Goal: Task Accomplishment & Management: Manage account settings

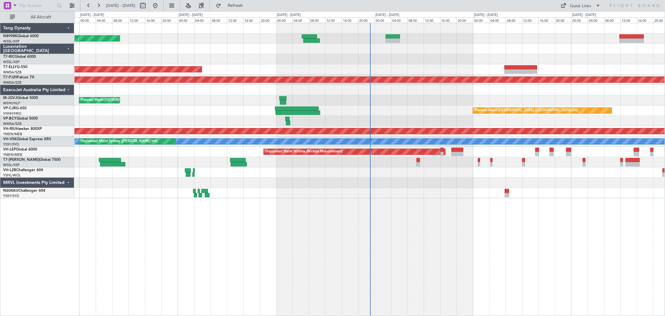
click at [420, 165] on div "Planned Maint [GEOGRAPHIC_DATA] (Seletar)" at bounding box center [370, 162] width 591 height 10
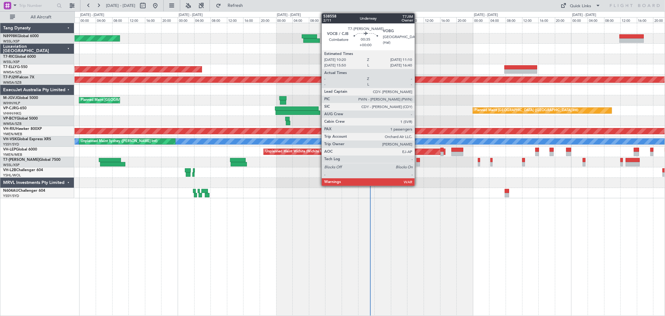
click at [418, 163] on div at bounding box center [418, 164] width 3 height 4
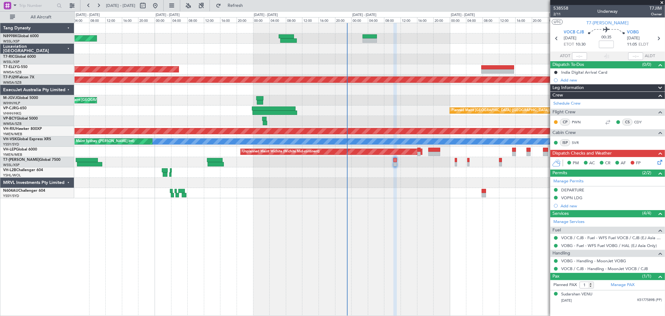
click at [470, 161] on div "Planned Maint Singapore (Seletar) Planned Maint Dubai (Dubai Intl) Planned Main…" at bounding box center [370, 110] width 591 height 175
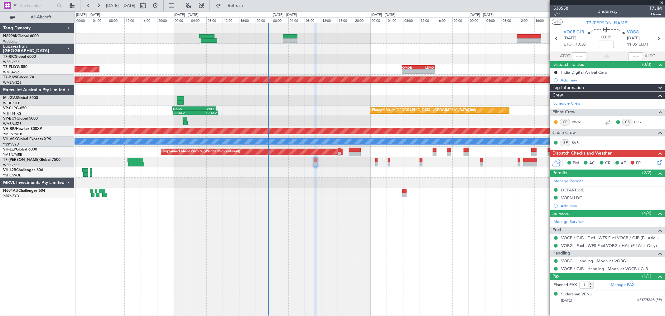
click at [404, 161] on div "Planned Maint Singapore (Seletar) Planned Maint Dubai (Dubai Intl) - - OMDB 07:…" at bounding box center [370, 110] width 591 height 175
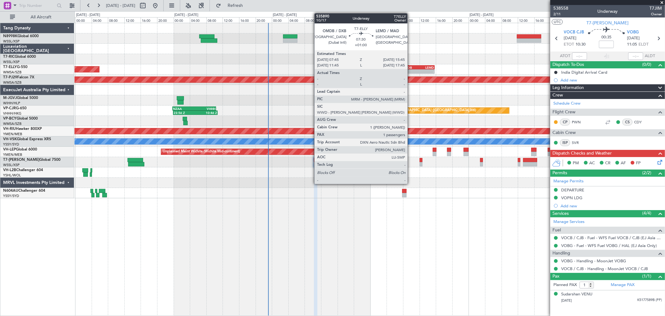
click at [411, 69] on div "07:45 Z" at bounding box center [411, 71] width 16 height 4
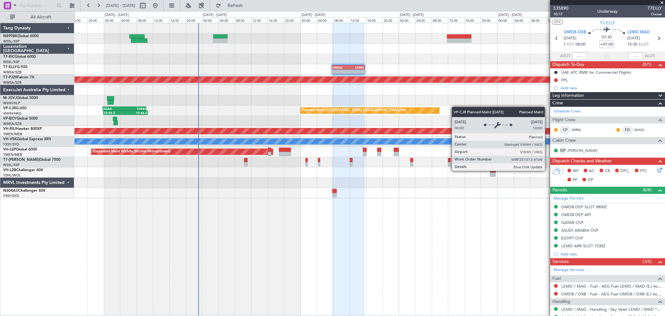
click at [376, 129] on div "Planned Maint Singapore (Seletar) - - OMDB 07:45 Z LEMD 15:45 Z Planned Maint D…" at bounding box center [370, 110] width 591 height 175
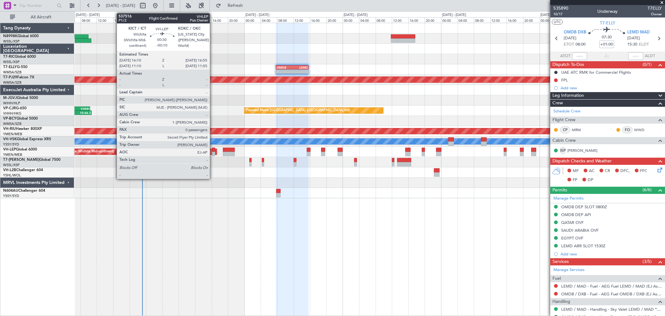
click at [213, 152] on div at bounding box center [213, 154] width 3 height 4
type input "-00:10"
type input "0"
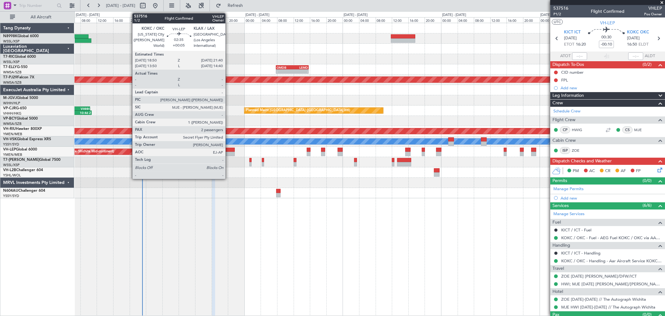
click at [229, 150] on div at bounding box center [229, 150] width 12 height 4
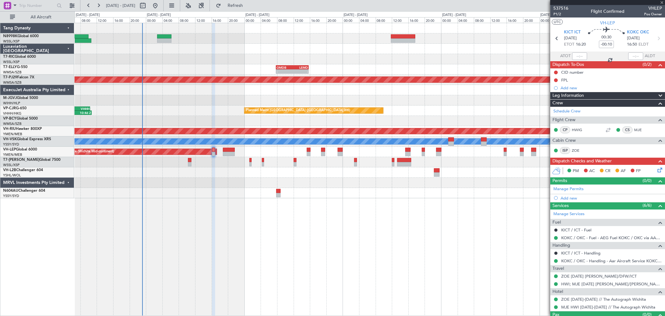
type input "+00:05"
type input "2"
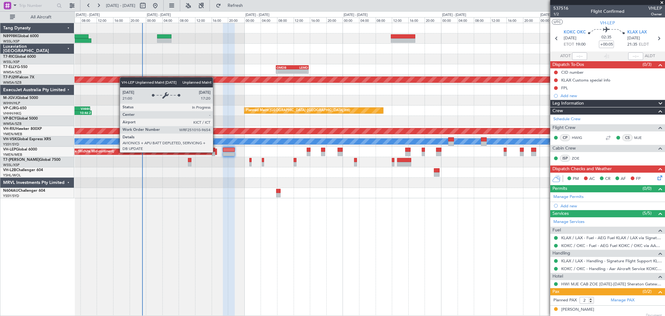
click at [216, 152] on div "Unplanned Maint Wichita (Wichita Mid-continent)" at bounding box center [125, 152] width 181 height 6
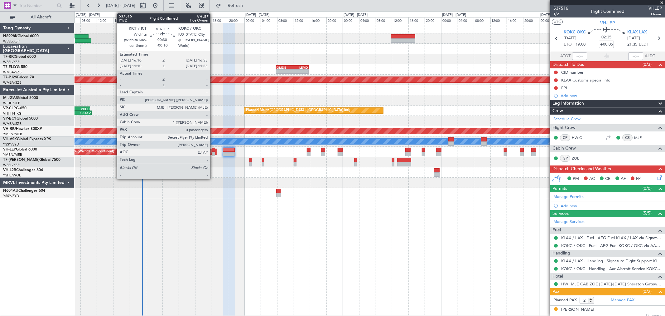
click at [213, 153] on div at bounding box center [213, 154] width 3 height 4
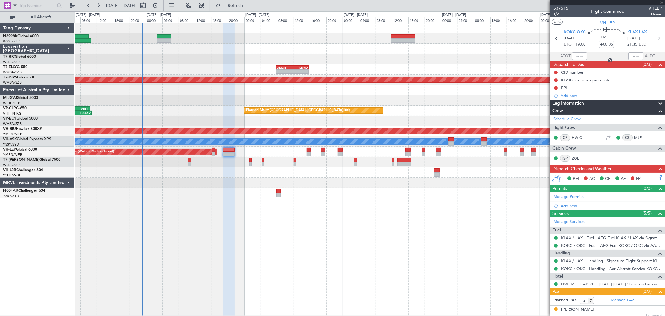
type input "-00:10"
type input "0"
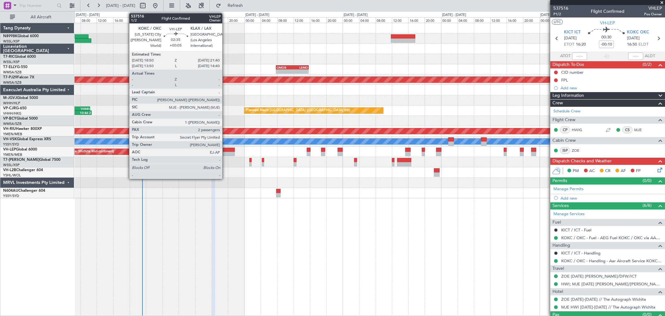
click at [226, 151] on div at bounding box center [229, 150] width 12 height 4
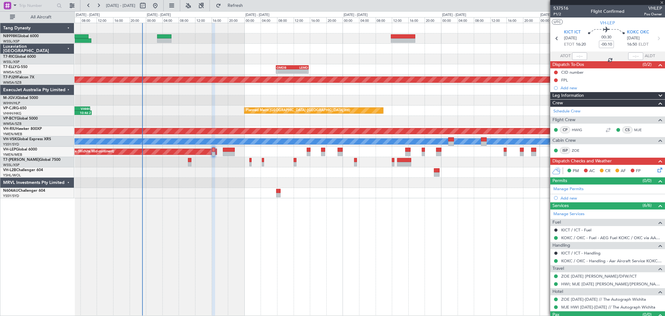
type input "+00:05"
type input "2"
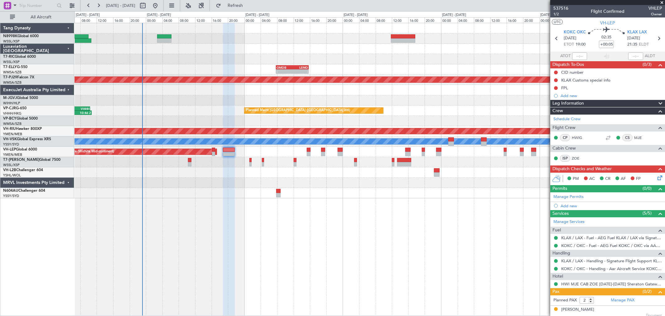
click at [298, 148] on div "Unplanned Maint Wichita (Wichita Mid-continent)" at bounding box center [370, 152] width 591 height 10
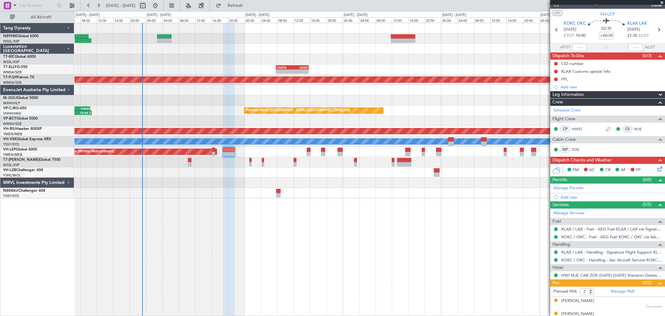
scroll to position [16, 0]
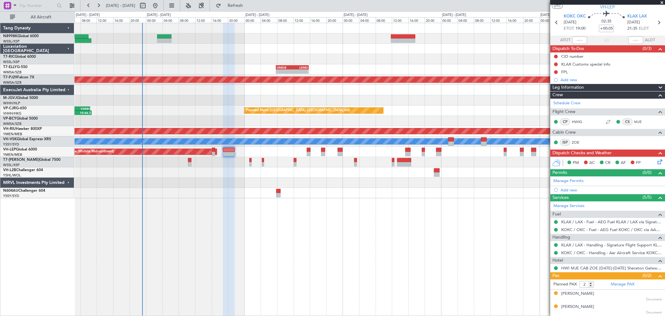
click at [310, 153] on div at bounding box center [308, 154] width 3 height 4
type input "-00:05"
type input "9"
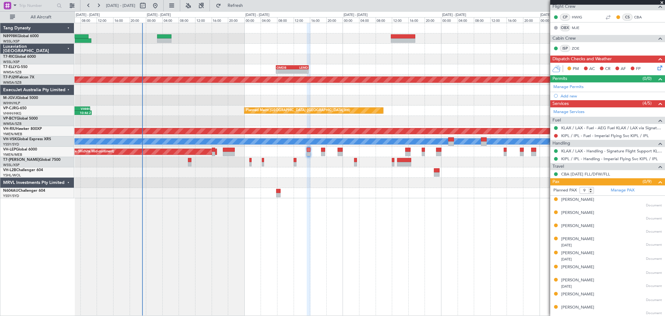
scroll to position [106, 0]
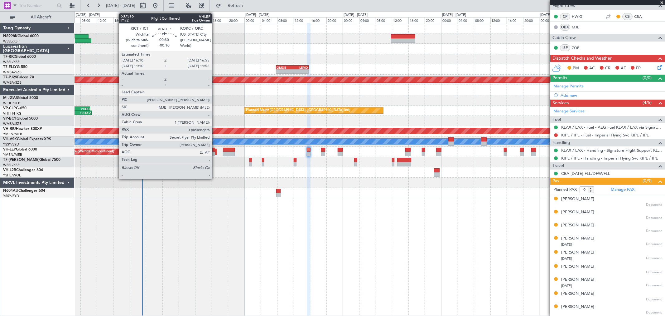
click at [215, 152] on div at bounding box center [213, 154] width 3 height 4
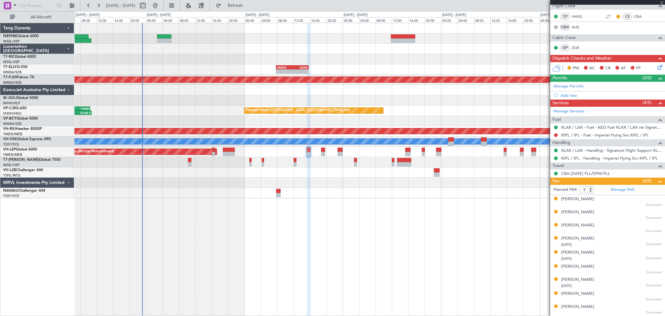
type input "-00:10"
type input "0"
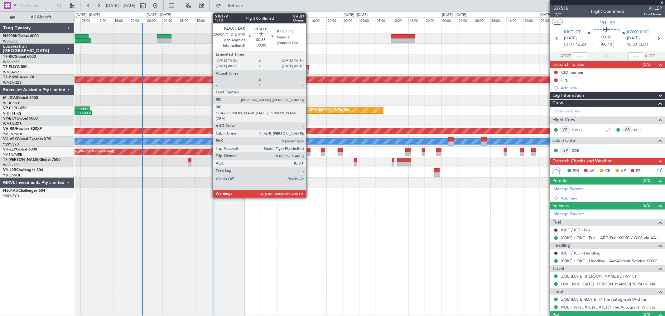
click at [309, 153] on div at bounding box center [308, 154] width 3 height 4
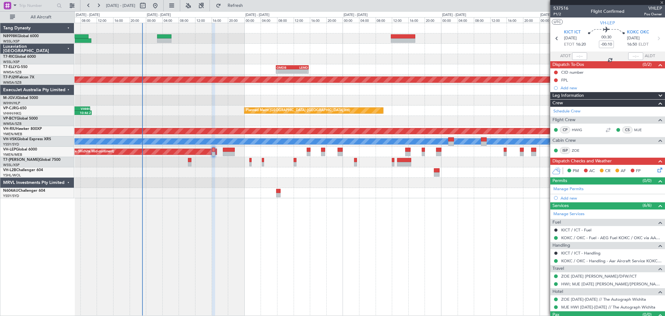
type input "-00:05"
type input "9"
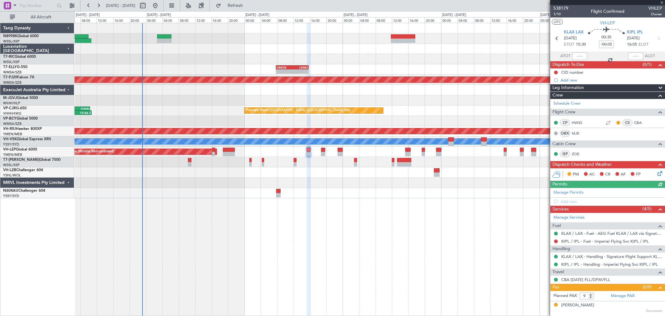
click at [327, 154] on div "Unplanned Maint Wichita (Wichita Mid-continent)" at bounding box center [370, 152] width 591 height 10
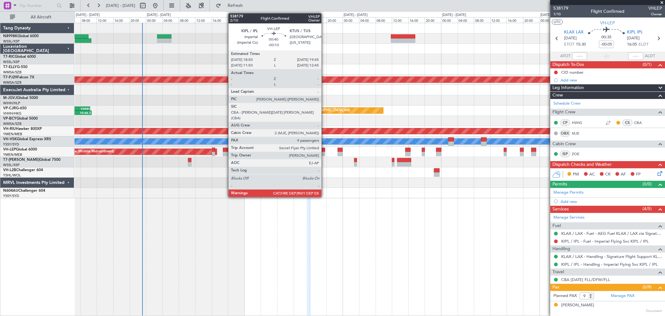
click at [325, 153] on div at bounding box center [323, 154] width 4 height 4
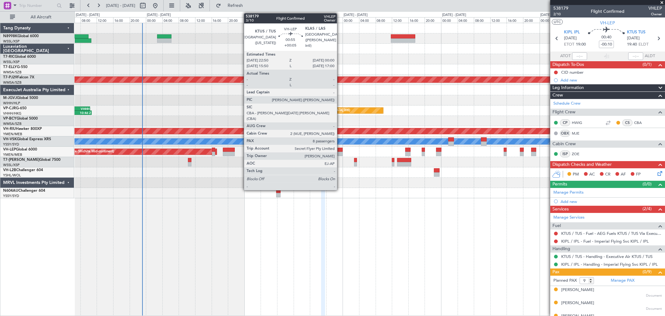
click at [340, 150] on div at bounding box center [340, 150] width 5 height 4
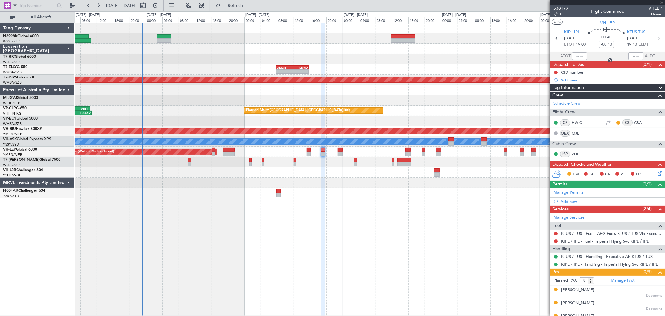
type input "+00:05"
type input "8"
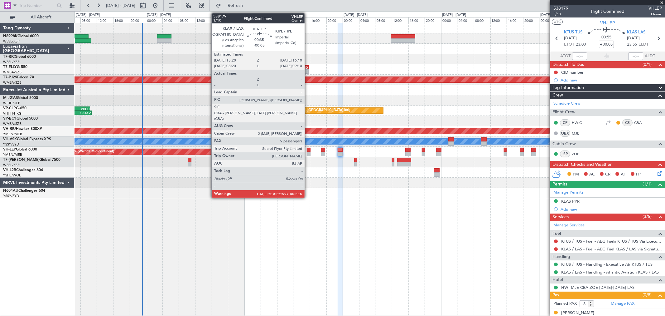
click at [308, 151] on div at bounding box center [308, 150] width 3 height 4
type input "-00:05"
type input "9"
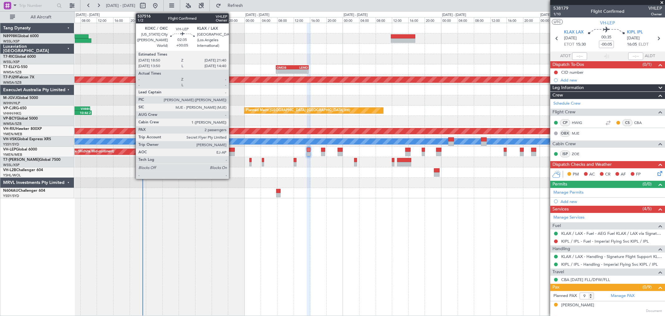
click at [232, 149] on div at bounding box center [229, 150] width 12 height 4
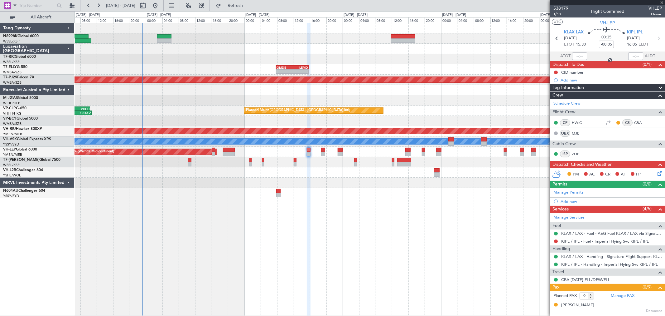
type input "+00:05"
type input "2"
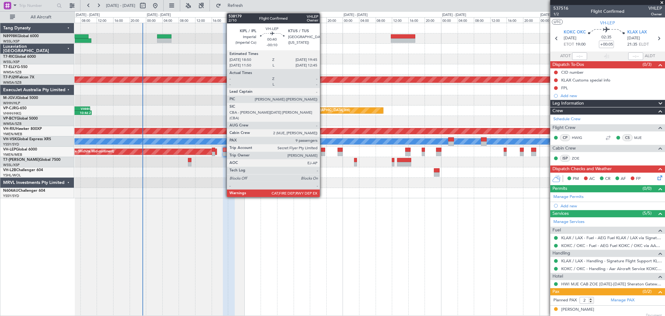
click at [323, 152] on div at bounding box center [323, 154] width 4 height 4
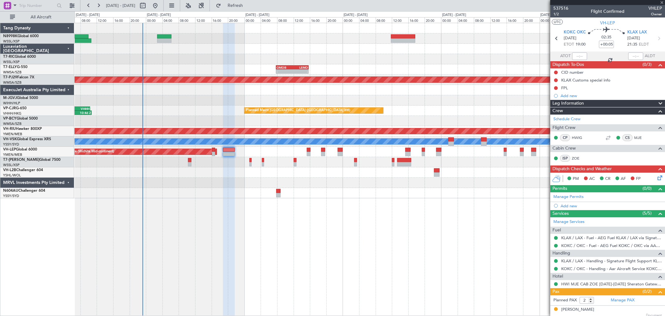
type input "-00:10"
type input "9"
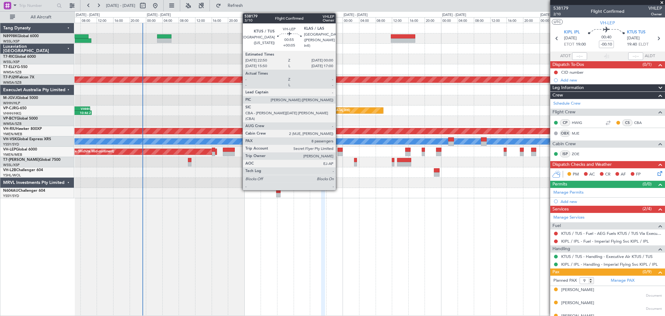
click at [339, 151] on div at bounding box center [340, 150] width 5 height 4
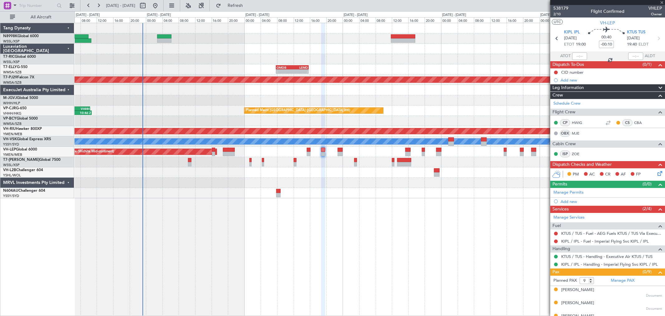
type input "+00:05"
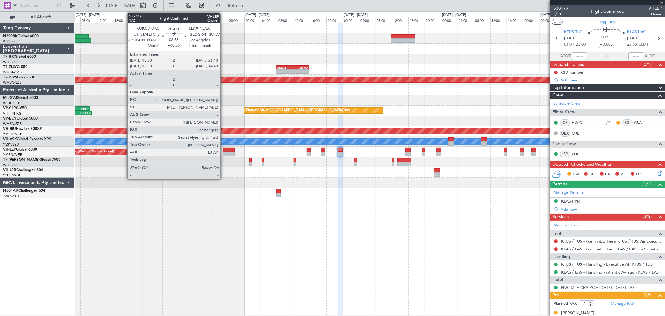
click at [225, 149] on div at bounding box center [229, 150] width 12 height 4
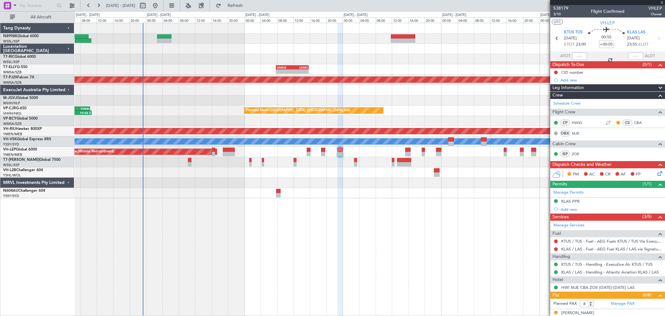
type input "2"
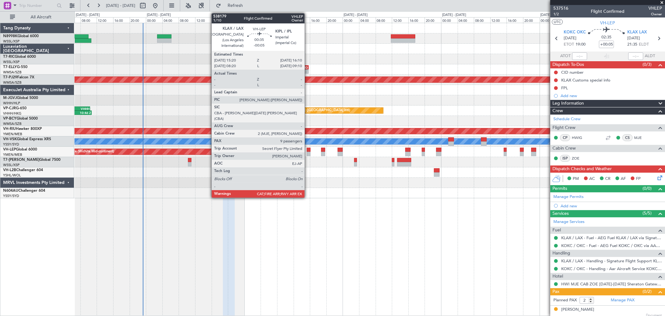
click at [308, 154] on div at bounding box center [308, 154] width 3 height 4
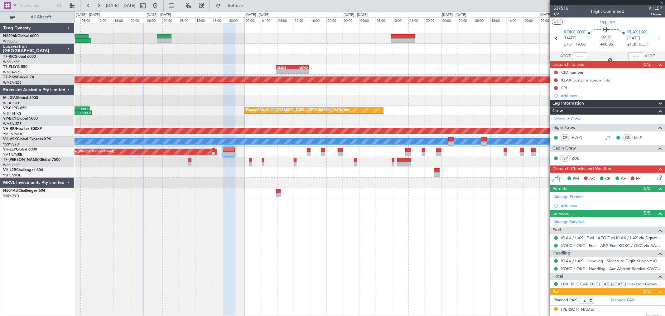
type input "-00:05"
type input "9"
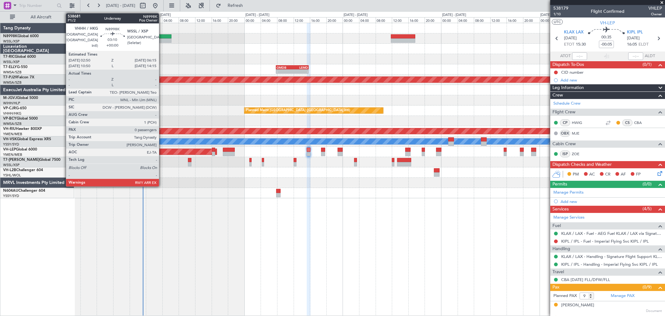
click at [163, 40] on div at bounding box center [164, 40] width 14 height 4
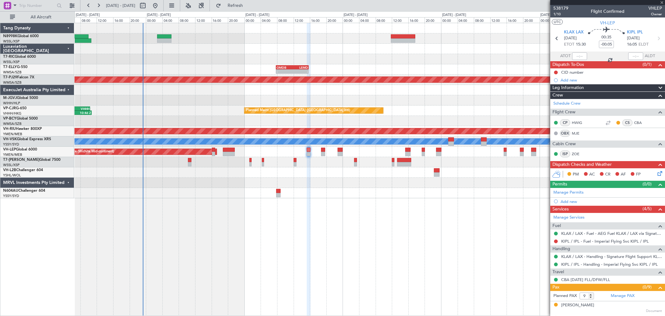
type input "0"
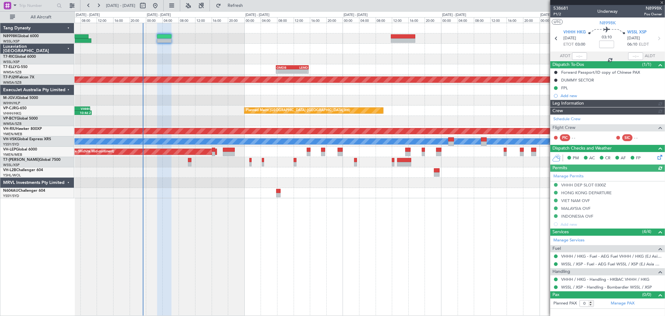
type input "[PERSON_NAME] (HHAFI)"
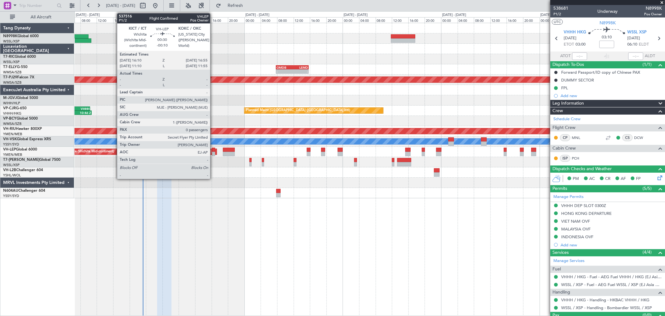
click at [213, 149] on div at bounding box center [213, 150] width 3 height 4
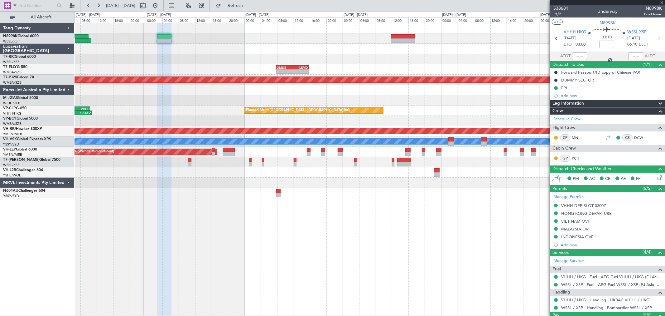
type input "-00:10"
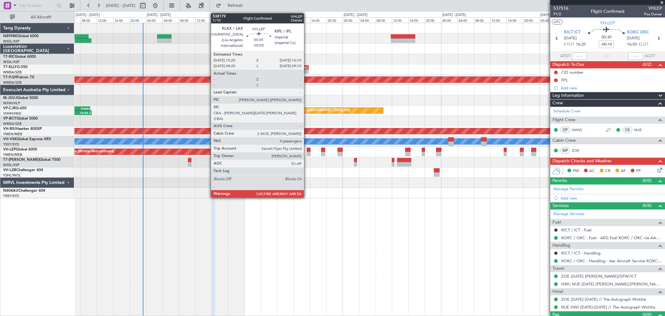
click at [307, 152] on div at bounding box center [308, 154] width 3 height 4
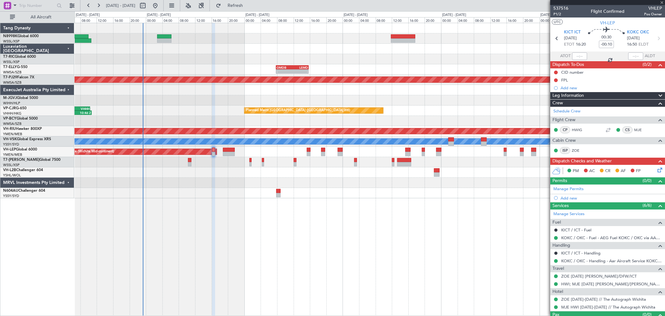
type input "-00:05"
type input "9"
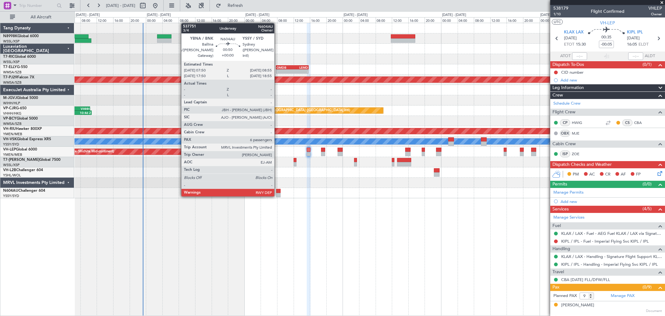
click at [278, 196] on div at bounding box center [278, 195] width 5 height 4
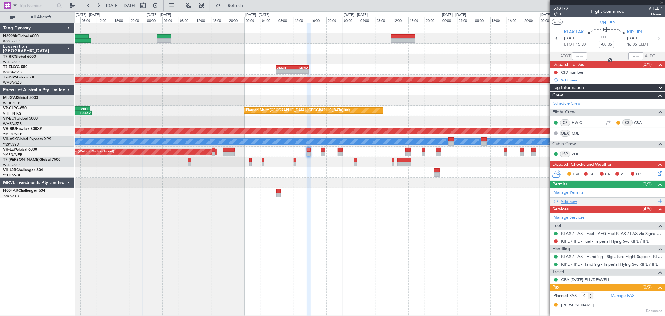
type input "6"
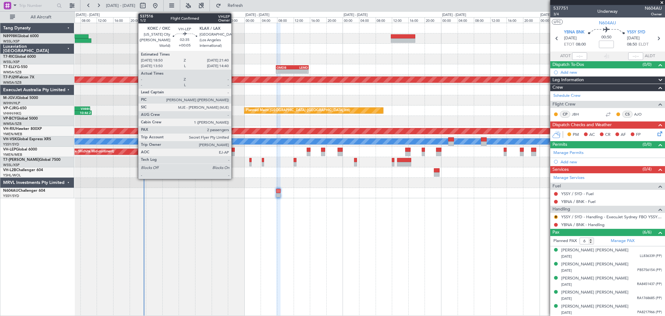
click at [235, 151] on div at bounding box center [229, 150] width 12 height 4
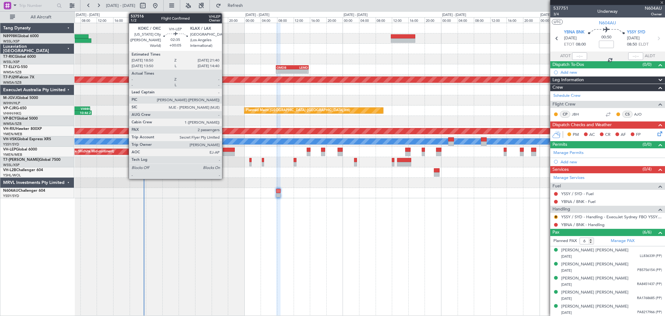
type input "+00:05"
type input "2"
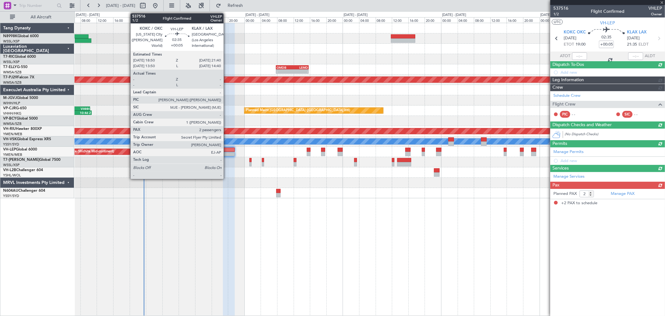
click at [227, 148] on div at bounding box center [229, 150] width 12 height 4
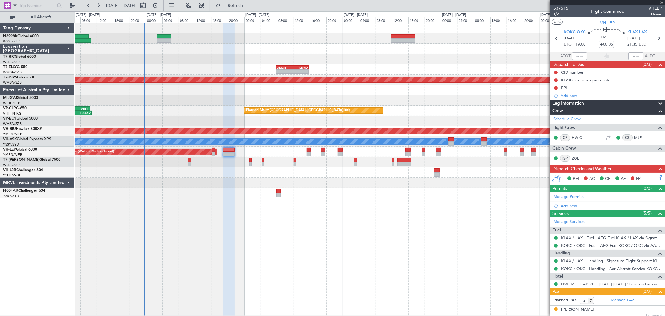
click at [17, 150] on link "VH-LEP Global 6000" at bounding box center [20, 150] width 34 height 4
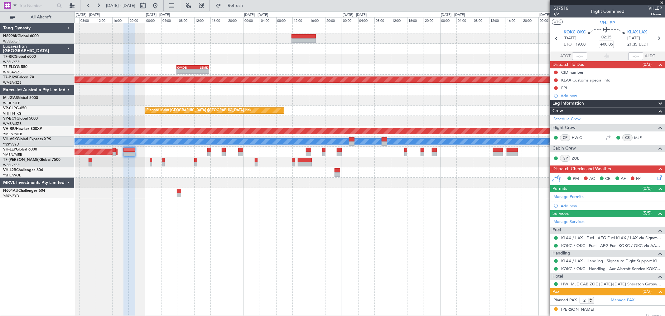
click at [334, 146] on div "- - OMDB 07:45 Z LEMD 15:45 Z Planned Maint Kuala Lumpur (Sultan Abdul Aziz Sha…" at bounding box center [370, 110] width 591 height 175
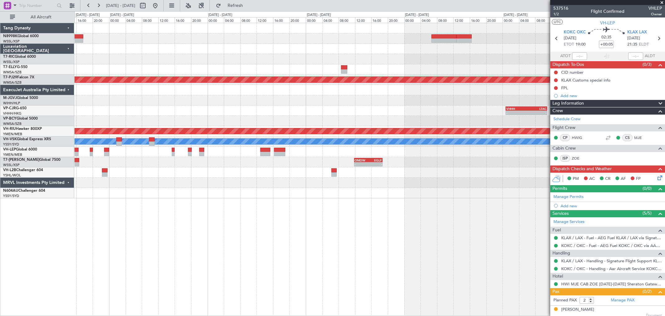
click at [247, 137] on div "OMDB 07:45 Z LEMD 15:45 Z - - Planned Maint Kuala Lumpur (Sultan Abdul Aziz Sha…" at bounding box center [370, 110] width 591 height 175
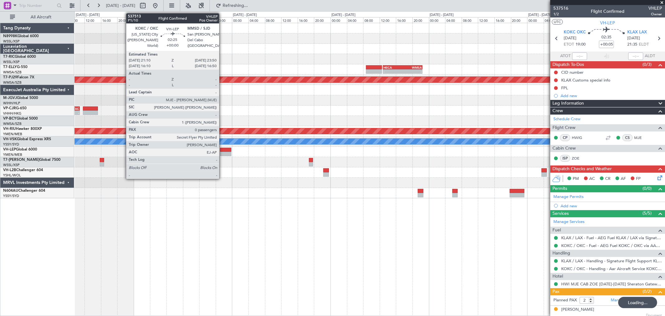
click at [222, 154] on div at bounding box center [225, 154] width 11 height 4
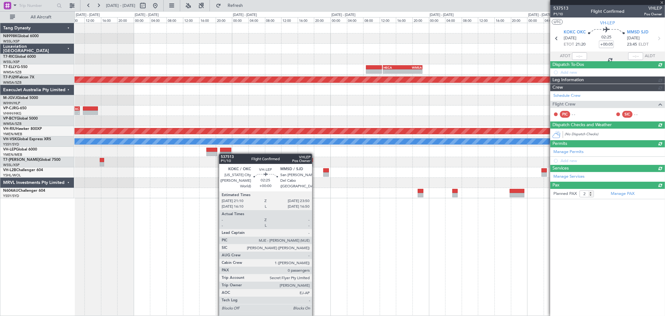
type input "0"
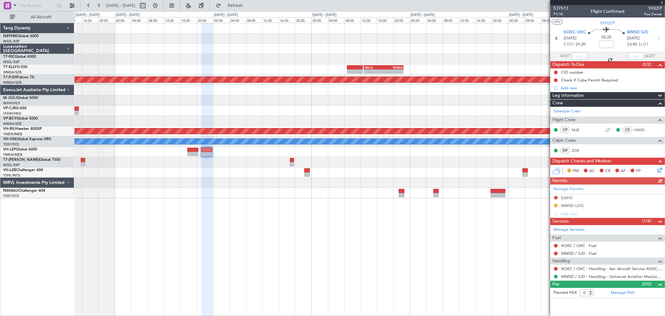
click at [204, 130] on div "- - HECA 12:50 Z WMSA 22:30 Z Planned Maint Kuala Lumpur (Sultan Abdul Aziz Sha…" at bounding box center [370, 110] width 591 height 175
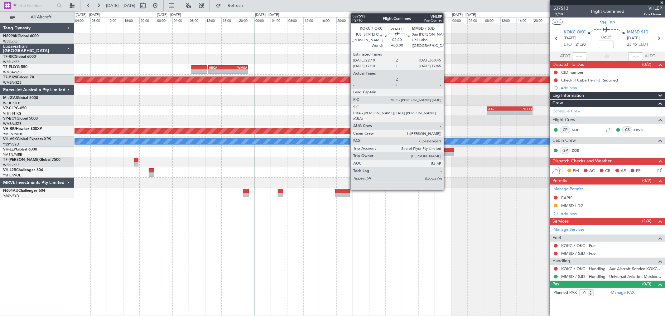
click at [447, 148] on div at bounding box center [449, 150] width 11 height 4
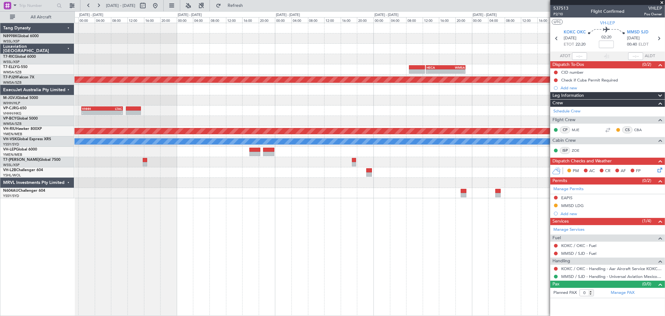
click at [486, 102] on div "- - HECA 12:50 Z WMSA 22:30 Z Planned Maint Kuala Lumpur (Sultan Abdul Aziz Sha…" at bounding box center [370, 110] width 591 height 175
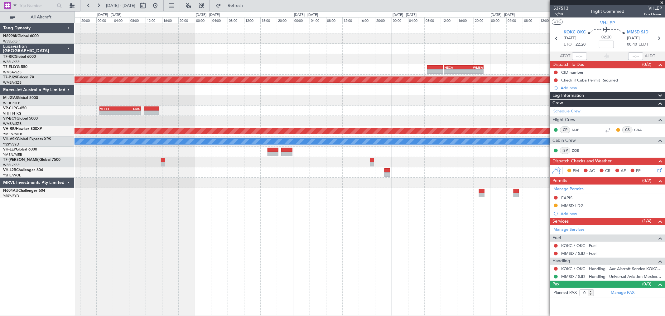
click at [520, 107] on div "- - HECA 12:50 Z WMSA 22:30 Z Planned Maint Kuala Lumpur (Sultan Abdul Aziz Sha…" at bounding box center [370, 110] width 591 height 175
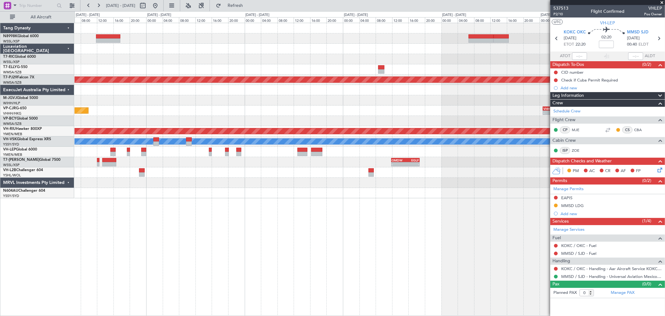
click at [544, 105] on div "OMDB 07:45 Z LEMD 15:45 Z - - Planned Maint Kuala Lumpur (Sultan Abdul Aziz Sha…" at bounding box center [370, 110] width 591 height 175
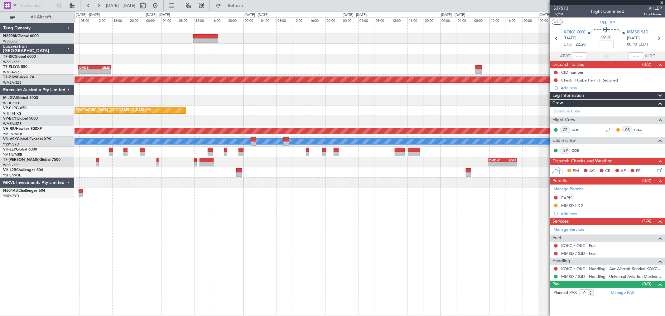
click at [392, 114] on div "OMDB 07:45 Z LEMD 15:45 Z - - Planned Maint Kuala Lumpur (Sultan Abdul Aziz Sha…" at bounding box center [370, 110] width 591 height 175
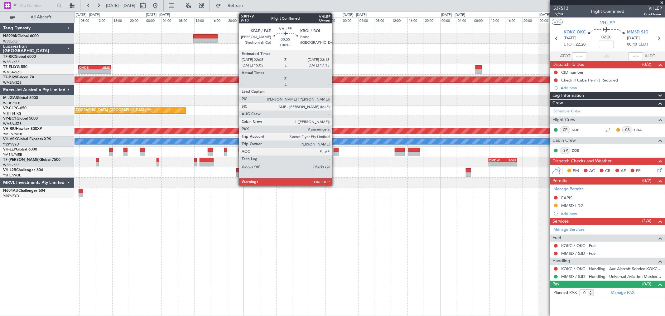
click at [335, 149] on div at bounding box center [336, 150] width 5 height 4
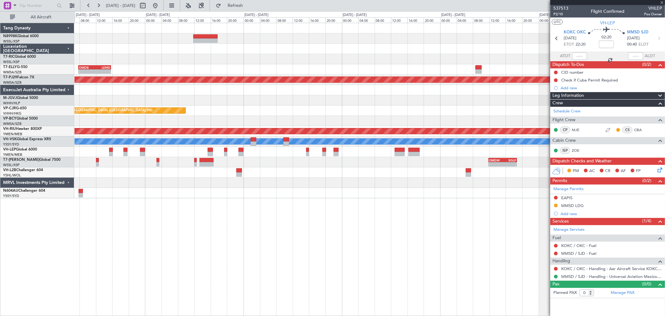
type input "+00:05"
type input "9"
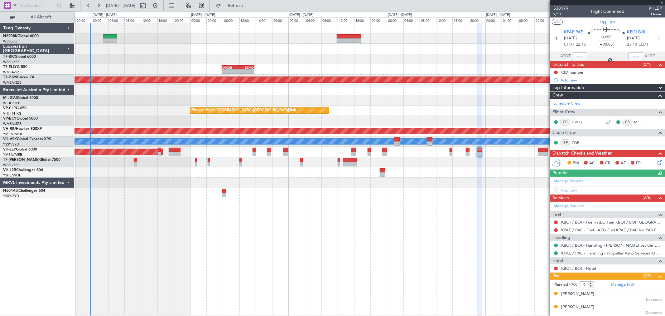
click at [544, 107] on fb-app "13 Oct 2025 - 19 Oct 2025 Refresh Quick Links All Aircraft - - OMDB 07:45 Z LEM…" at bounding box center [332, 160] width 665 height 311
click at [431, 124] on div at bounding box center [370, 121] width 591 height 10
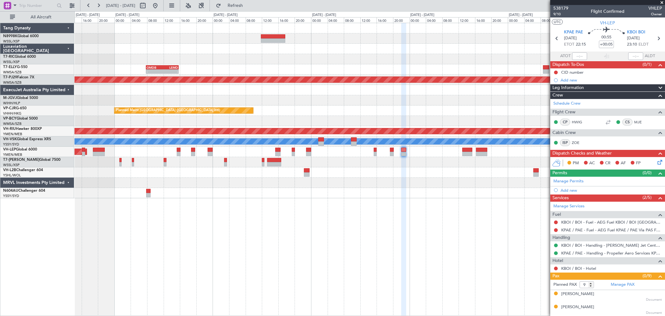
click at [465, 147] on div "Unplanned Maint Wichita (Wichita Mid-continent)" at bounding box center [370, 152] width 591 height 10
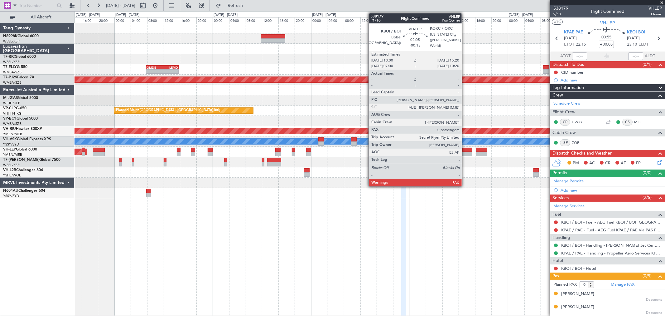
click at [465, 148] on div at bounding box center [468, 150] width 10 height 4
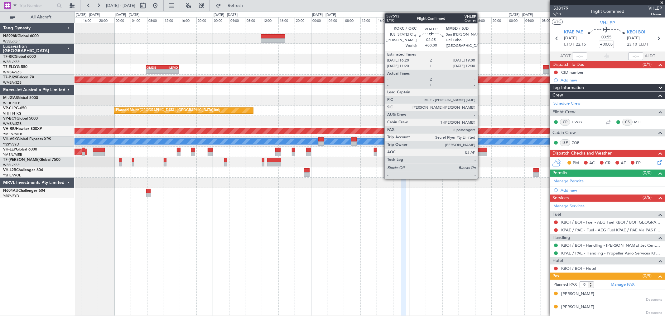
click at [481, 153] on div at bounding box center [481, 154] width 11 height 4
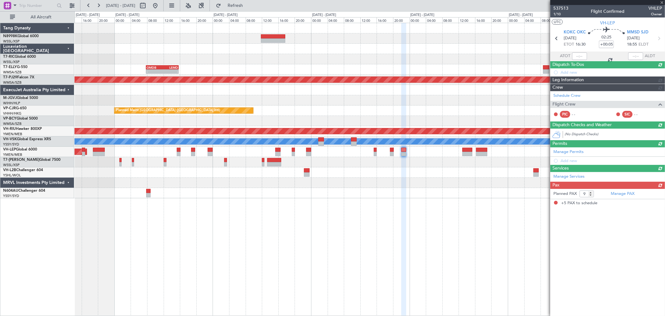
type input "5"
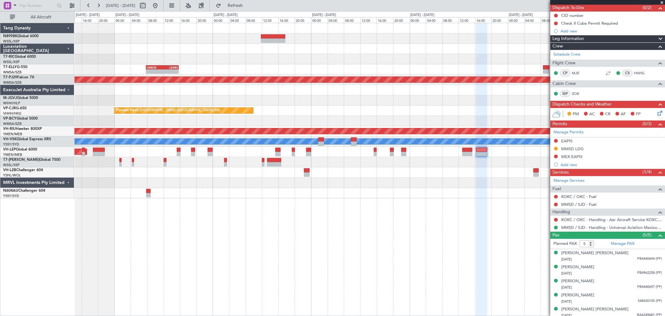
scroll to position [60, 0]
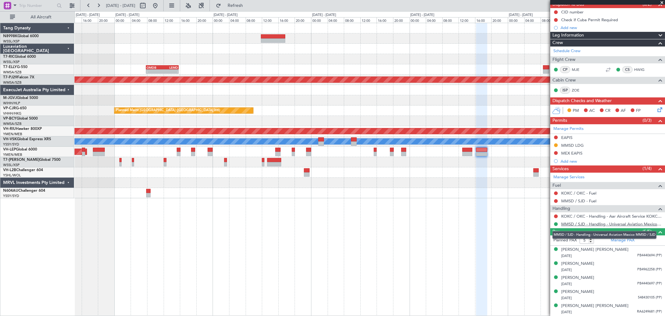
click at [544, 225] on link "MMSD / SJD - Handling - Universal Aviation Mexico MMSD / SJD" at bounding box center [612, 223] width 101 height 5
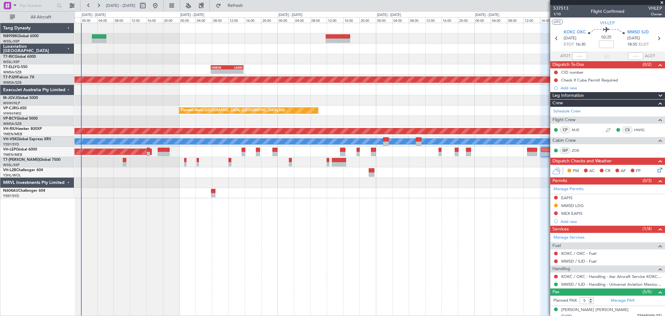
click at [275, 72] on div "- - OMDB 07:45 Z LEMD 15:45 Z Planned Maint [GEOGRAPHIC_DATA] (Sultan [PERSON_N…" at bounding box center [370, 110] width 591 height 175
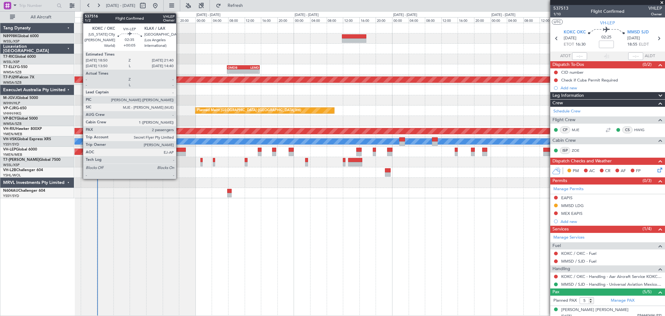
click at [179, 151] on div at bounding box center [180, 150] width 12 height 4
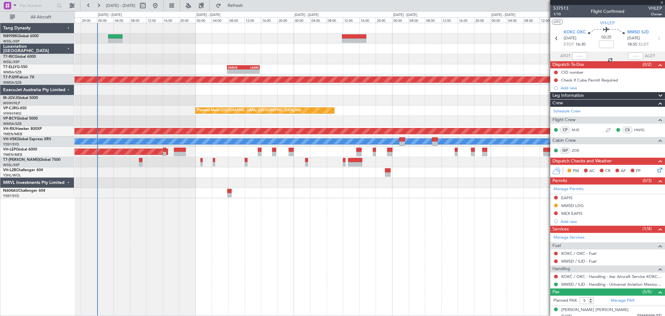
type input "+00:05"
type input "2"
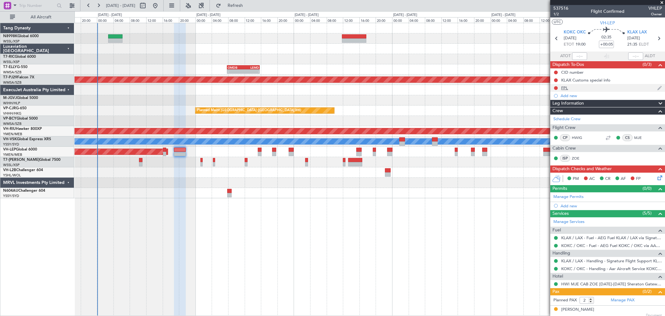
click at [544, 84] on div "FPL" at bounding box center [608, 88] width 115 height 8
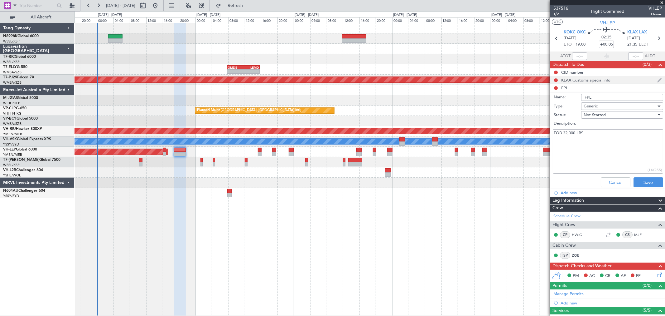
click at [544, 80] on div "KLAX Customs special info" at bounding box center [586, 79] width 49 height 5
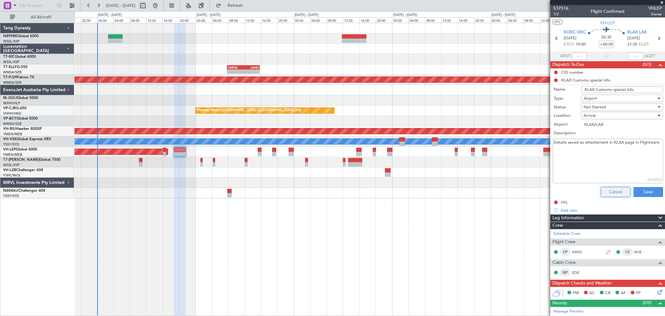
click at [544, 191] on button "Cancel" at bounding box center [616, 192] width 30 height 10
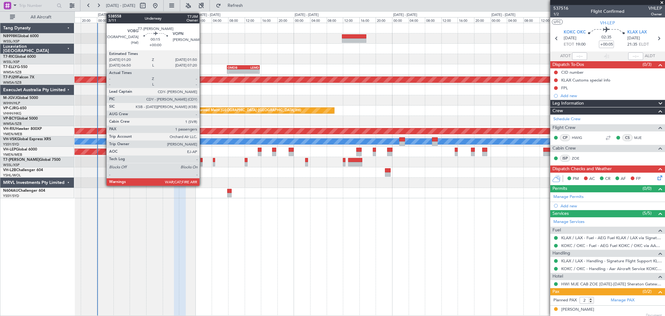
click at [202, 160] on div at bounding box center [202, 160] width 2 height 4
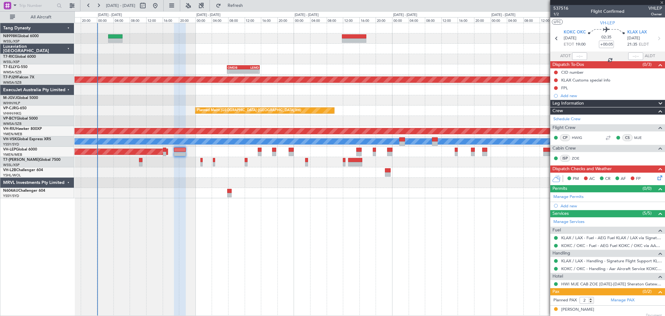
click at [201, 160] on div at bounding box center [202, 160] width 2 height 4
type input "1"
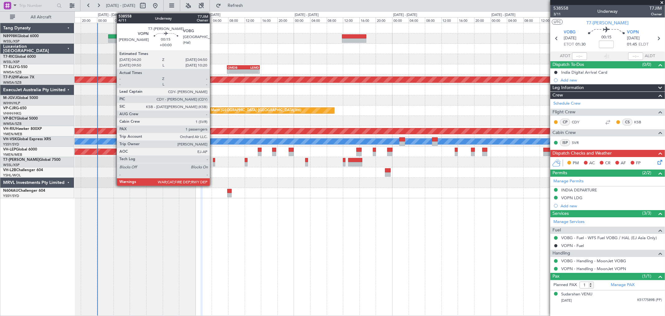
click at [213, 162] on div at bounding box center [214, 164] width 2 height 4
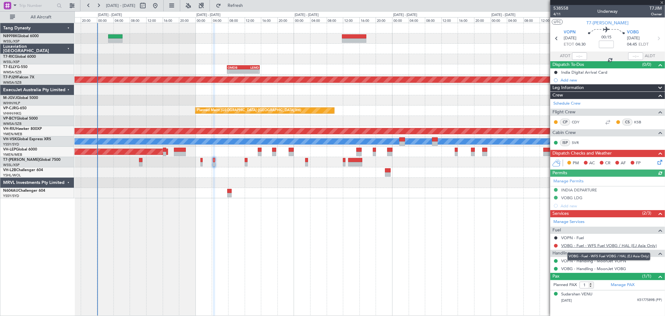
click at [544, 244] on link "VOBG - Fuel - WFS Fuel VOBG / HAL (EJ Asia Only)" at bounding box center [610, 245] width 96 height 5
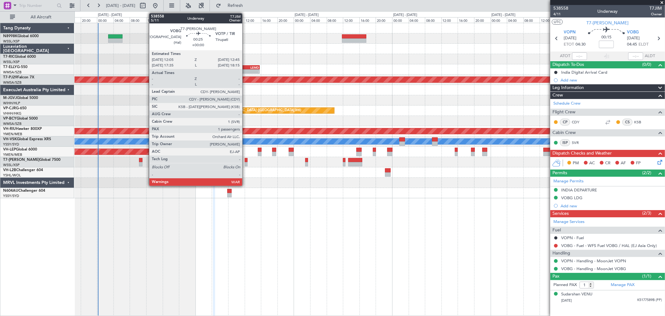
click at [246, 161] on div at bounding box center [246, 160] width 3 height 4
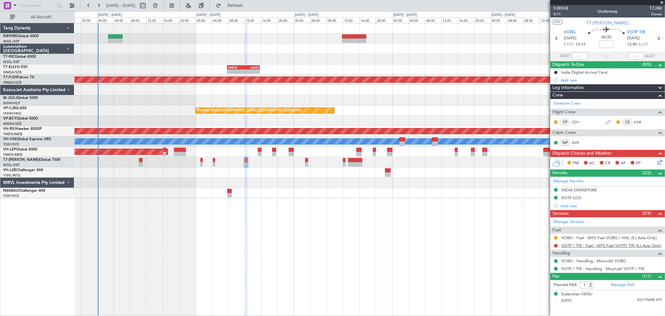
click at [544, 247] on link "VOTP / TIR - Fuel - WFS Fuel VOTP/ TIR (EJ Asia Only)" at bounding box center [612, 245] width 100 height 5
click at [308, 163] on div "- - OMDW 11:50 Z EGLF 18:45 Z" at bounding box center [370, 162] width 591 height 10
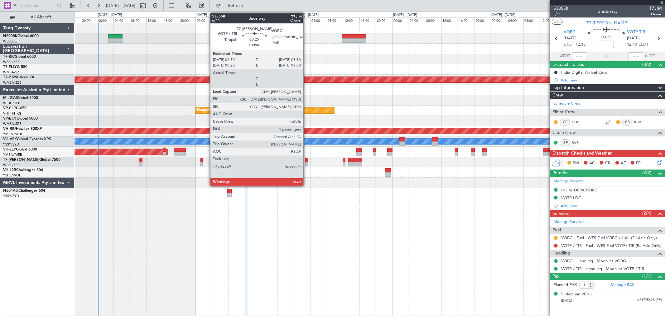
click at [307, 163] on div at bounding box center [306, 164] width 3 height 4
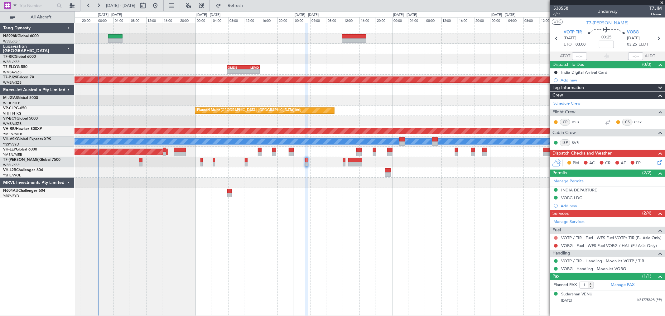
click at [544, 239] on button at bounding box center [556, 238] width 4 height 4
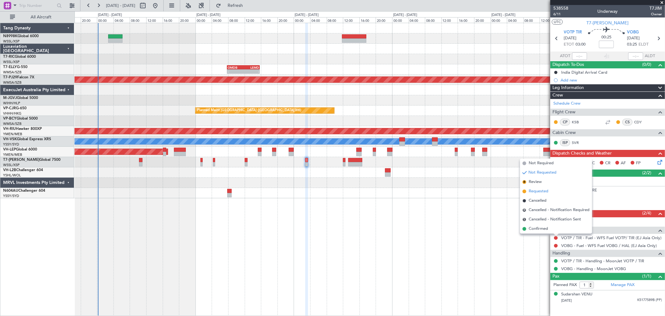
click at [538, 192] on span "Requested" at bounding box center [539, 191] width 20 height 6
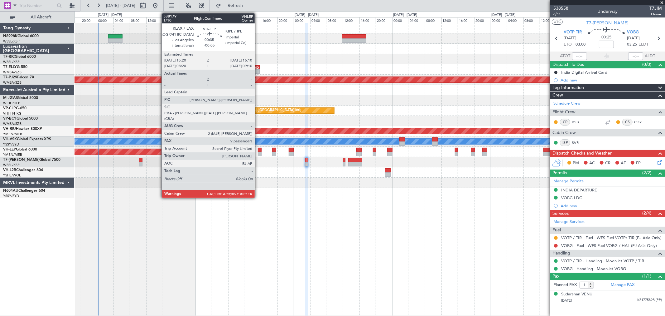
click at [258, 151] on div at bounding box center [259, 150] width 3 height 4
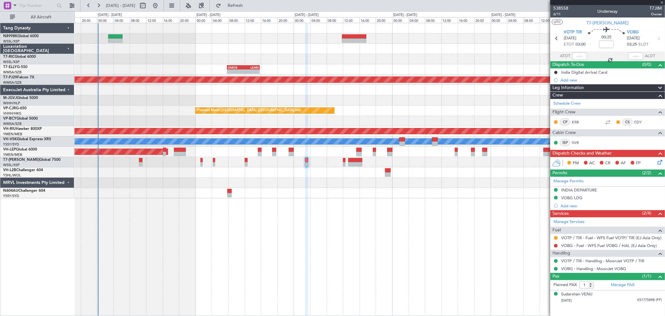
type input "-00:05"
type input "9"
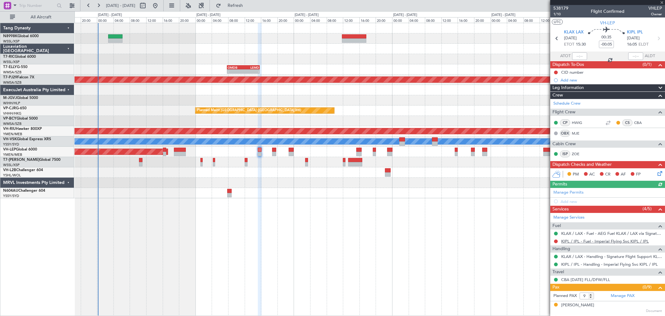
click at [544, 241] on link "KIPL / IPL - Fuel - Imperial Flying Svc KIPL / IPL" at bounding box center [606, 240] width 88 height 5
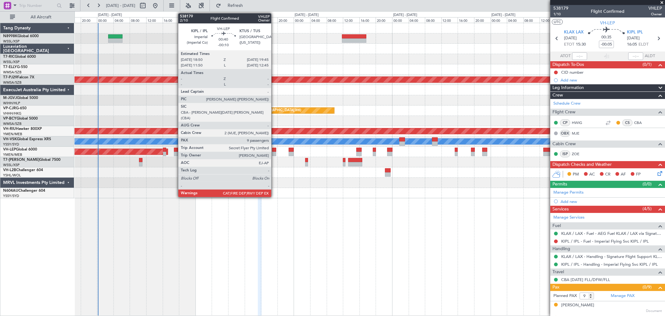
click at [275, 150] on div at bounding box center [274, 150] width 4 height 4
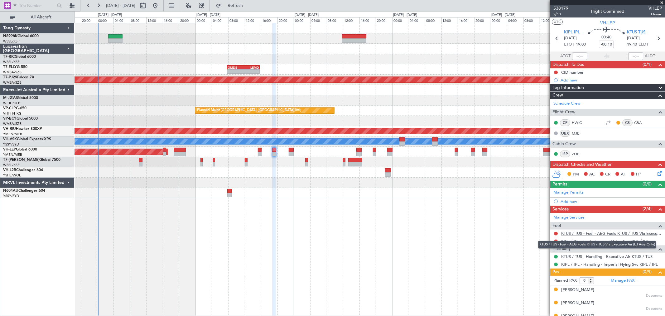
click at [544, 235] on link "KTUS / TUS - Fuel - AEG Fuels KTUS / TUS Via Executive Air (EJ Asia Only)" at bounding box center [612, 233] width 101 height 5
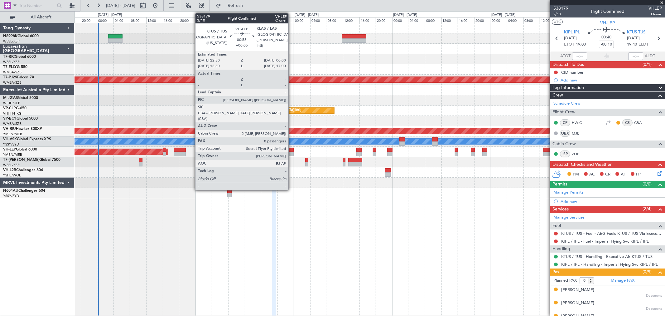
click at [292, 150] on div at bounding box center [291, 150] width 5 height 4
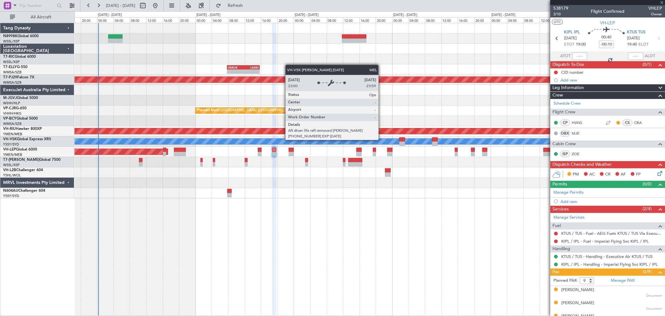
type input "+00:05"
type input "8"
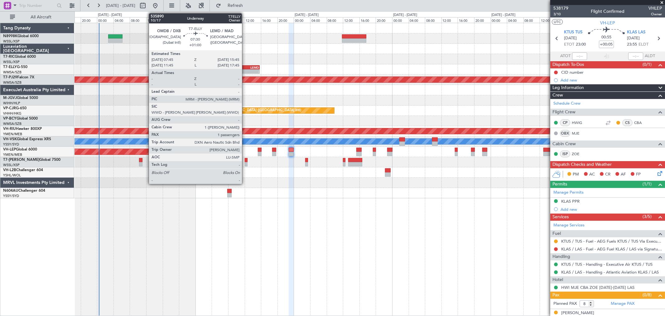
click at [245, 66] on div "LEMD" at bounding box center [252, 68] width 16 height 4
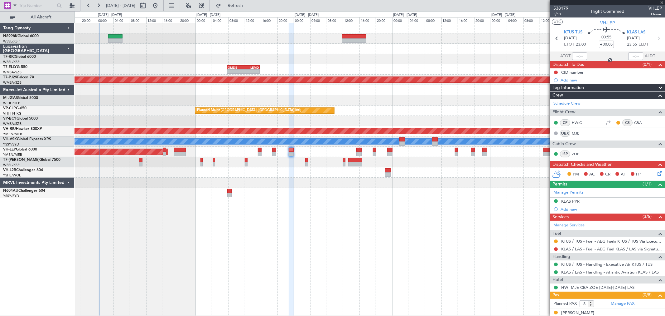
type input "+01:00"
type input "1"
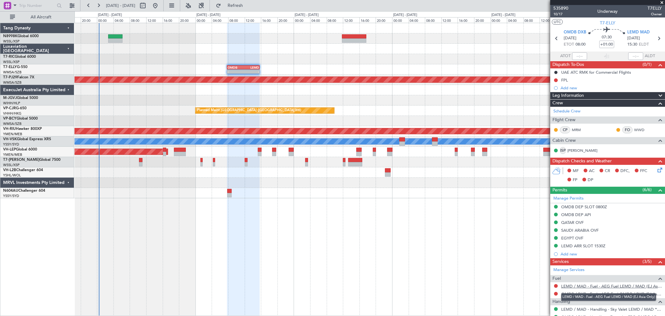
click at [544, 258] on link "LEMD / MAD - Fuel - AEG Fuel LEMD / MAD (EJ Asia Only)" at bounding box center [612, 285] width 101 height 5
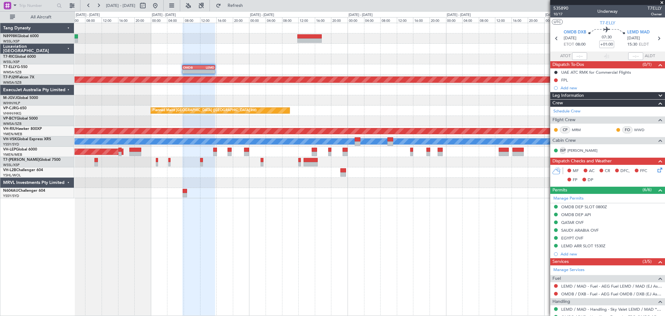
click at [391, 66] on div "- - OMDB 07:45 Z LEMD 15:45 Z Planned Maint [GEOGRAPHIC_DATA] (Sultan [PERSON_N…" at bounding box center [370, 110] width 591 height 175
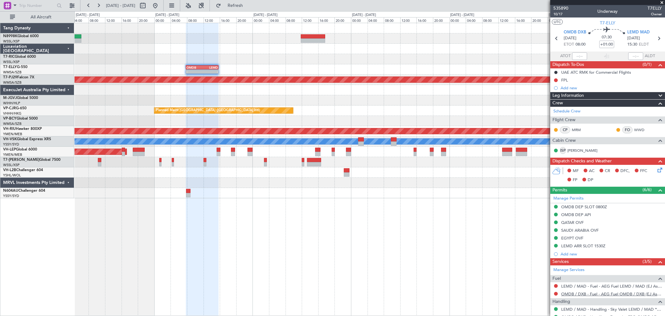
click at [544, 258] on link "OMDB / DXB - Fuel - AEG Fuel OMDB / DXB (EJ Asia Only)" at bounding box center [612, 293] width 101 height 5
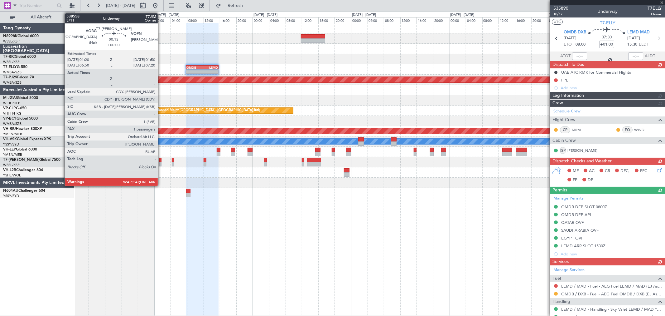
click at [161, 160] on div at bounding box center [160, 160] width 2 height 4
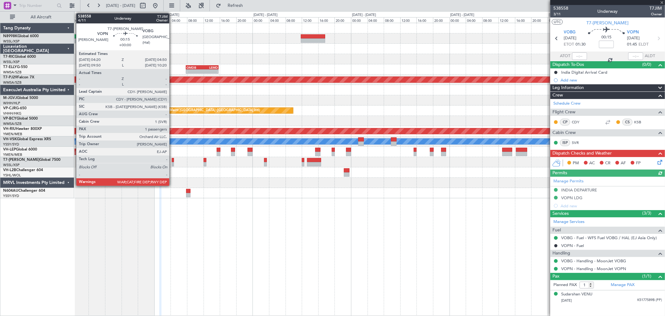
click at [173, 160] on div at bounding box center [173, 160] width 2 height 4
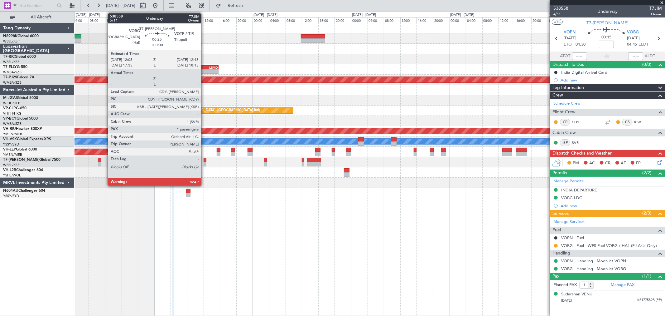
click at [204, 160] on div at bounding box center [205, 160] width 3 height 4
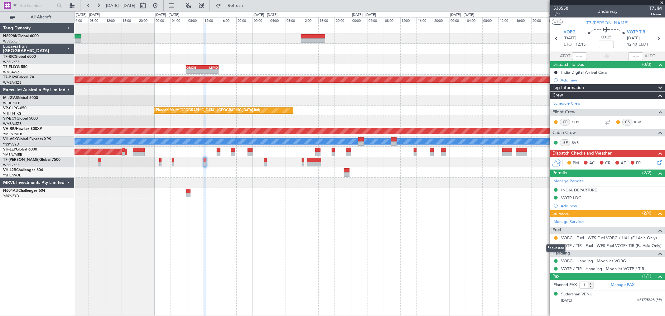
click at [556, 244] on div "Requested" at bounding box center [556, 248] width 19 height 8
click at [556, 246] on button at bounding box center [556, 246] width 4 height 4
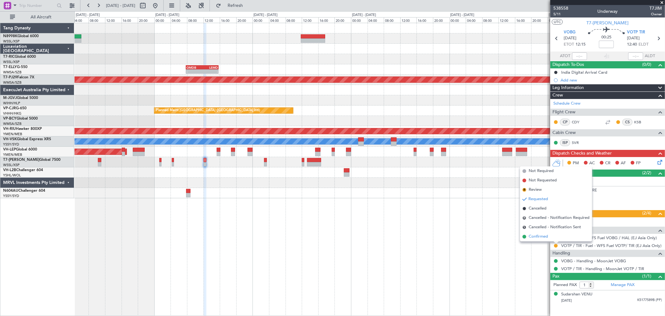
click at [537, 236] on span "Confirmed" at bounding box center [538, 236] width 19 height 6
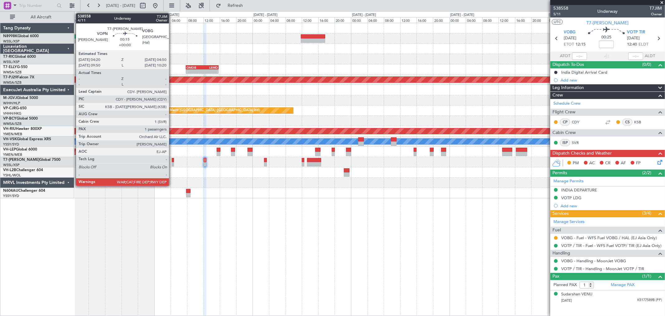
click at [172, 161] on div at bounding box center [173, 160] width 2 height 4
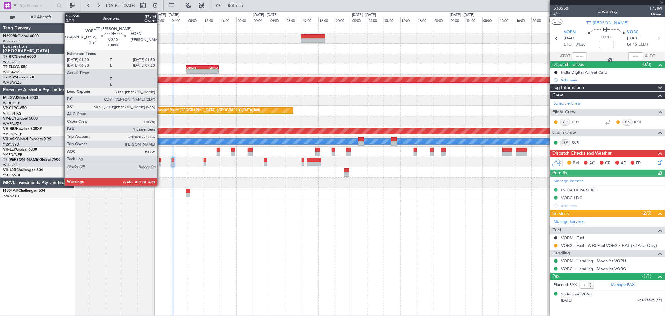
click at [161, 161] on div at bounding box center [160, 160] width 2 height 4
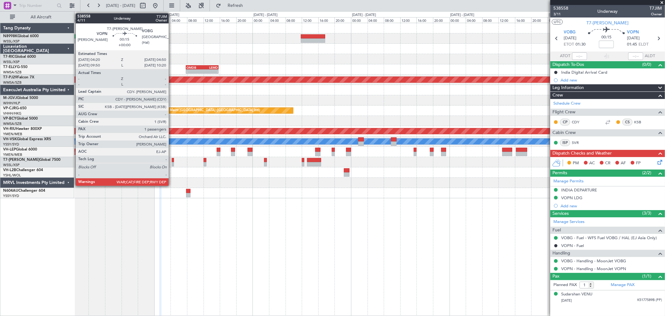
click at [172, 163] on div at bounding box center [173, 164] width 2 height 4
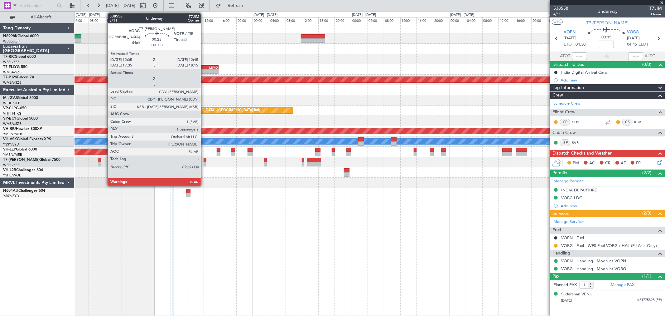
click at [204, 163] on div at bounding box center [205, 164] width 3 height 4
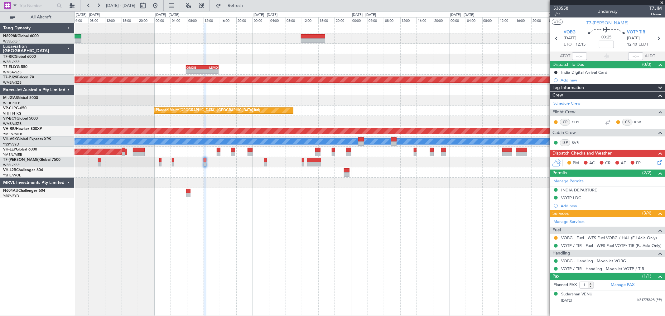
click at [269, 145] on div "MEL" at bounding box center [370, 141] width 591 height 10
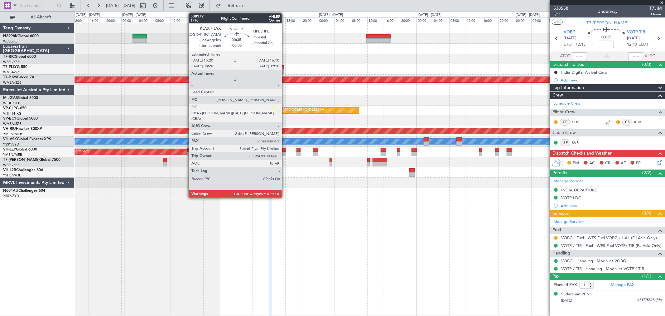
click at [285, 153] on div at bounding box center [283, 154] width 3 height 4
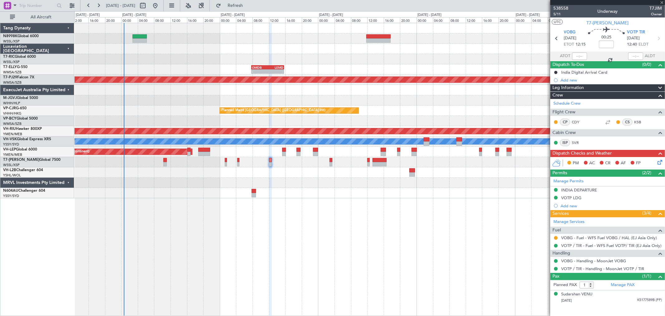
type input "-00:05"
type input "9"
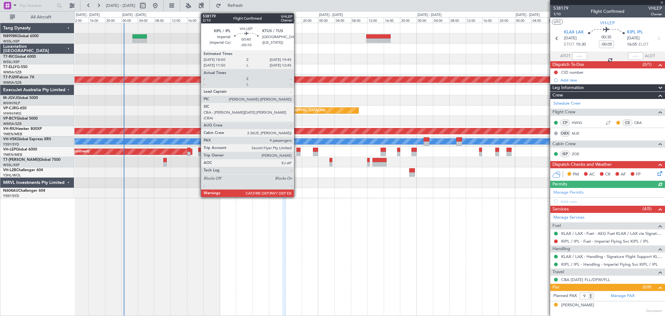
click at [298, 152] on div at bounding box center [299, 154] width 4 height 4
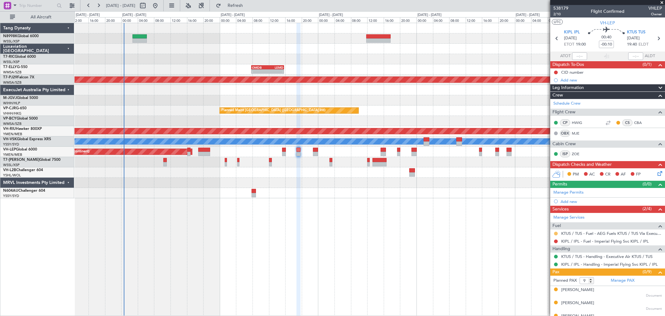
click at [556, 234] on button at bounding box center [556, 233] width 4 height 4
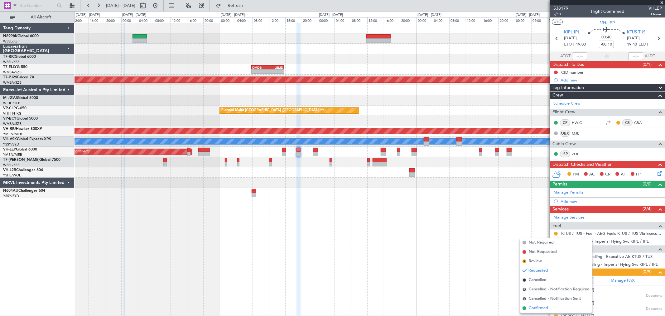
click at [534, 306] on span "Confirmed" at bounding box center [538, 308] width 19 height 6
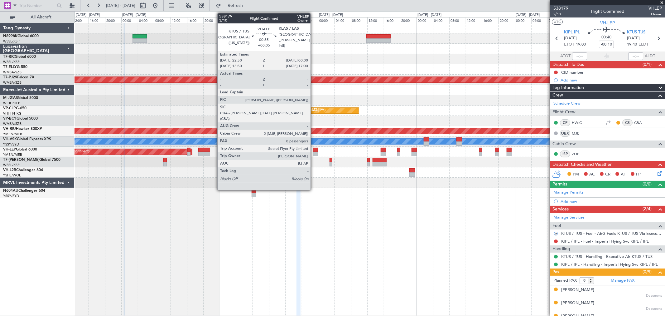
click at [314, 152] on div at bounding box center [315, 154] width 5 height 4
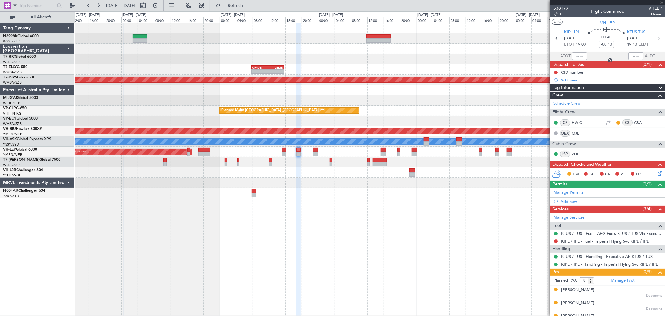
type input "+00:05"
type input "8"
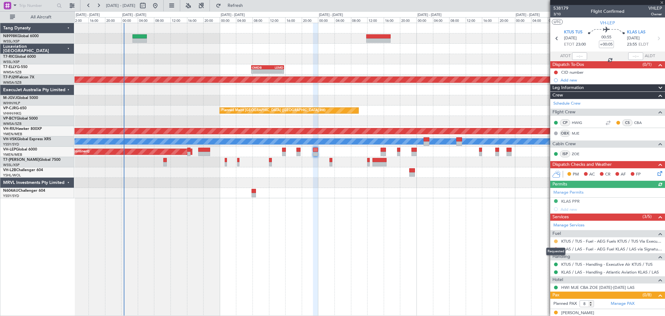
click at [556, 240] on button at bounding box center [556, 241] width 4 height 4
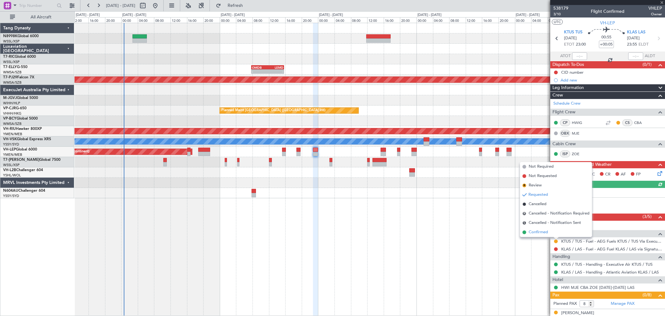
click at [540, 232] on span "Confirmed" at bounding box center [538, 232] width 19 height 6
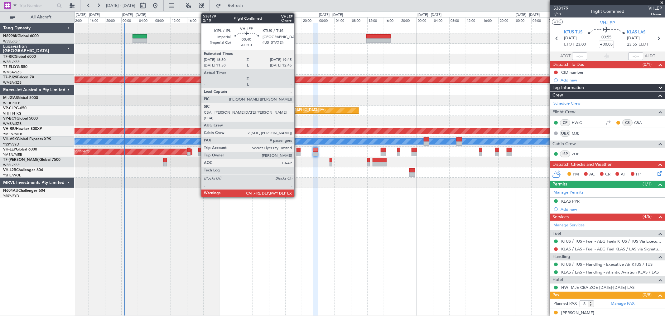
click at [298, 149] on div at bounding box center [299, 150] width 4 height 4
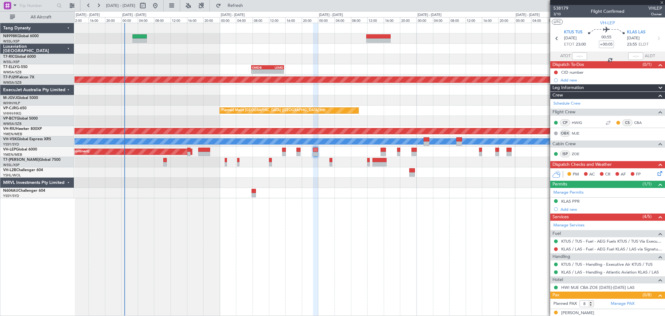
type input "-00:10"
type input "9"
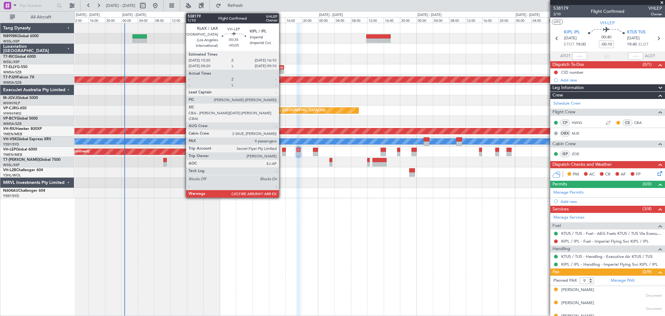
click at [282, 153] on div at bounding box center [283, 154] width 3 height 4
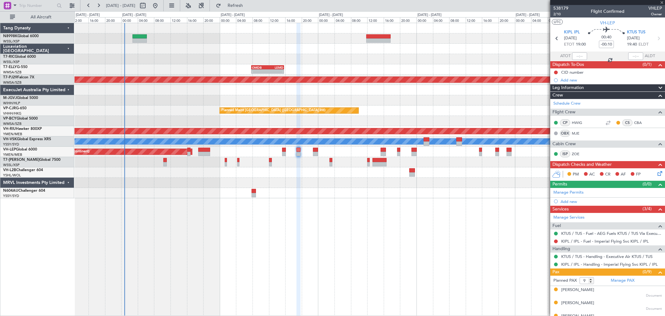
type input "-00:05"
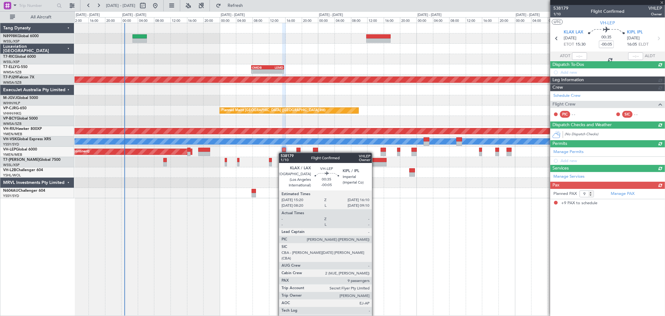
click at [282, 153] on div at bounding box center [283, 154] width 3 height 4
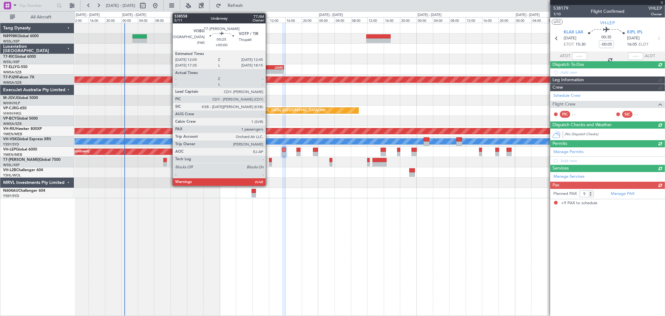
click at [269, 159] on div at bounding box center [270, 160] width 3 height 4
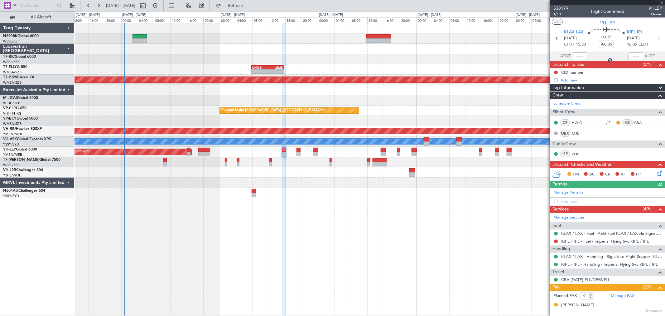
type input "1"
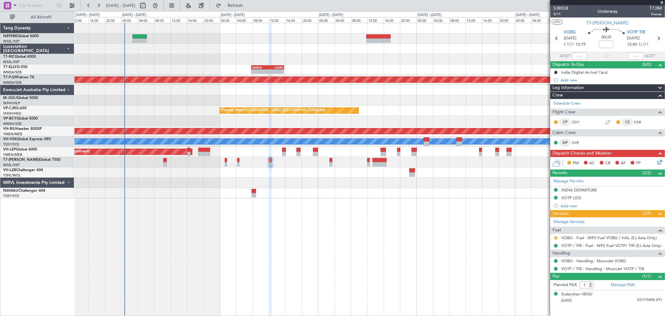
click at [556, 238] on button at bounding box center [556, 238] width 4 height 4
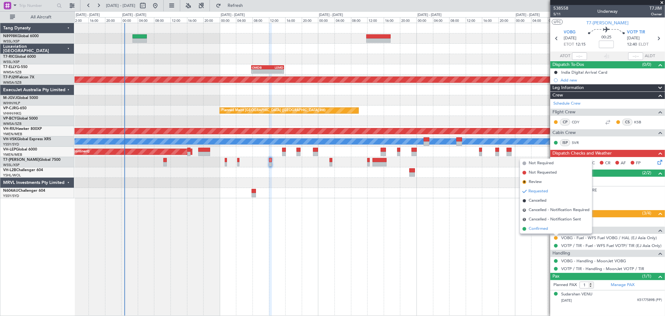
click at [541, 230] on span "Confirmed" at bounding box center [538, 229] width 19 height 6
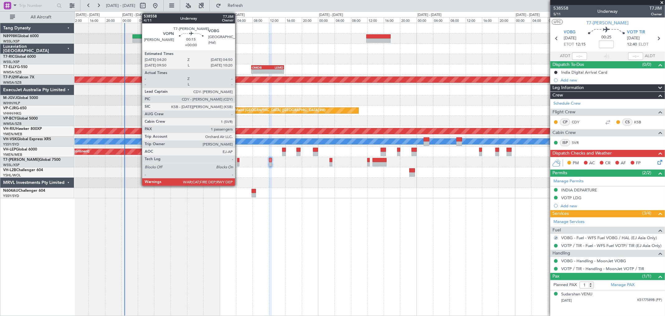
click at [238, 163] on div at bounding box center [238, 164] width 2 height 4
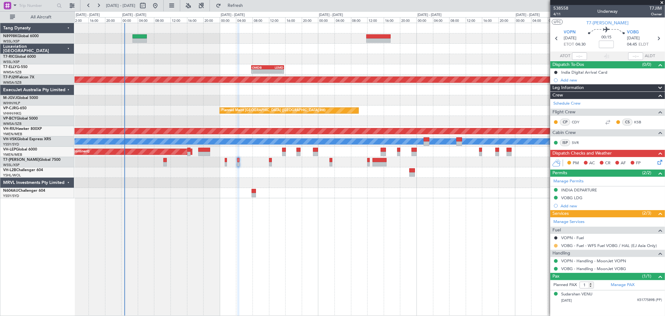
click at [556, 245] on button at bounding box center [556, 246] width 4 height 4
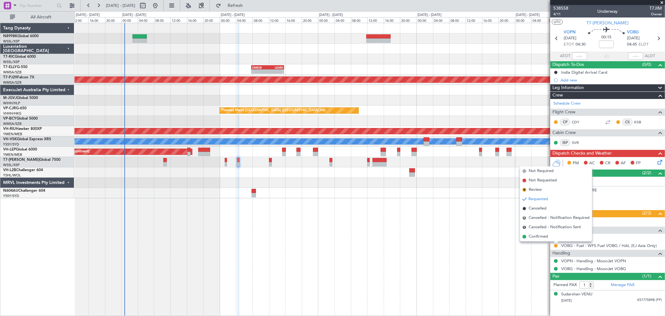
click at [543, 235] on span "Confirmed" at bounding box center [538, 236] width 19 height 6
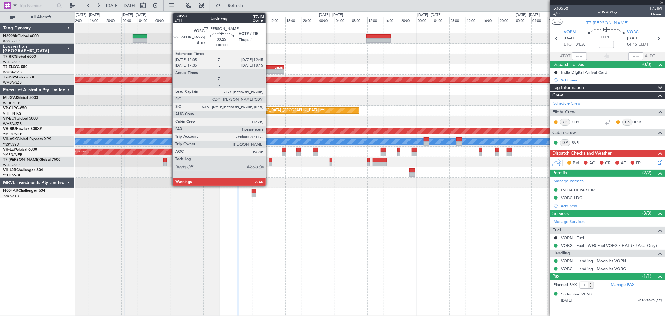
click at [269, 161] on div at bounding box center [270, 160] width 3 height 4
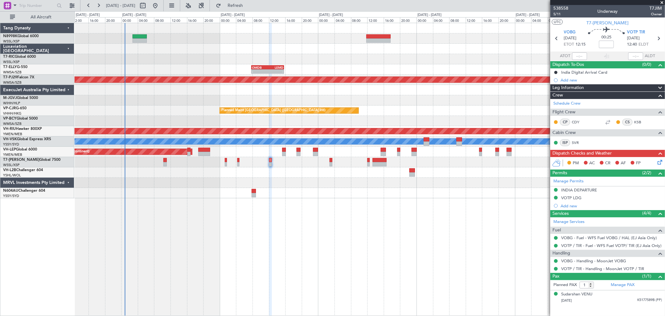
click at [227, 160] on div "- - OMDW 11:50 Z EGLF 18:45 Z" at bounding box center [370, 162] width 591 height 10
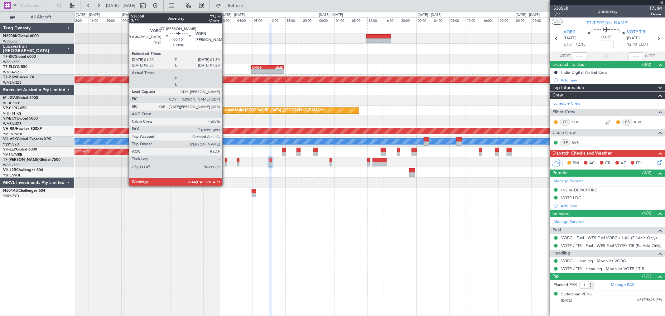
click at [226, 160] on div at bounding box center [226, 160] width 2 height 4
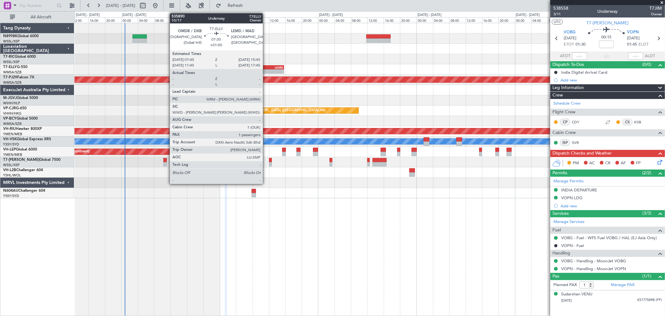
click at [266, 68] on div "OMDB" at bounding box center [260, 68] width 16 height 4
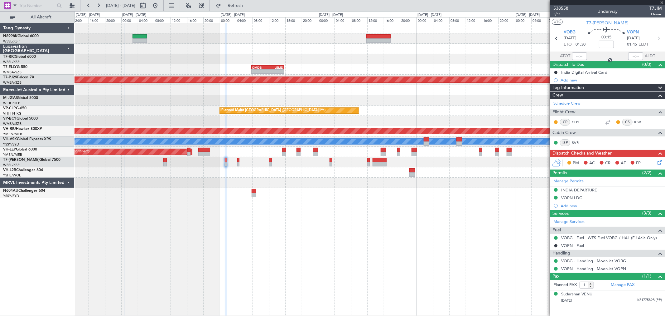
type input "+01:00"
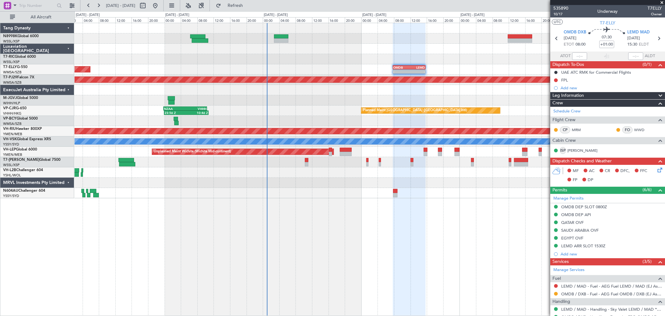
click at [312, 110] on div "Planned Maint [GEOGRAPHIC_DATA] (Seletar) - - OMDB 07:45 Z LEMD 15:45 Z Planned…" at bounding box center [370, 110] width 591 height 175
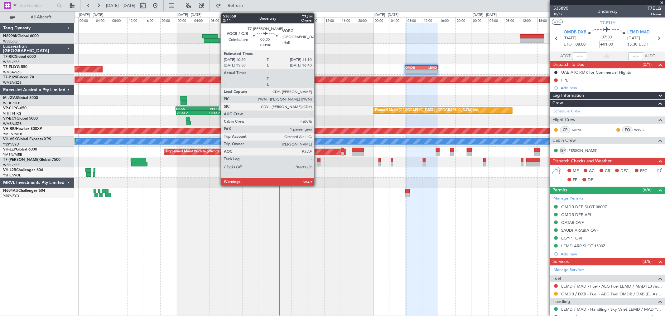
click at [318, 160] on div at bounding box center [318, 160] width 3 height 4
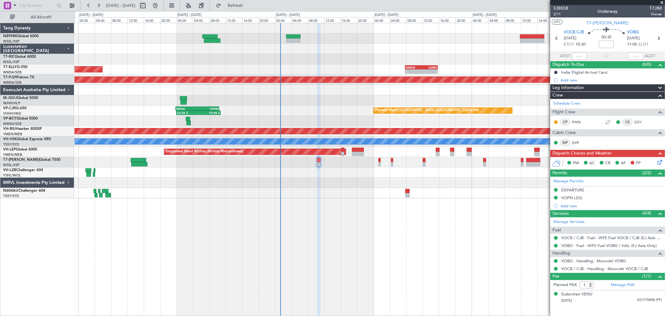
click at [611, 46] on input at bounding box center [606, 44] width 15 height 7
type input "-00:15"
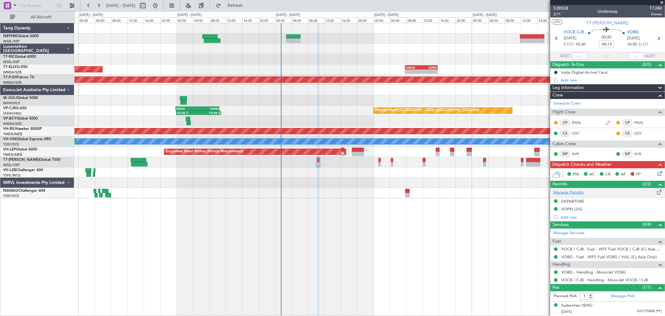
click at [572, 192] on link "Manage Permits" at bounding box center [569, 192] width 30 height 6
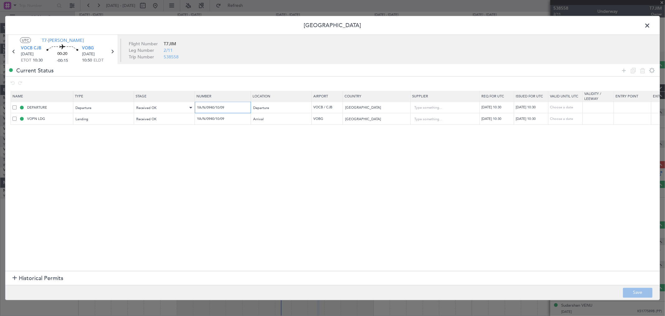
drag, startPoint x: 239, startPoint y: 108, endPoint x: 184, endPoint y: 104, distance: 55.0
click at [184, 104] on tr "DEPARTURE Departure Received OK YA/N/0940/10/09 Departure VOCB / CJB India 12/1…" at bounding box center [409, 108] width 796 height 12
click at [651, 26] on span at bounding box center [651, 27] width 0 height 12
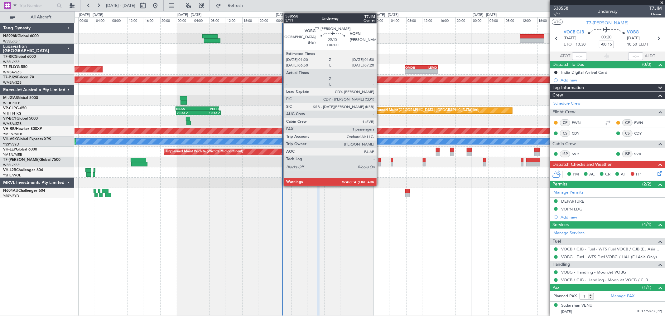
click at [380, 160] on div at bounding box center [380, 160] width 2 height 4
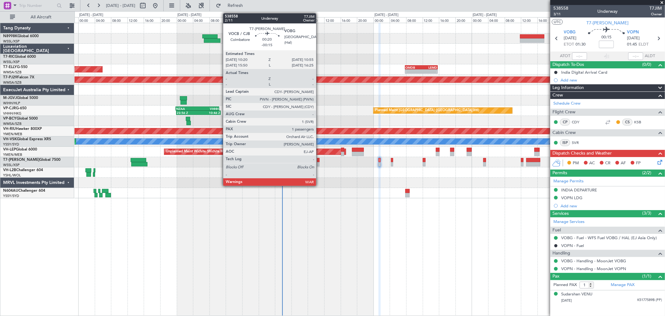
click at [319, 158] on div at bounding box center [318, 160] width 2 height 4
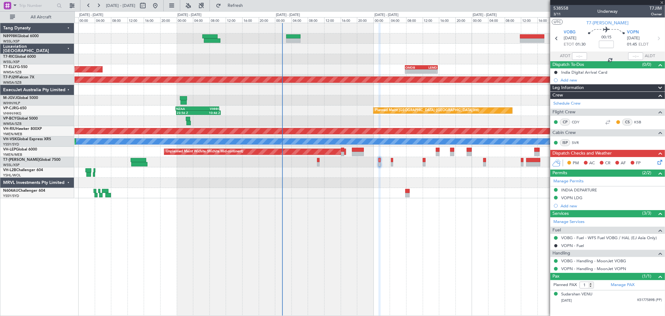
type input "-00:15"
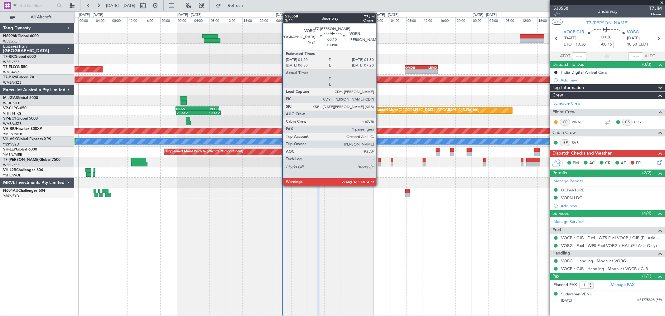
click at [380, 158] on div at bounding box center [380, 160] width 2 height 4
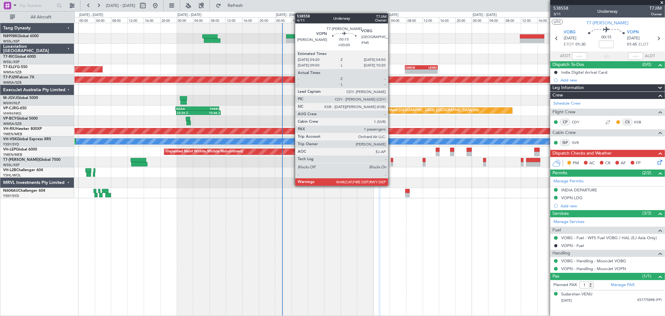
click at [392, 163] on div at bounding box center [392, 164] width 2 height 4
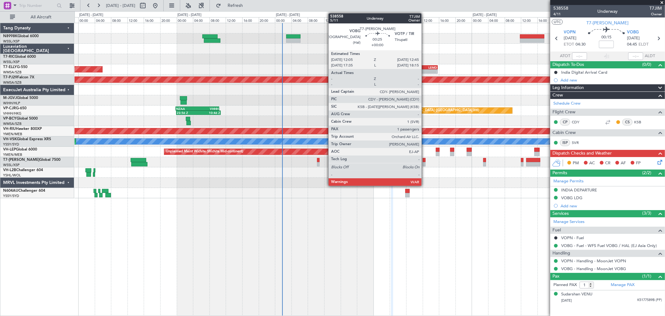
click at [425, 160] on div at bounding box center [424, 160] width 3 height 4
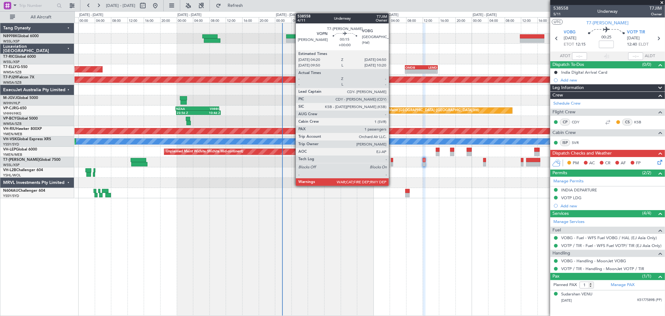
click at [392, 161] on div at bounding box center [392, 160] width 2 height 4
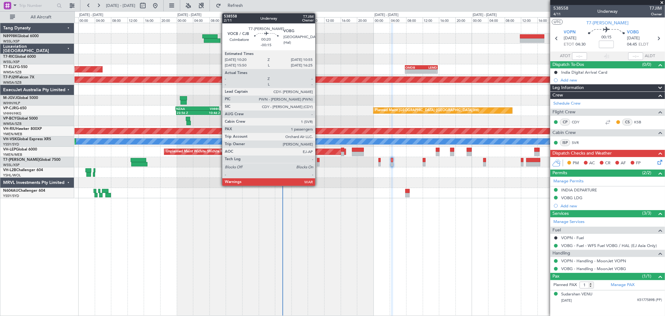
click at [319, 163] on div at bounding box center [318, 164] width 2 height 4
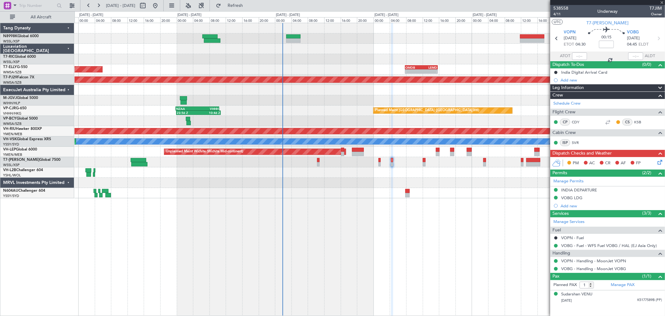
type input "-00:15"
click at [378, 164] on div at bounding box center [370, 162] width 591 height 10
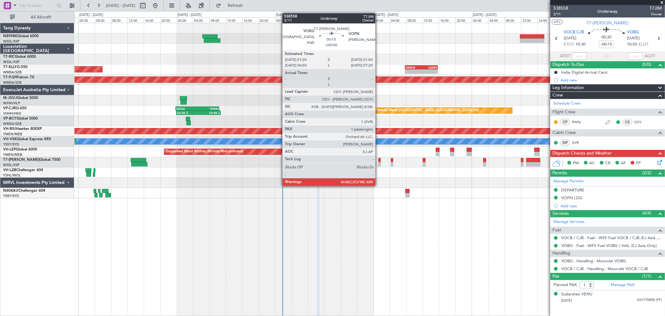
click at [379, 163] on div at bounding box center [380, 164] width 2 height 4
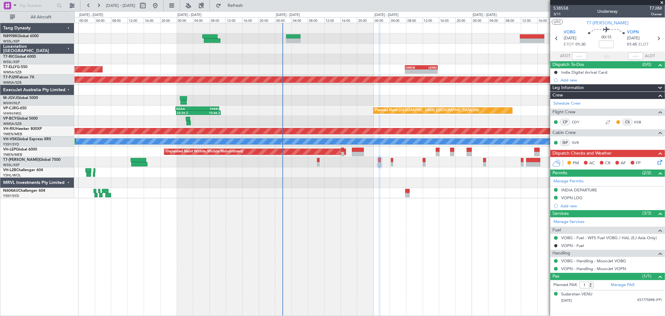
click at [317, 163] on div at bounding box center [370, 162] width 591 height 10
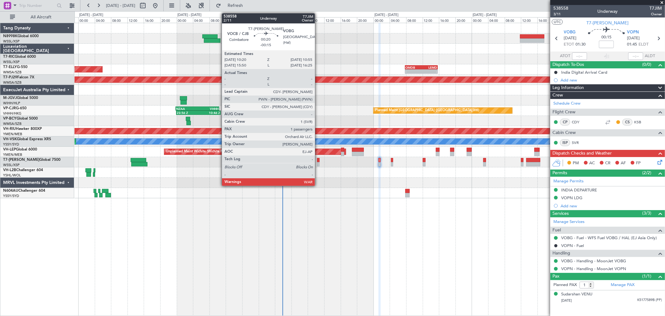
click at [318, 162] on div at bounding box center [318, 164] width 2 height 4
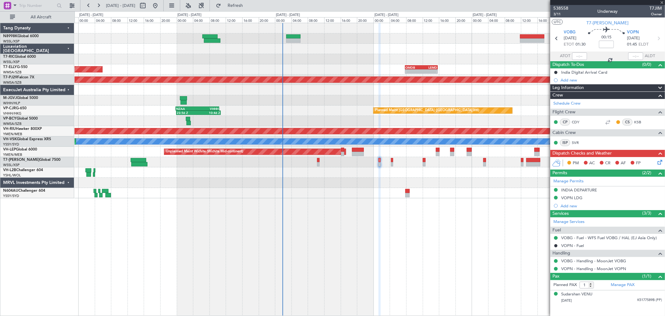
type input "-00:15"
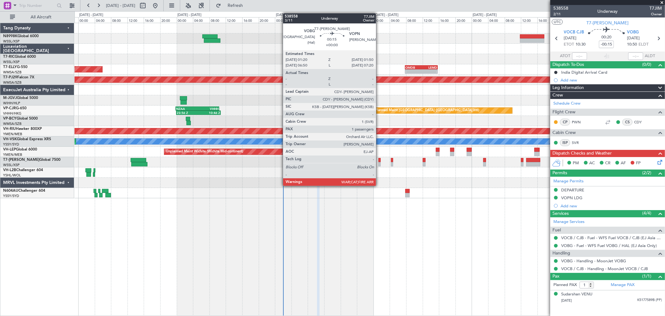
click at [379, 164] on div at bounding box center [380, 164] width 2 height 4
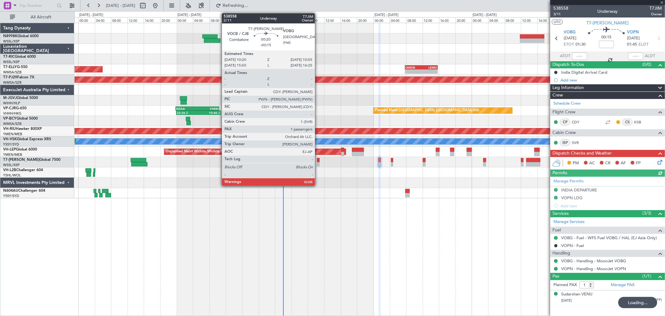
click at [318, 160] on div at bounding box center [318, 160] width 2 height 4
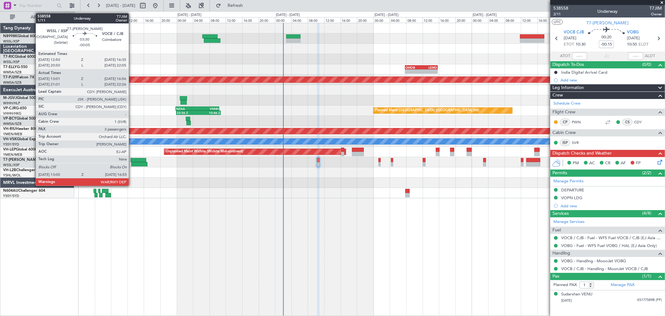
click at [132, 158] on div at bounding box center [139, 160] width 16 height 4
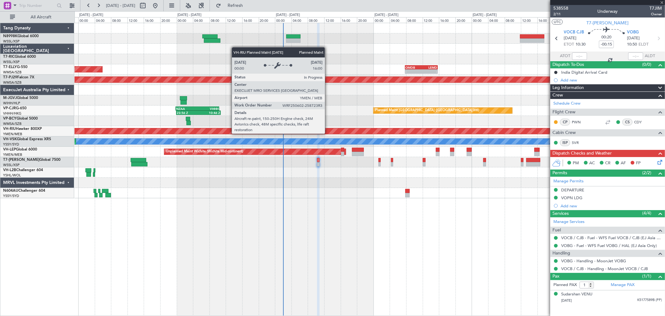
type input "-00:05"
type input "13:11"
type input "16:51"
type input "3"
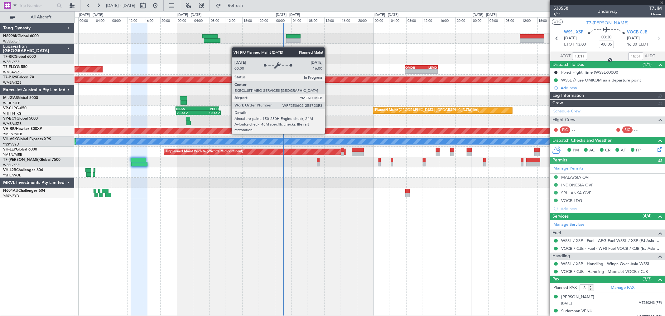
type input "Brien Tan (BTA)"
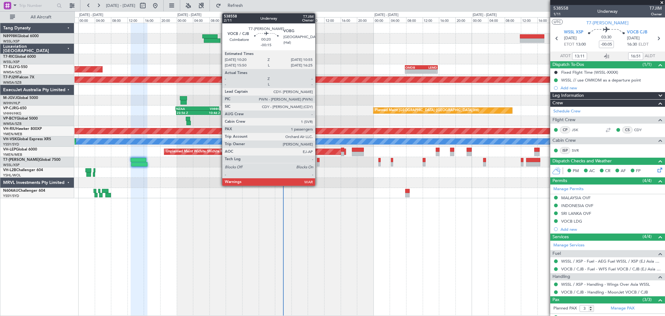
click at [319, 159] on div at bounding box center [318, 160] width 2 height 4
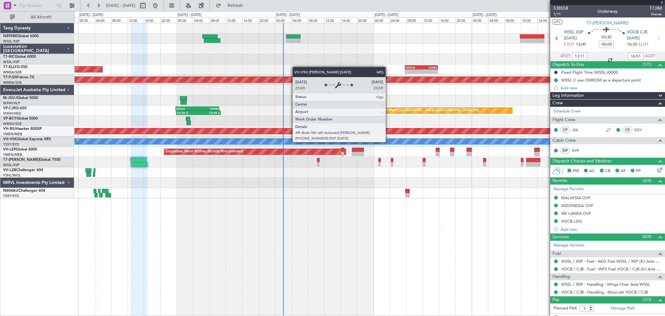
type input "-00:15"
type input "1"
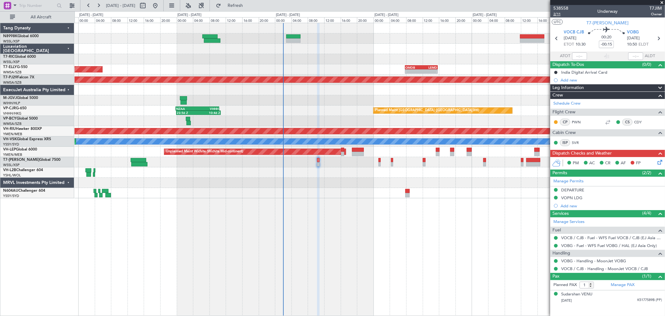
click at [557, 13] on span "2/11" at bounding box center [561, 14] width 15 height 5
click at [561, 14] on span "2/11" at bounding box center [561, 14] width 15 height 5
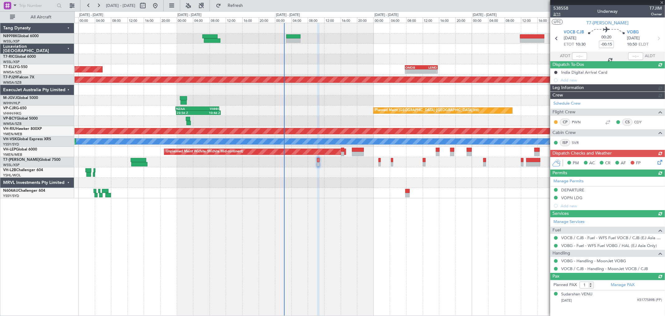
type input "[PERSON_NAME] (KYA)"
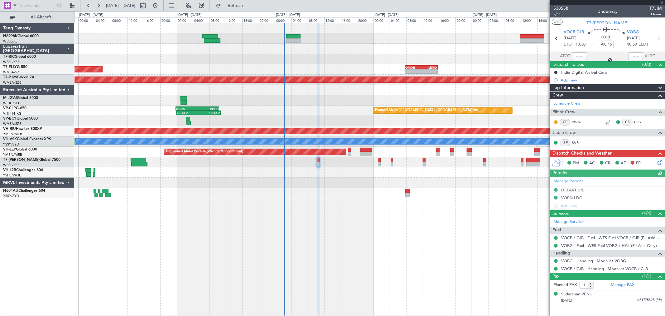
click at [393, 161] on div at bounding box center [370, 162] width 591 height 10
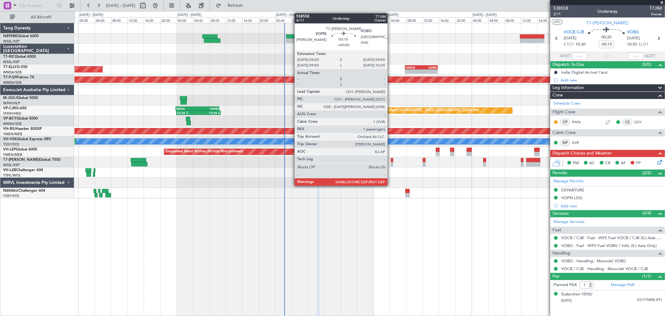
click at [391, 162] on div at bounding box center [392, 164] width 2 height 4
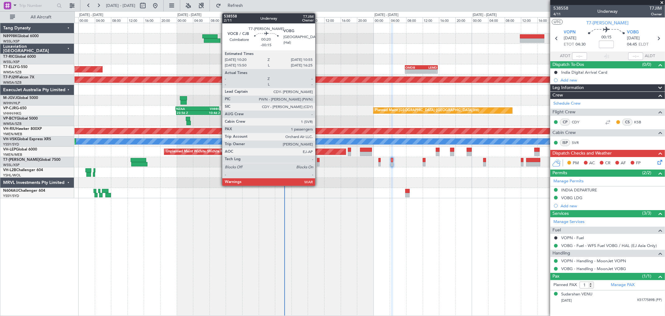
click at [319, 158] on div at bounding box center [318, 160] width 2 height 4
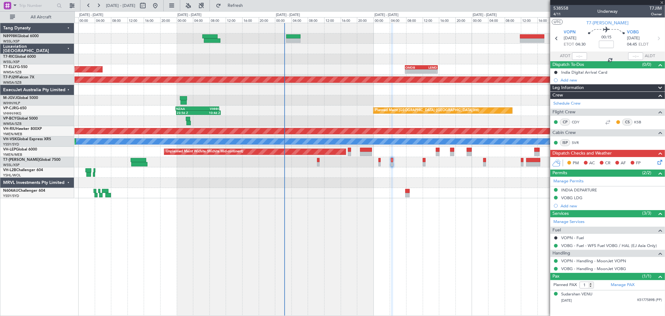
type input "-00:15"
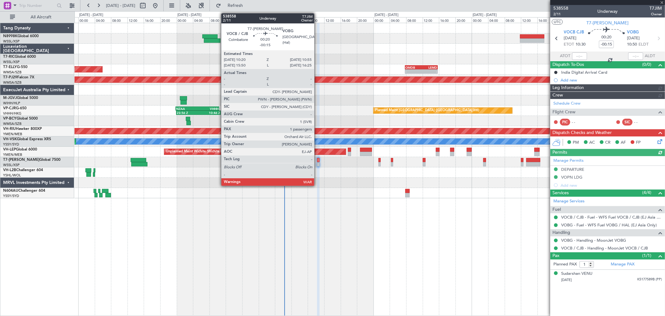
type input "[PERSON_NAME] (KYA)"
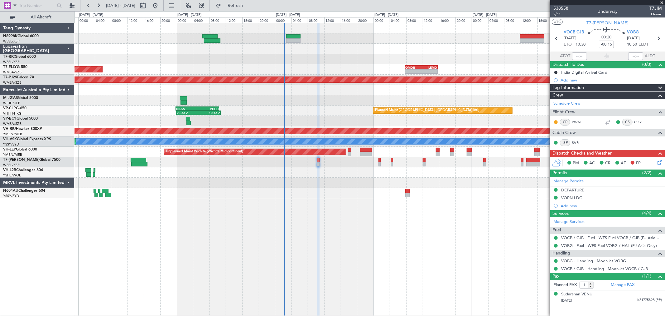
click at [662, 161] on icon at bounding box center [659, 160] width 5 height 5
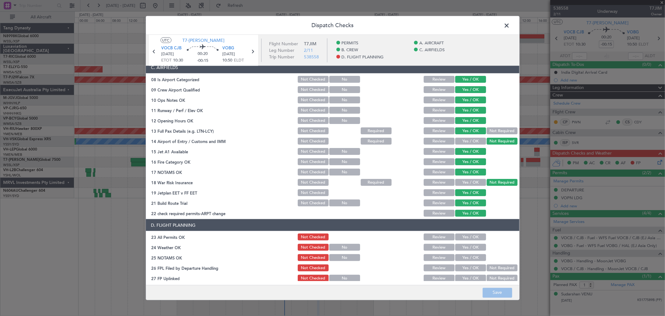
scroll to position [139, 0]
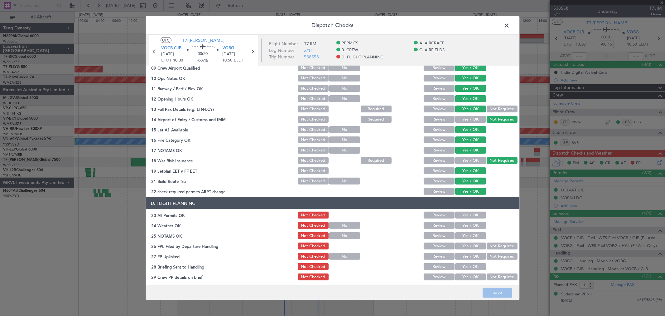
drag, startPoint x: 468, startPoint y: 212, endPoint x: 468, endPoint y: 221, distance: 9.4
click at [468, 212] on button "Yes / OK" at bounding box center [470, 215] width 31 height 7
click at [465, 225] on button "Yes / OK" at bounding box center [470, 225] width 31 height 7
click at [465, 239] on div "Yes / OK" at bounding box center [471, 235] width 32 height 9
click at [468, 237] on button "Yes / OK" at bounding box center [470, 235] width 31 height 7
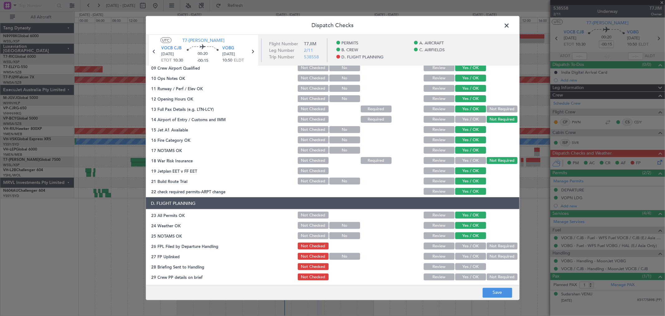
click at [466, 247] on button "Yes / OK" at bounding box center [470, 245] width 31 height 7
click at [470, 254] on button "Yes / OK" at bounding box center [470, 256] width 31 height 7
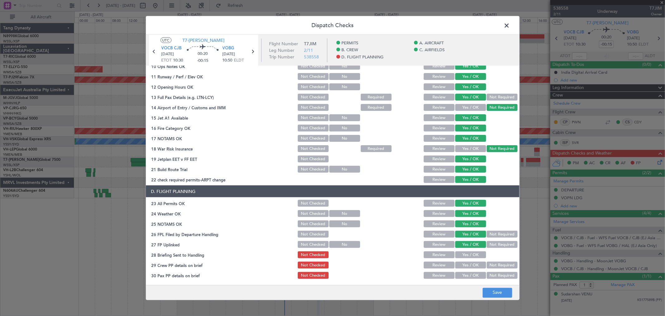
click at [469, 252] on button "Yes / OK" at bounding box center [470, 254] width 31 height 7
click at [466, 261] on button "Yes / OK" at bounding box center [470, 264] width 31 height 7
drag, startPoint x: 463, startPoint y: 273, endPoint x: 493, endPoint y: 280, distance: 30.8
click at [464, 273] on button "Yes / OK" at bounding box center [470, 275] width 31 height 7
click at [493, 291] on button "Save" at bounding box center [498, 292] width 30 height 10
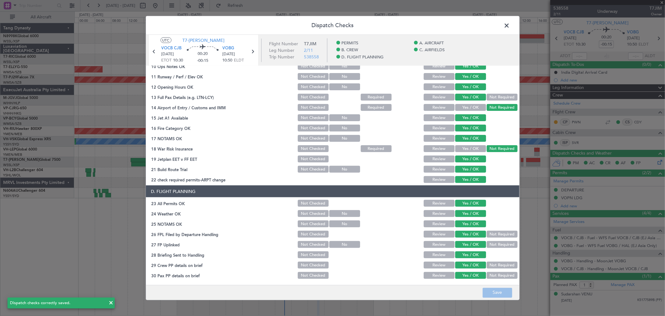
click at [510, 29] on span at bounding box center [510, 27] width 0 height 12
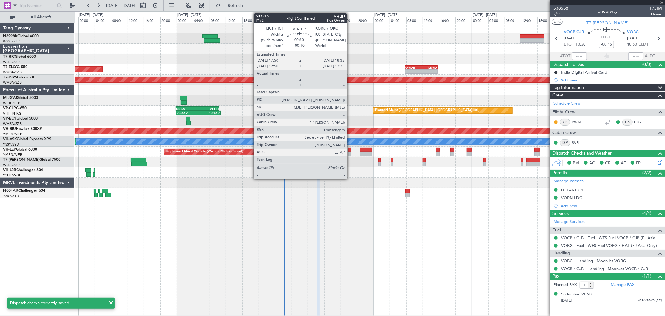
click at [350, 152] on div at bounding box center [349, 154] width 3 height 4
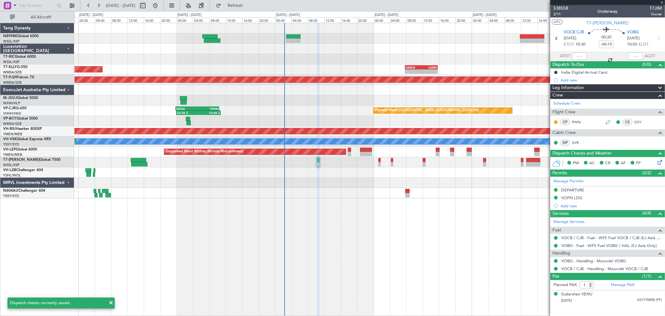
type input "-00:10"
type input "0"
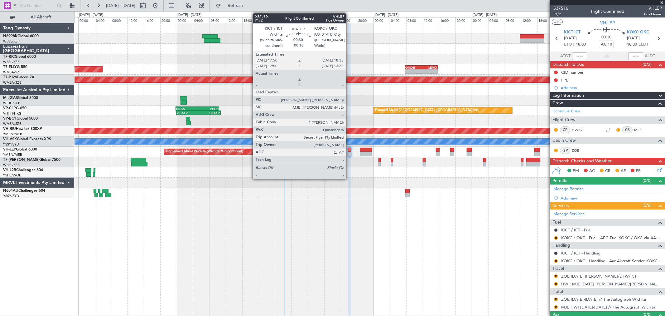
click at [349, 150] on div at bounding box center [349, 150] width 3 height 4
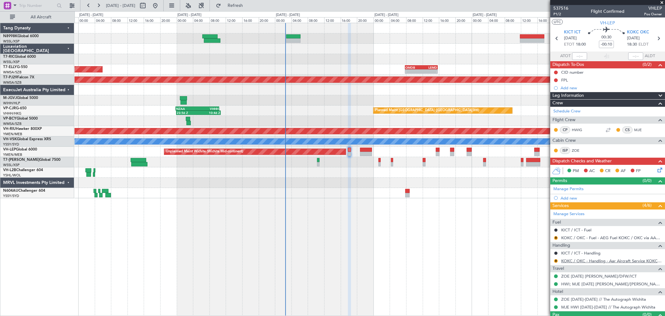
click at [588, 260] on link "KOKC / OKC - Handling - Aar Aircraft Service KOKC / OKC" at bounding box center [612, 260] width 101 height 5
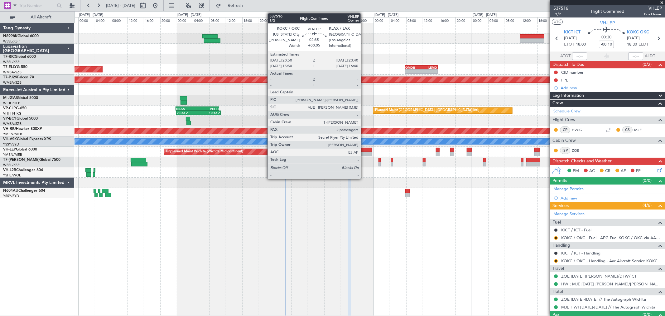
click at [364, 150] on div at bounding box center [366, 150] width 12 height 4
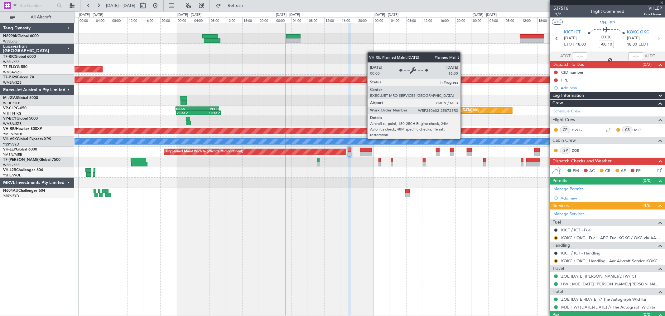
type input "+00:05"
type input "2"
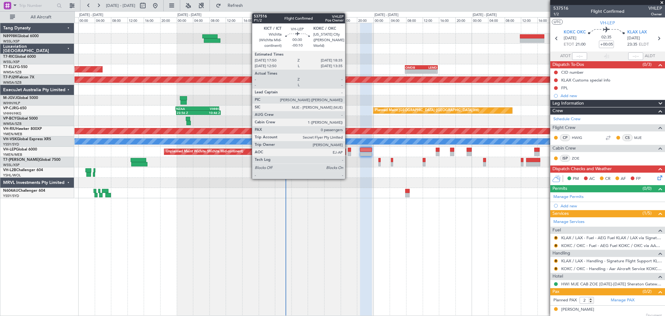
click at [348, 151] on div at bounding box center [349, 150] width 3 height 4
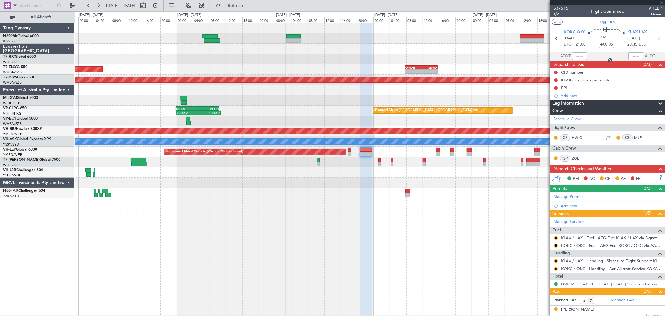
type input "-00:10"
type input "0"
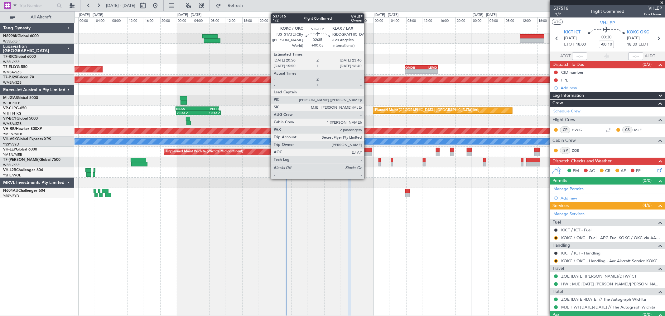
click at [368, 152] on div at bounding box center [366, 154] width 12 height 4
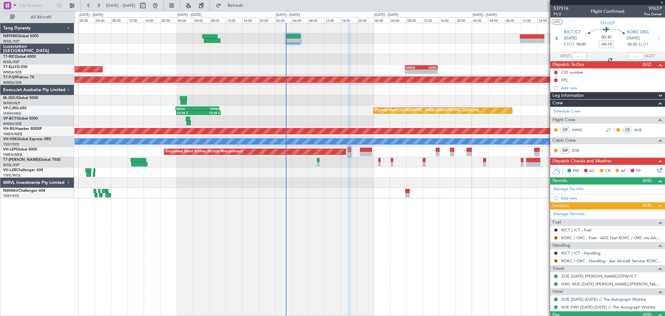
type input "+00:05"
type input "2"
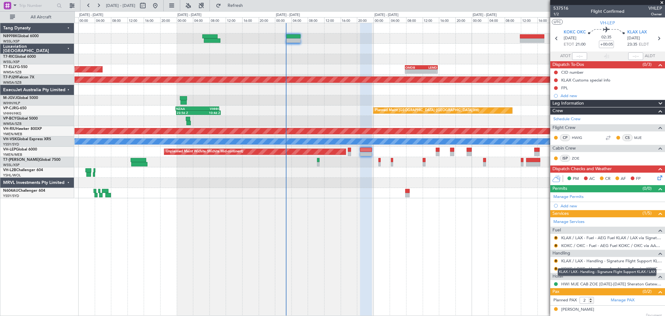
click at [555, 267] on mat-tooltip-component "KLAX / LAX - Handling - Signature Flight Support KLAX / LAX" at bounding box center [608, 272] width 108 height 17
click at [557, 267] on mat-tooltip-component "KLAX / LAX - Handling - Signature Flight Support KLAX / LAX" at bounding box center [608, 272] width 108 height 17
click at [556, 268] on button "R" at bounding box center [556, 269] width 4 height 4
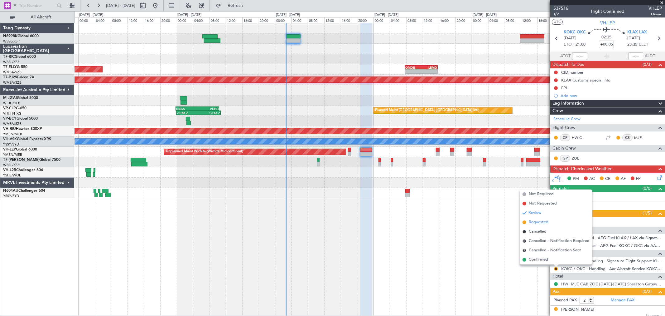
click at [541, 223] on span "Requested" at bounding box center [539, 222] width 20 height 6
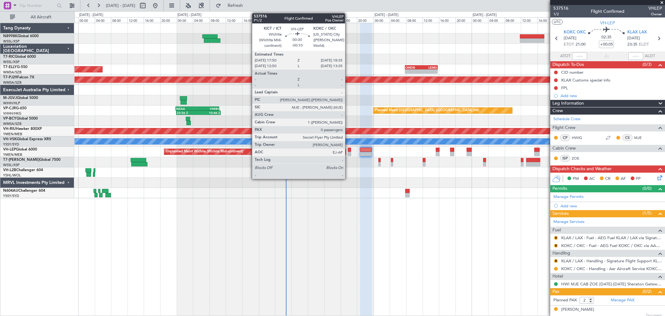
click at [348, 150] on div at bounding box center [349, 150] width 3 height 4
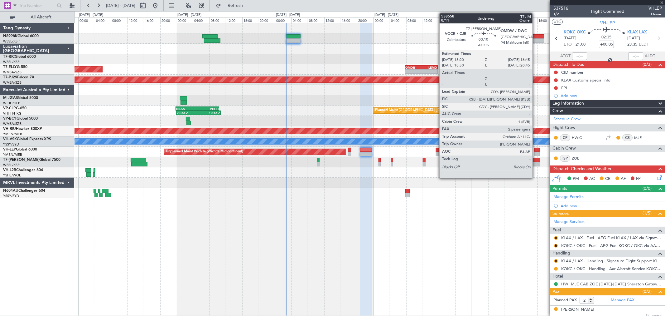
type input "-00:10"
type input "0"
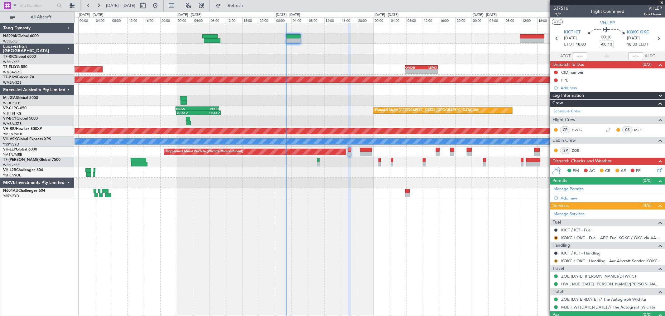
click at [557, 260] on button "R" at bounding box center [556, 261] width 4 height 4
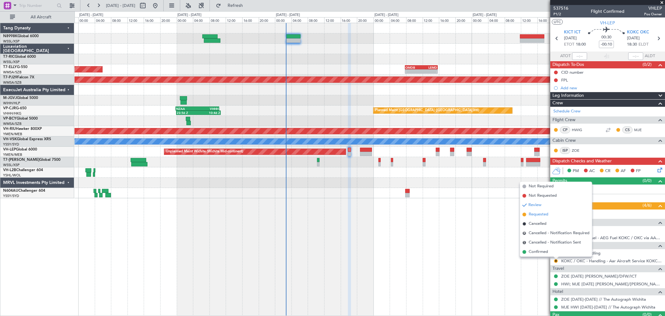
click at [544, 214] on span "Requested" at bounding box center [539, 214] width 20 height 6
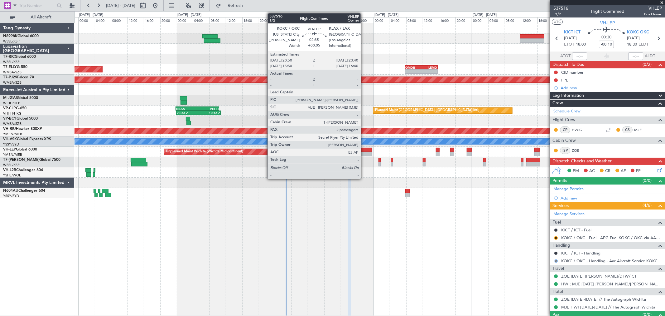
click at [364, 148] on div at bounding box center [366, 150] width 12 height 4
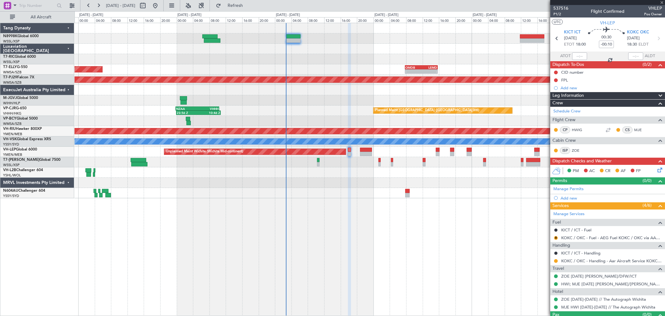
type input "+00:05"
type input "2"
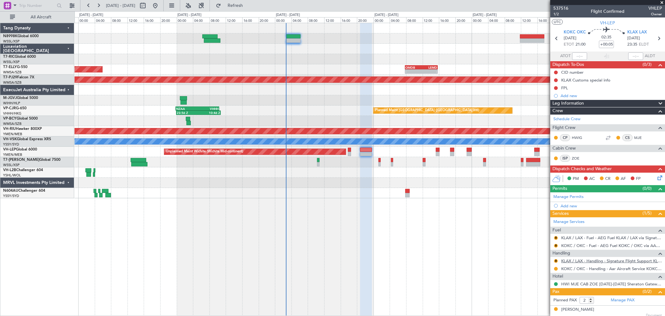
click at [600, 260] on link "KLAX / LAX - Handling - Signature Flight Support KLAX / LAX" at bounding box center [612, 260] width 101 height 5
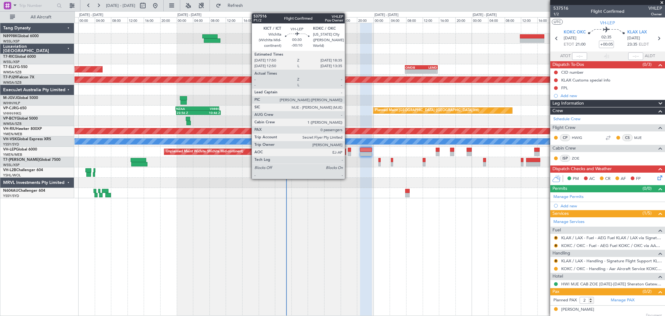
click at [348, 151] on div at bounding box center [349, 150] width 3 height 4
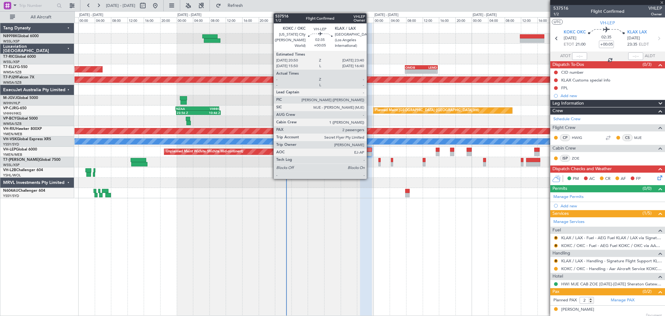
click at [370, 151] on div at bounding box center [366, 150] width 12 height 4
type input "-00:10"
type input "0"
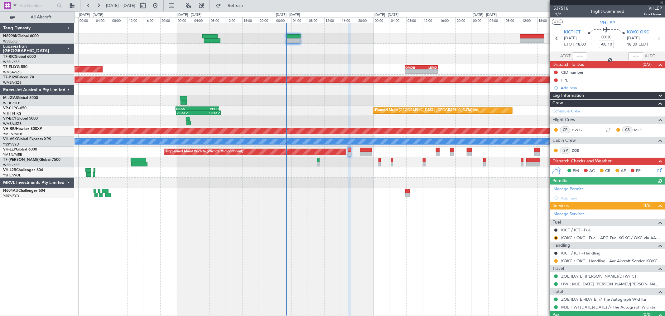
type input "+00:05"
type input "2"
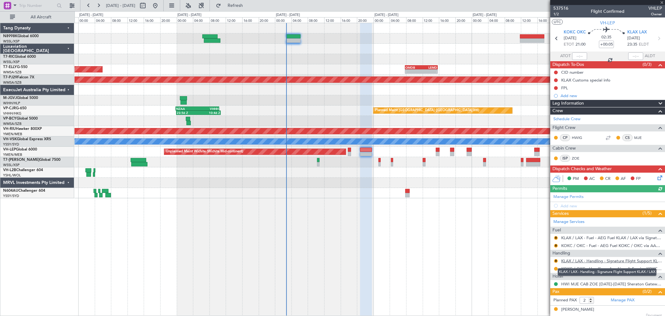
click at [580, 260] on link "KLAX / LAX - Handling - Signature Flight Support KLAX / LAX" at bounding box center [612, 260] width 101 height 5
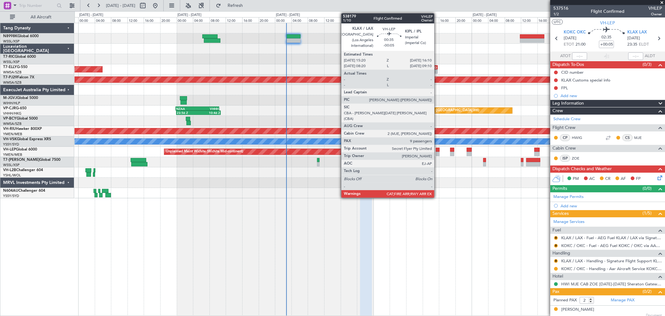
click at [438, 149] on div at bounding box center [437, 150] width 3 height 4
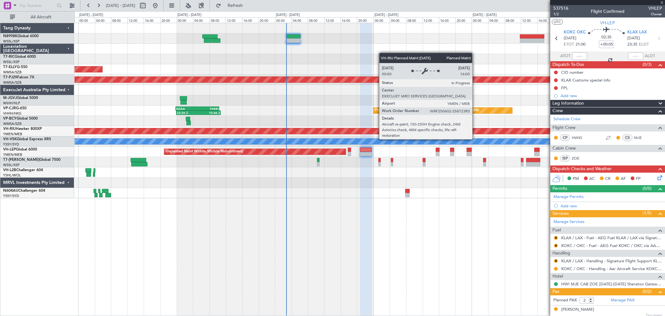
type input "-00:05"
type input "9"
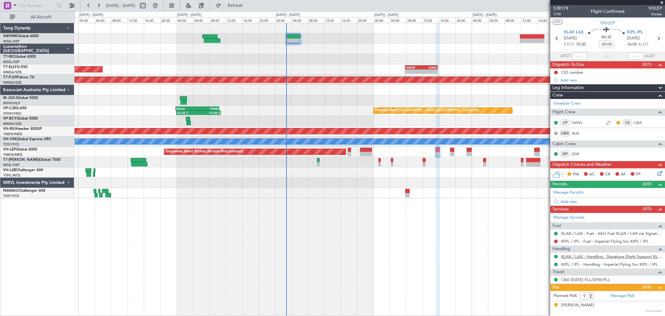
click at [580, 258] on link "KLAX / LAX - Handling - Signature Flight Support KLAX / LAX" at bounding box center [612, 256] width 101 height 5
click at [294, 41] on div at bounding box center [293, 40] width 14 height 4
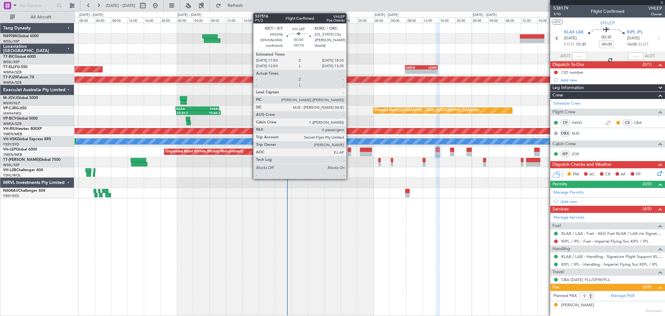
click at [350, 148] on div at bounding box center [349, 150] width 3 height 4
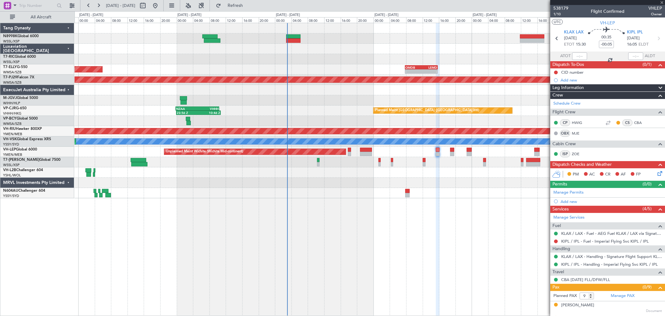
click at [373, 150] on div "Unplanned Maint Wichita (Wichita Mid-continent)" at bounding box center [370, 152] width 591 height 10
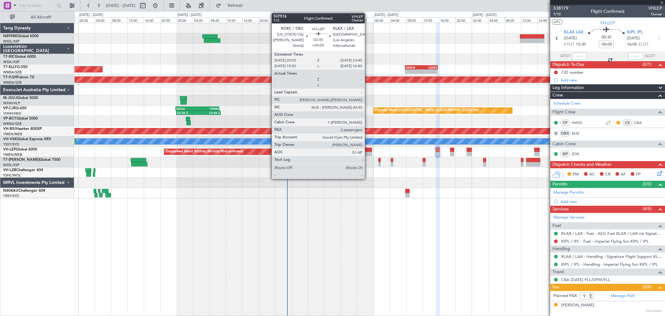
click at [368, 152] on div at bounding box center [366, 154] width 12 height 4
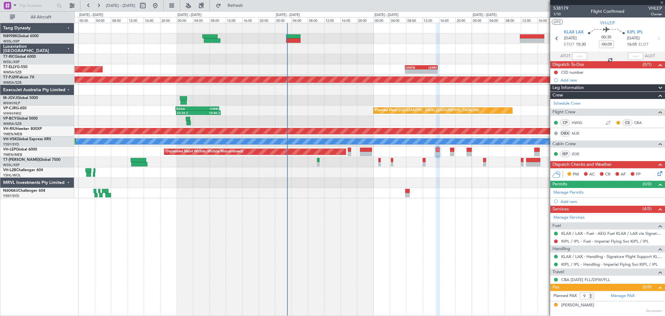
type input "+00:05"
type input "2"
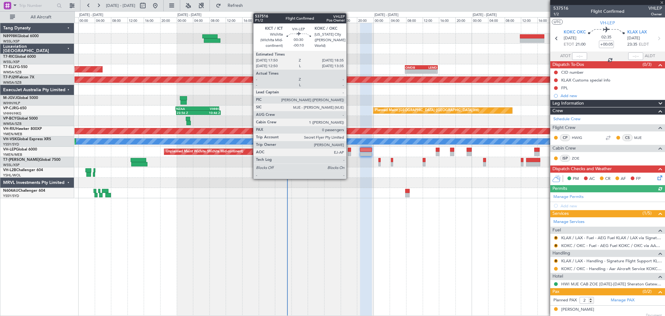
click at [350, 152] on div at bounding box center [349, 154] width 3 height 4
type input "-00:10"
type input "0"
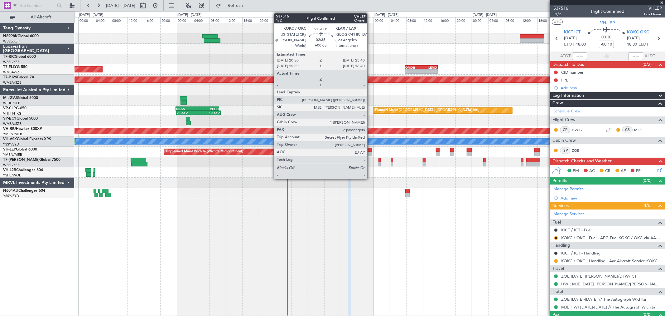
click at [369, 153] on div at bounding box center [366, 154] width 12 height 4
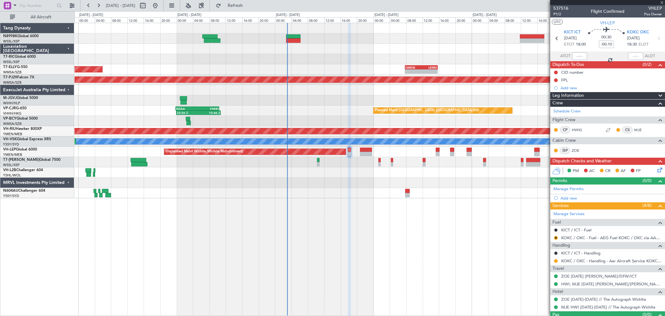
type input "+00:05"
type input "2"
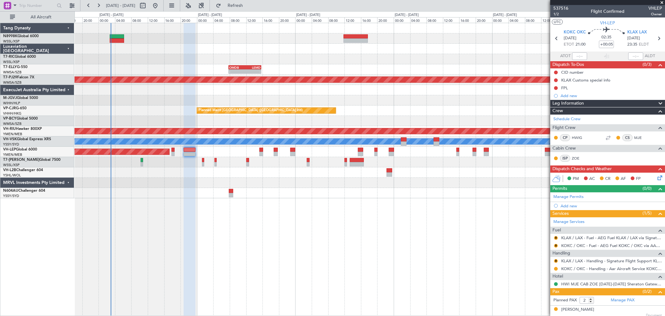
click at [276, 128] on div "- - OMDB 07:45 Z LEMD 15:45 Z Planned Maint Kuala Lumpur (Sultan Abdul Aziz Sha…" at bounding box center [370, 110] width 591 height 175
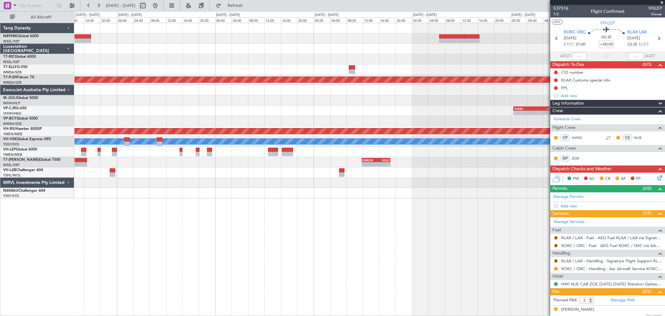
click at [181, 117] on div "OMDB 07:45 Z LEMD 15:45 Z - - Planned Maint Kuala Lumpur (Sultan Abdul Aziz Sha…" at bounding box center [370, 110] width 591 height 175
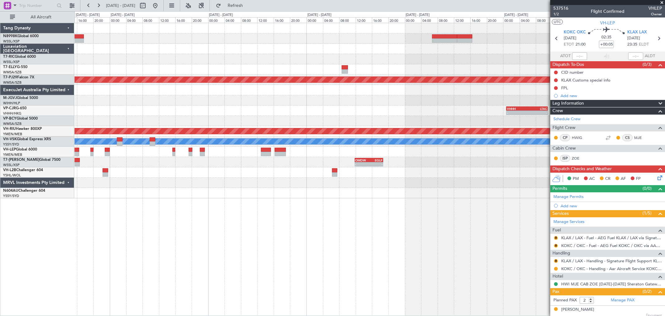
click at [165, 112] on div "- - VHHH 00:50 Z LTAC 10:55 Z Planned Maint Hong Kong (Hong Kong Intl)" at bounding box center [370, 110] width 591 height 10
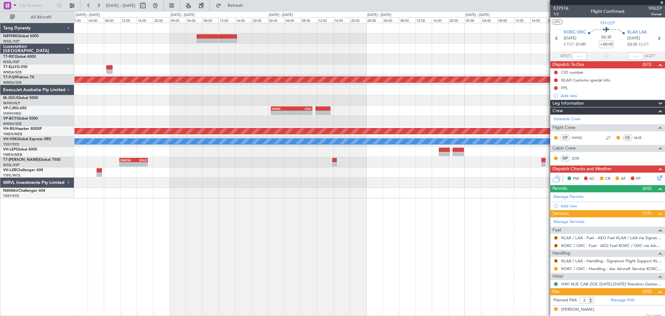
click at [178, 120] on div "- - HECA 12:50 Z WMSA 22:30 Z Planned Maint Kuala Lumpur (Sultan Abdul Aziz Sha…" at bounding box center [370, 110] width 591 height 175
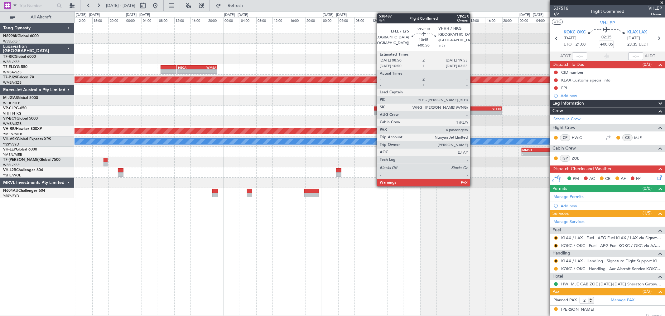
click at [474, 109] on div "LFLL" at bounding box center [468, 109] width 22 height 4
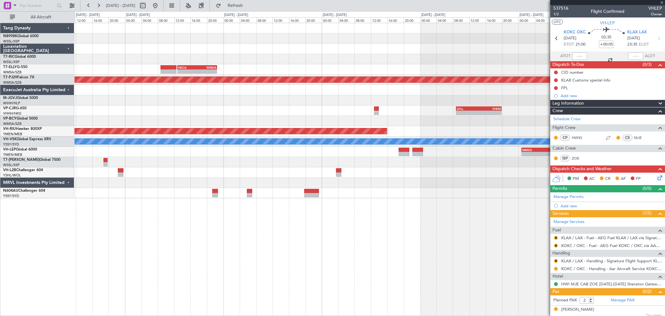
type input "+00:50"
type input "4"
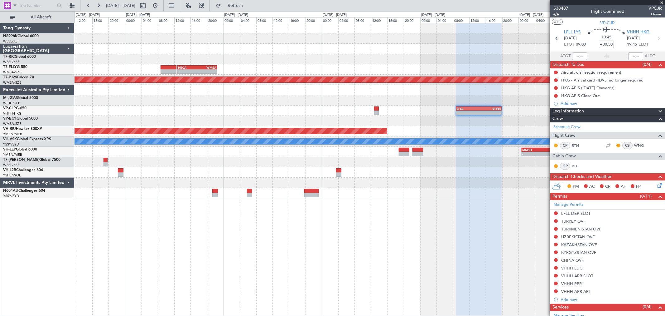
click at [557, 15] on span "4/4" at bounding box center [561, 14] width 15 height 5
click at [236, 7] on button "Refresh" at bounding box center [231, 6] width 37 height 10
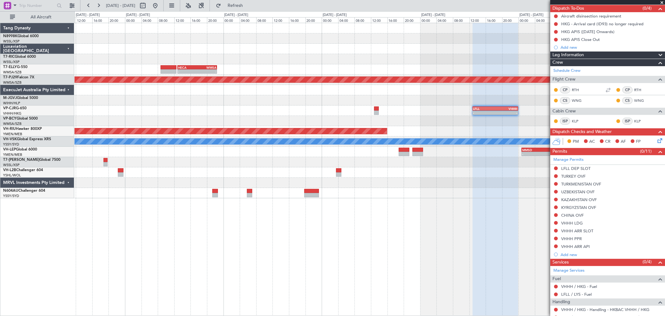
scroll to position [0, 0]
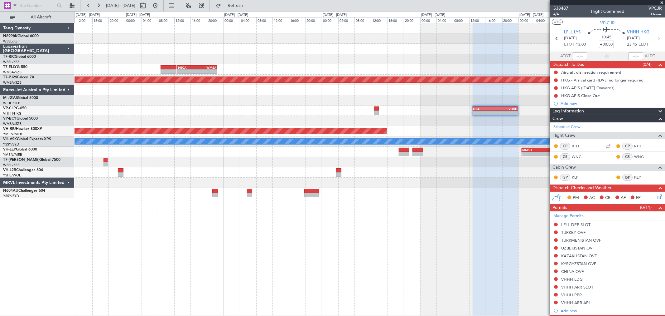
click at [298, 50] on div at bounding box center [370, 49] width 591 height 10
click at [160, 8] on button at bounding box center [155, 6] width 10 height 10
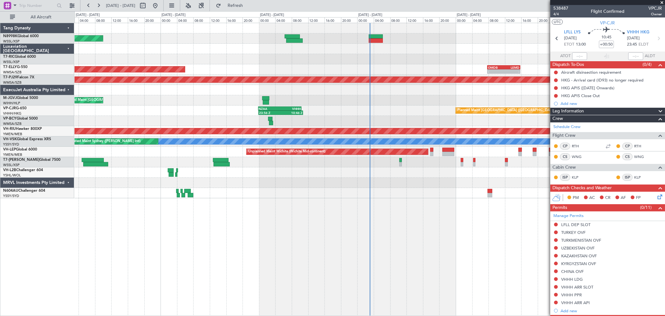
click at [303, 61] on div "Planned Maint Singapore (Seletar) OMDB 07:45 Z LEMD 15:45 Z - - Planned Maint D…" at bounding box center [370, 110] width 591 height 175
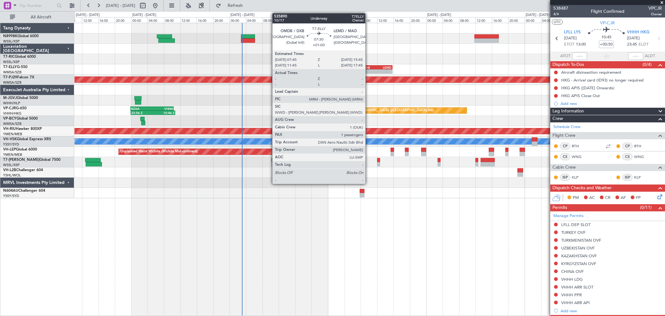
click at [369, 69] on div "07:45 Z" at bounding box center [368, 71] width 16 height 4
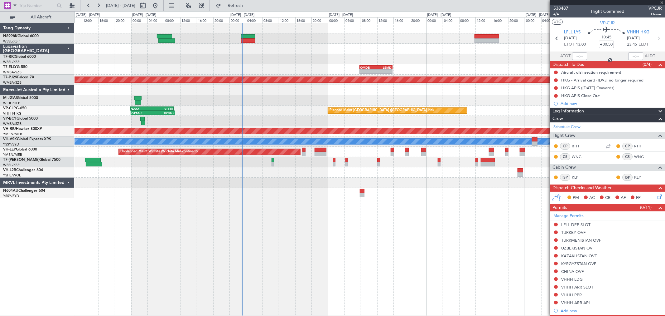
type input "+01:00"
type input "1"
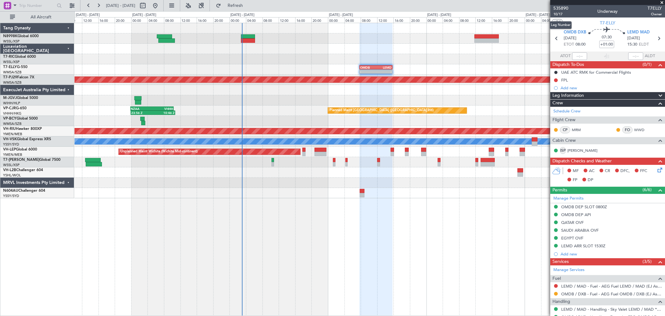
drag, startPoint x: 559, startPoint y: 15, endPoint x: 561, endPoint y: 20, distance: 5.1
click at [561, 20] on body "10 Oct 2025 - 16 Oct 2025 Refresh Quick Links All Aircraft Planned Maint Singap…" at bounding box center [332, 158] width 665 height 316
click at [556, 292] on mat-tooltip-component "Requested" at bounding box center [556, 283] width 28 height 17
click at [555, 293] on button at bounding box center [556, 294] width 4 height 4
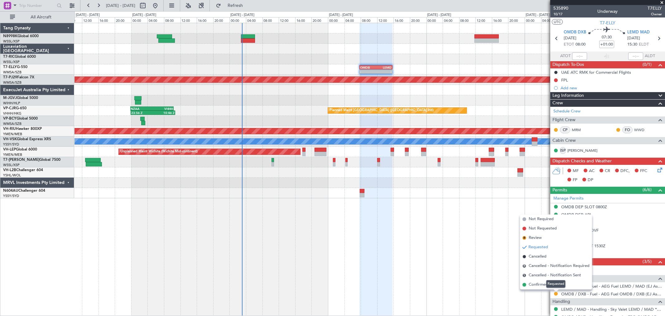
click at [545, 284] on mat-tooltip-component "Requested" at bounding box center [556, 283] width 28 height 17
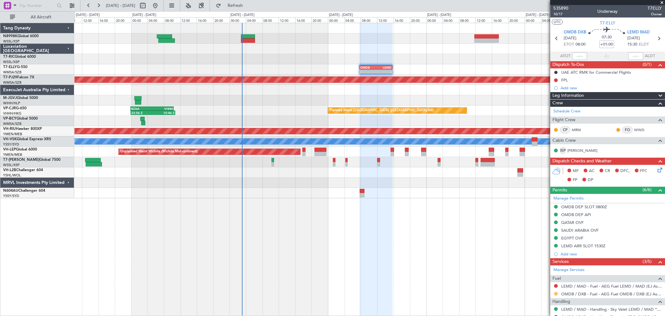
click at [557, 294] on button at bounding box center [556, 294] width 4 height 4
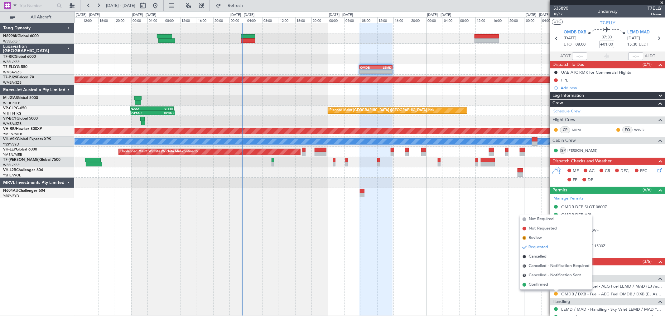
click at [545, 285] on mat-tooltip-component "Requested" at bounding box center [556, 283] width 28 height 17
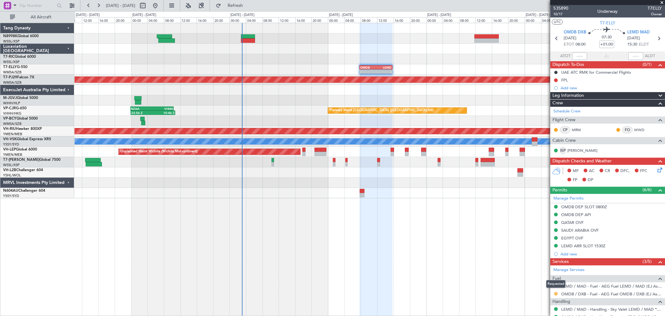
click at [556, 295] on button at bounding box center [556, 294] width 4 height 4
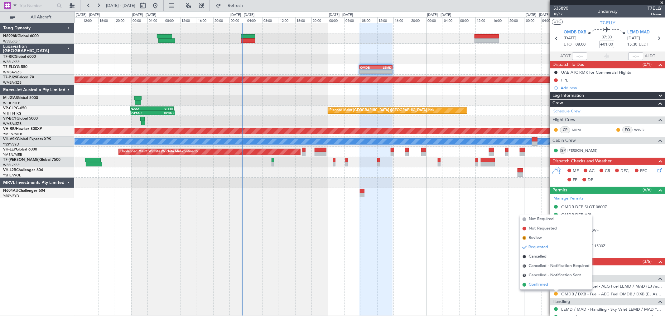
click at [530, 283] on span "Confirmed" at bounding box center [538, 284] width 19 height 6
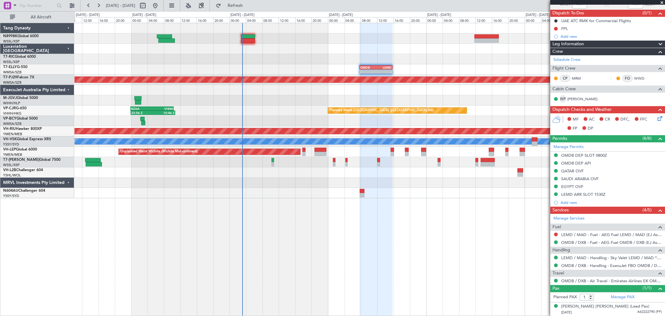
scroll to position [52, 0]
click at [578, 220] on link "Manage Services" at bounding box center [569, 218] width 31 height 6
click at [237, 62] on div "Planned Maint Singapore (Seletar) - - OMDB 07:45 Z LEMD 15:45 Z Planned Maint D…" at bounding box center [370, 110] width 591 height 175
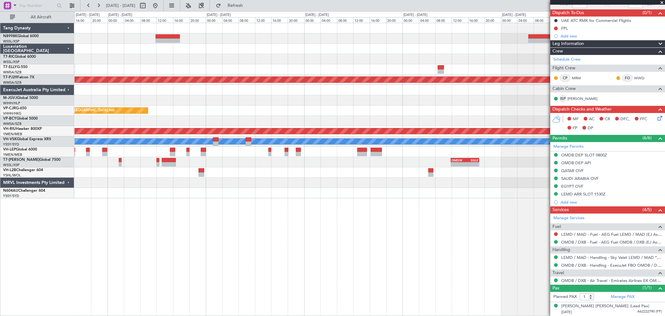
click at [310, 70] on div "OMDB 07:45 Z LEMD 15:45 Z - - Planned Maint Kuala Lumpur (Sultan Abdul Aziz Sha…" at bounding box center [370, 110] width 591 height 175
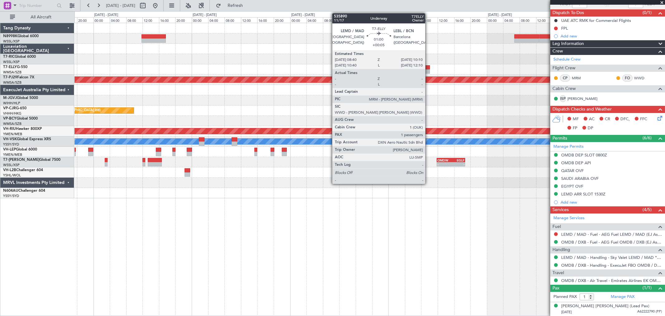
click at [429, 66] on div at bounding box center [427, 67] width 6 height 4
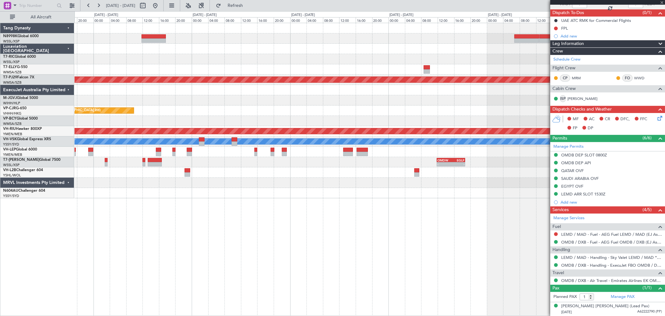
click at [429, 67] on div at bounding box center [427, 67] width 6 height 4
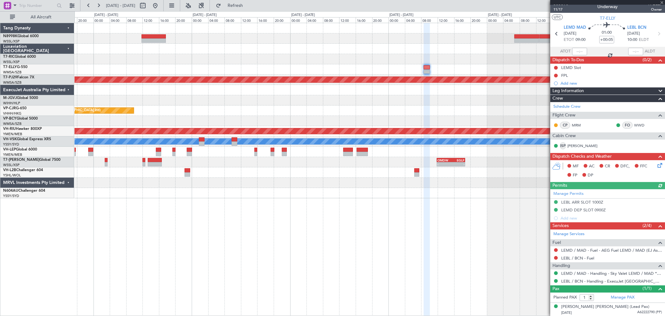
scroll to position [5, 0]
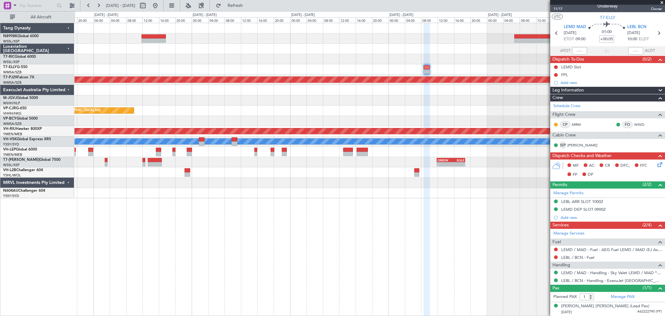
click at [357, 72] on div "OMDB 07:45 Z LEMD 15:45 Z - - Planned Maint Kuala Lumpur (Sultan Abdul Aziz Sha…" at bounding box center [370, 110] width 591 height 175
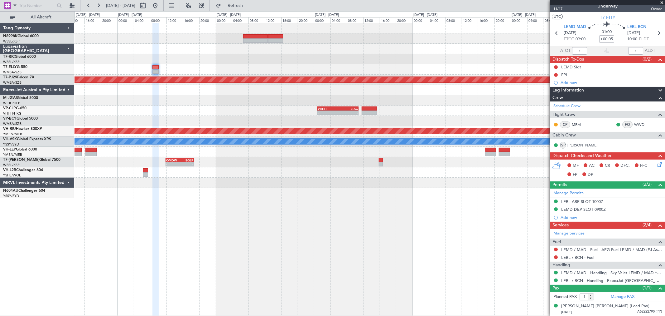
click at [344, 72] on div "- - HECA 12:50 Z WMSA 22:30 Z" at bounding box center [370, 69] width 591 height 10
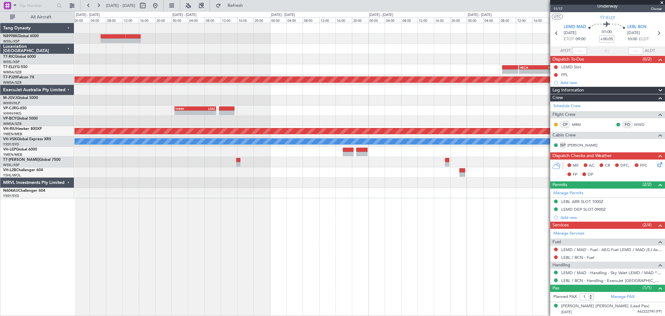
click at [272, 74] on div "- - HECA 12:50 Z WMSA 22:30 Z" at bounding box center [370, 69] width 591 height 10
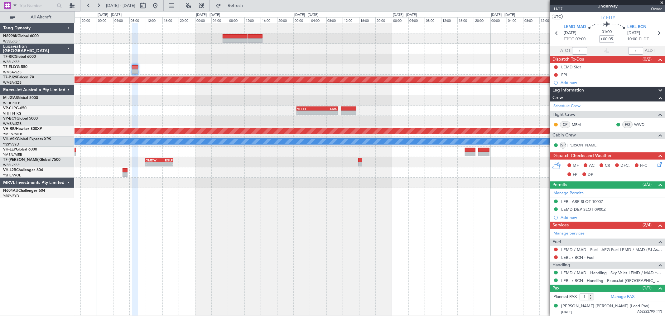
click at [393, 60] on div "- - HECA 12:50 Z WMSA 22:30 Z Planned Maint Kuala Lumpur (Sultan Abdul Aziz Sha…" at bounding box center [370, 110] width 591 height 175
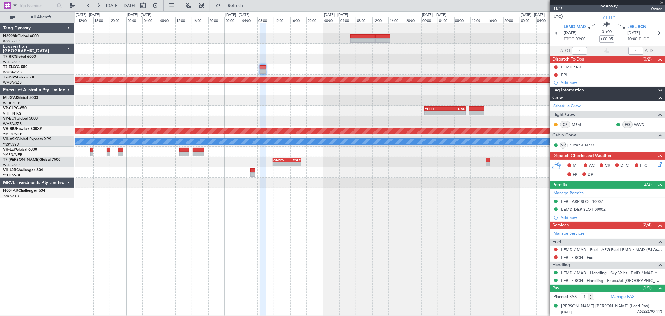
click at [419, 57] on div "- - HECA 12:50 Z WMSA 22:30 Z Planned Maint Kuala Lumpur (Sultan Abdul Aziz Sha…" at bounding box center [370, 110] width 591 height 175
click at [565, 231] on link "Manage Services" at bounding box center [569, 233] width 31 height 6
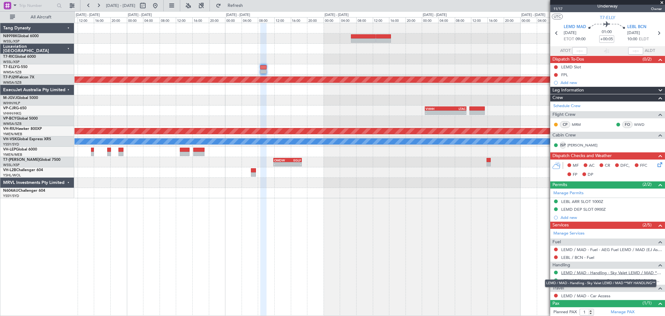
click at [622, 273] on link "LEMD / MAD - Handling - Sky Valet LEMD / MAD **MY HANDLING**" at bounding box center [612, 272] width 101 height 5
click at [574, 295] on link "LEMD / MAD - Car Access" at bounding box center [586, 295] width 49 height 5
click at [239, 7] on button "Refresh" at bounding box center [231, 6] width 37 height 10
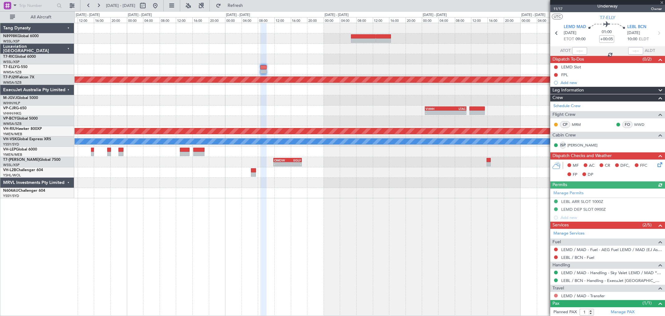
click at [556, 295] on button at bounding box center [556, 296] width 4 height 4
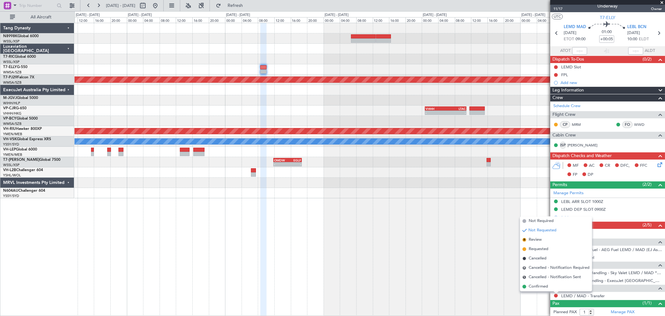
click at [540, 248] on span "Requested" at bounding box center [539, 249] width 20 height 6
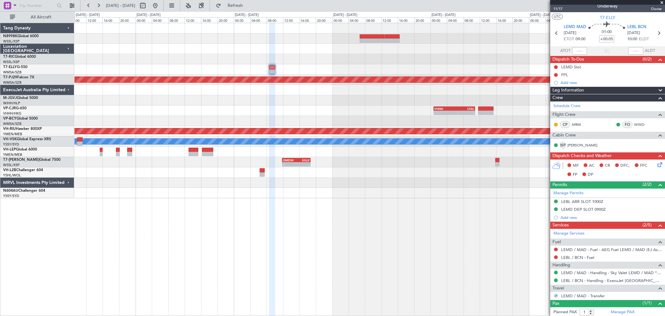
click at [405, 103] on div "- - HECA 12:50 Z WMSA 22:30 Z Planned Maint Kuala Lumpur (Sultan Abdul Aziz Sha…" at bounding box center [370, 110] width 591 height 175
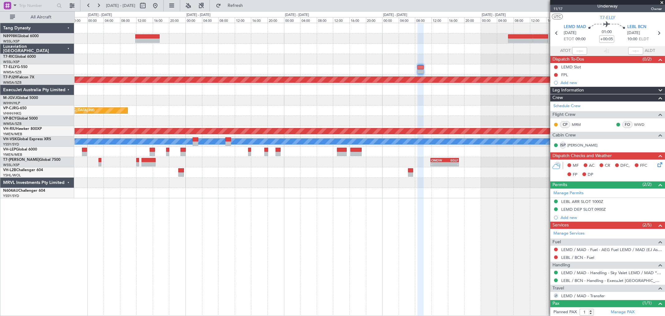
click at [424, 104] on div "OMDB 07:45 Z LEMD 15:45 Z - - Planned Maint Kuala Lumpur (Sultan Abdul Aziz Sha…" at bounding box center [370, 110] width 591 height 175
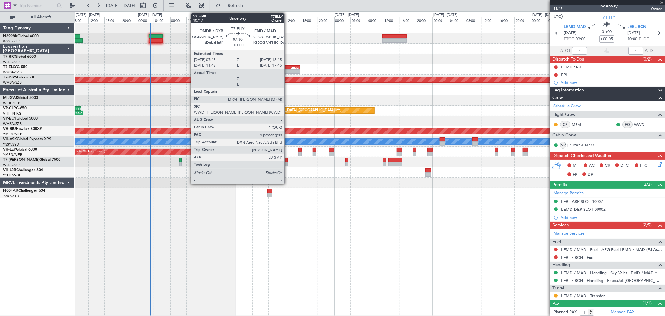
click at [288, 70] on div "-" at bounding box center [292, 72] width 16 height 4
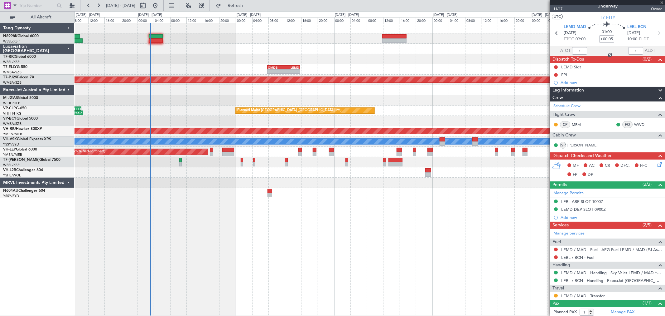
type input "+01:00"
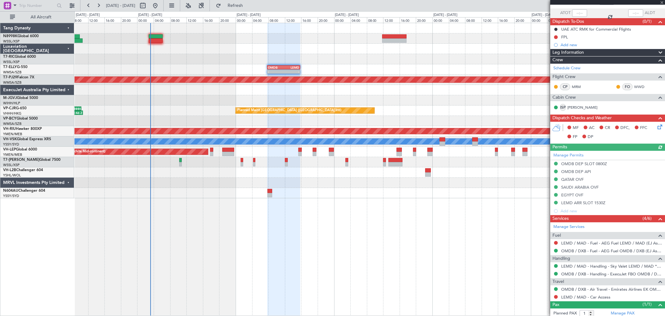
scroll to position [60, 0]
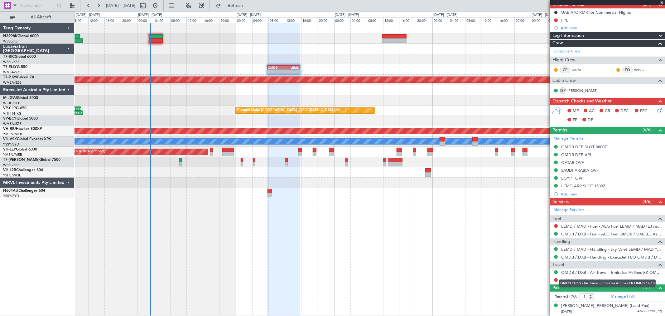
click at [587, 280] on div "OMDB / DXB - Air Travel - Emirates Airlines EK OMDB / DXB" at bounding box center [607, 283] width 97 height 8
click at [586, 280] on link "LEMD / MAD - Car Access" at bounding box center [586, 279] width 49 height 5
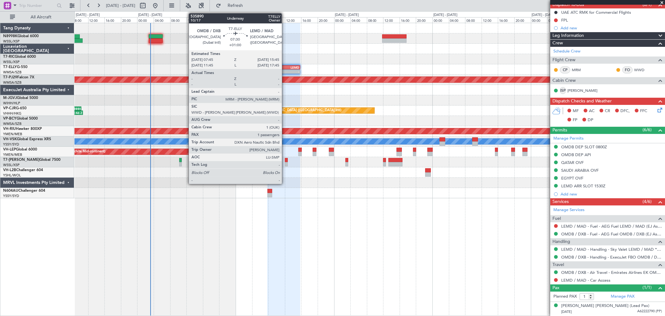
click at [285, 67] on div "LEMD" at bounding box center [292, 68] width 16 height 4
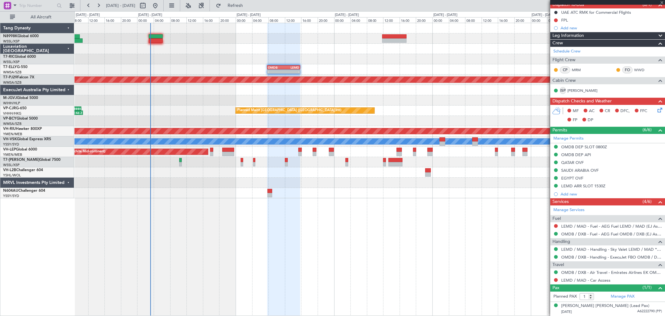
scroll to position [0, 0]
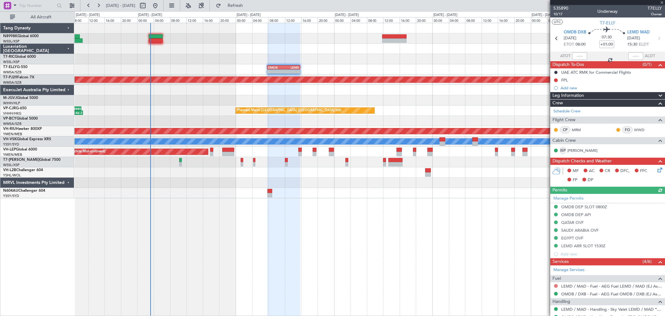
click at [555, 285] on button at bounding box center [556, 286] width 4 height 4
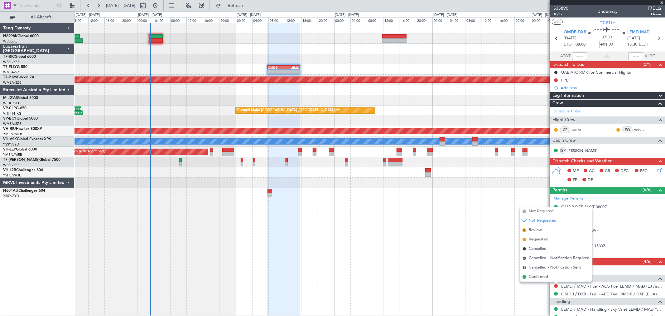
click at [439, 255] on div "- - OMDB 07:45 Z LEMD 15:45 Z Planned Maint Dubai (Dubai Intl) Planned Maint Ku…" at bounding box center [370, 169] width 591 height 293
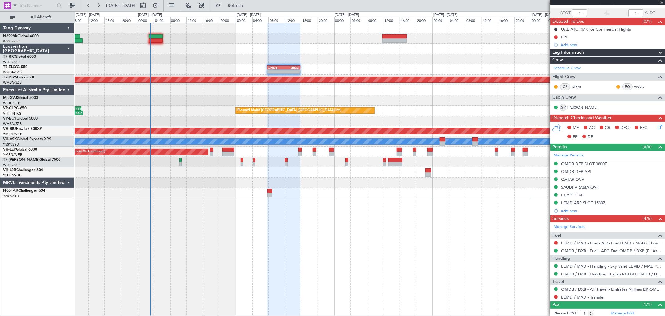
scroll to position [60, 0]
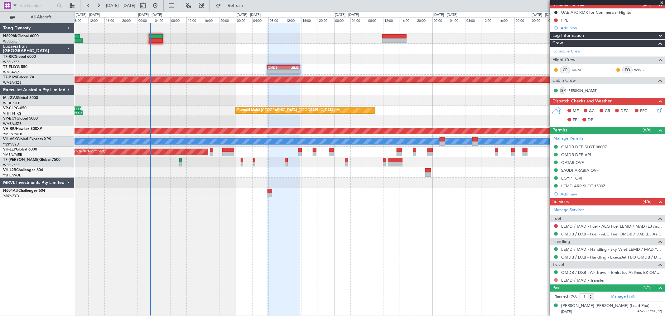
click at [556, 280] on button at bounding box center [556, 280] width 4 height 4
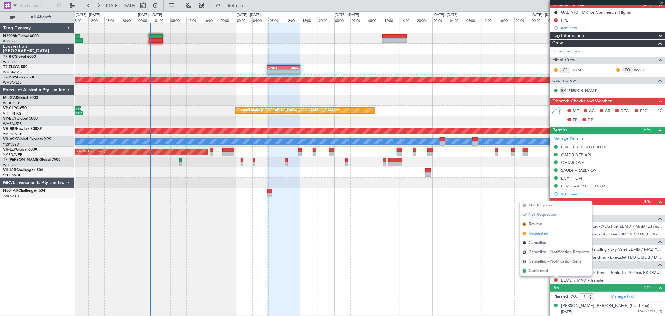
click at [544, 230] on span "Requested" at bounding box center [539, 233] width 20 height 6
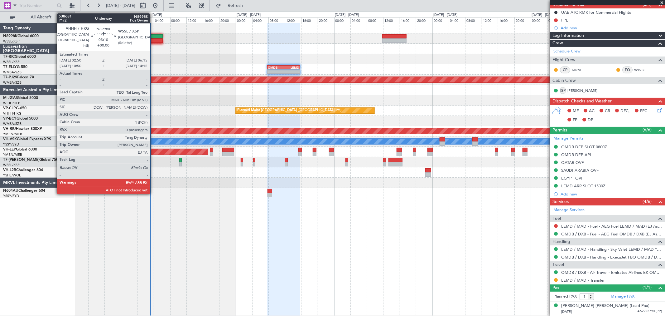
click at [153, 35] on div at bounding box center [156, 36] width 14 height 4
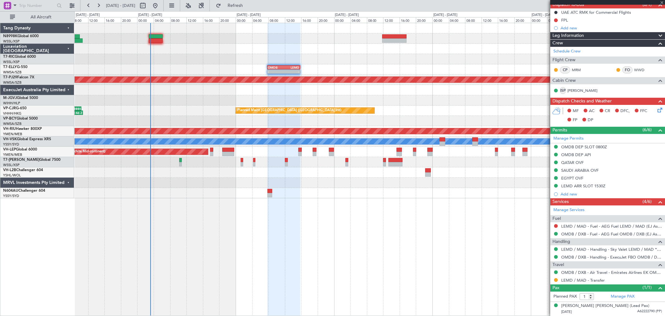
type input "0"
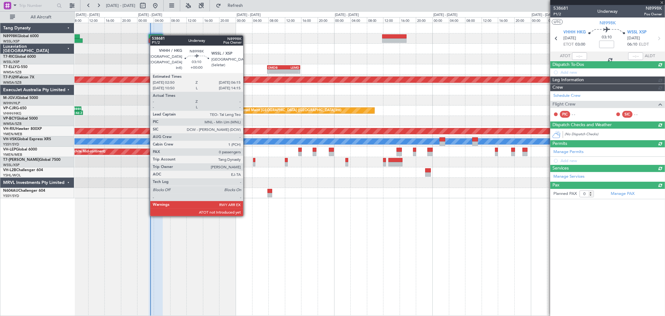
scroll to position [0, 0]
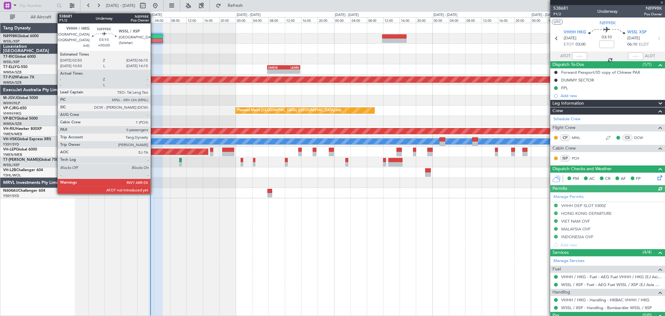
type input "Hafiz Sapuwan (HHAFI)"
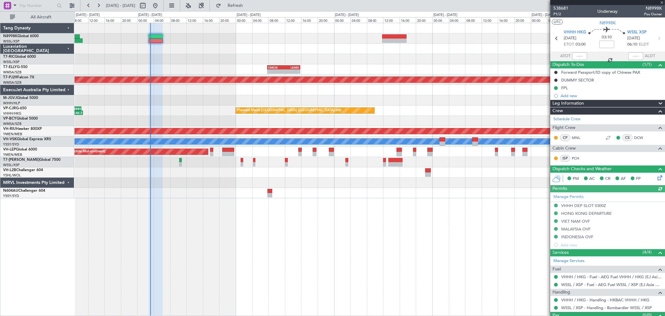
click at [581, 56] on div at bounding box center [579, 55] width 15 height 7
click at [580, 57] on div at bounding box center [579, 55] width 15 height 7
click at [581, 56] on input "text" at bounding box center [579, 55] width 15 height 7
type input "03:11"
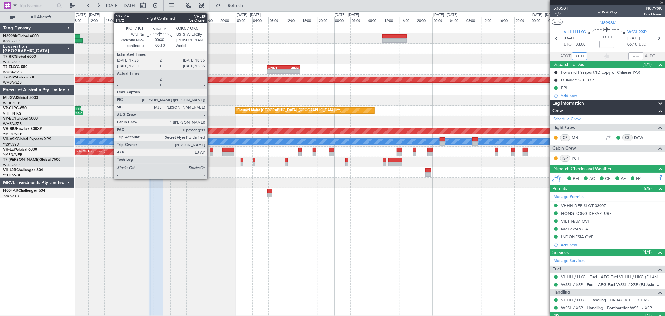
click at [211, 151] on div at bounding box center [211, 150] width 3 height 4
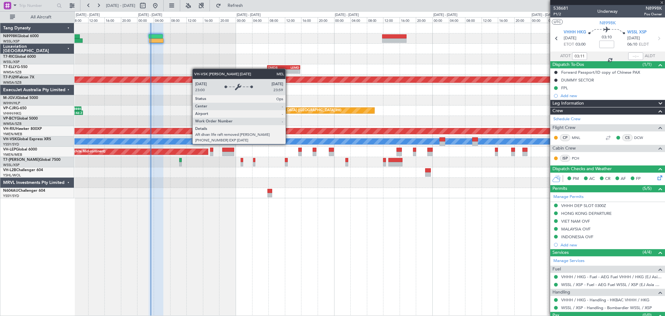
type input "-00:10"
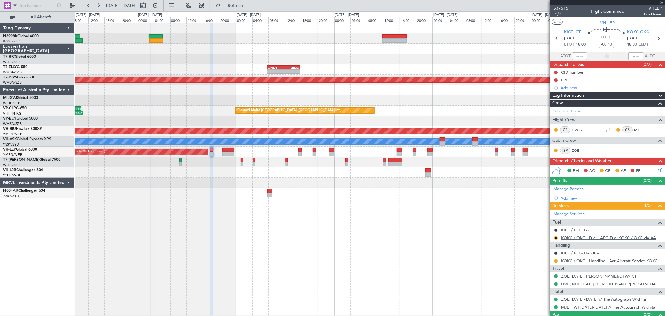
click at [616, 235] on link "KOKC / OKC - Fuel - AEG Fuel KOKC / OKC via AAR (EJ Asia Only)" at bounding box center [612, 237] width 101 height 5
click at [557, 237] on button "R" at bounding box center [556, 238] width 4 height 4
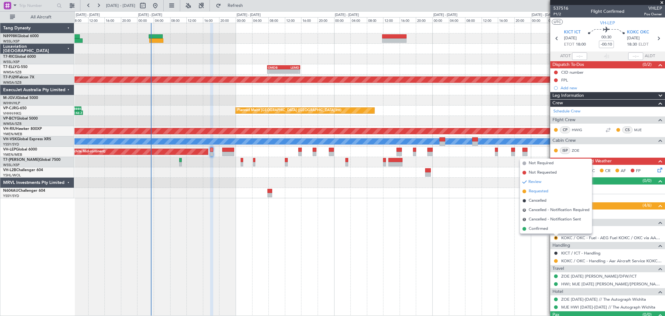
click at [543, 193] on span "Requested" at bounding box center [539, 191] width 20 height 6
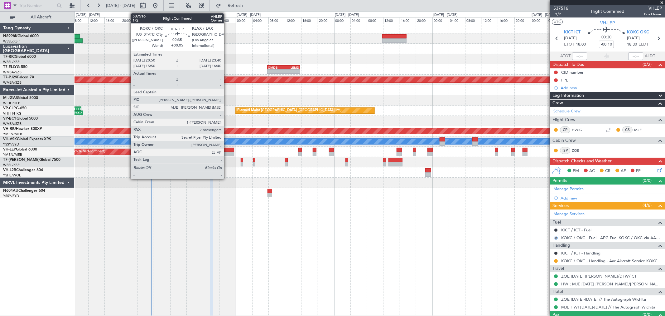
click at [227, 153] on div at bounding box center [228, 154] width 12 height 4
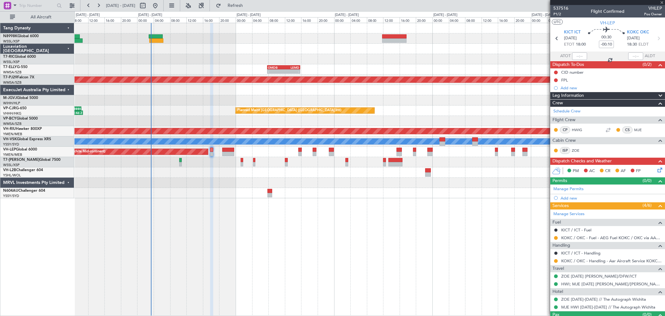
type input "+00:05"
type input "2"
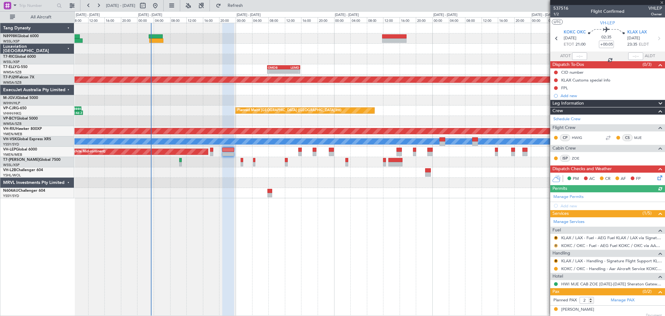
click at [557, 245] on button "R" at bounding box center [556, 246] width 4 height 4
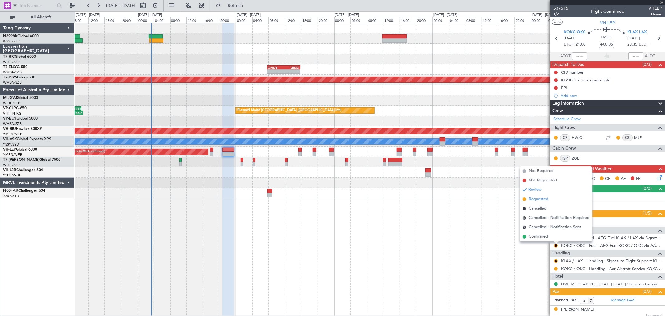
click at [537, 202] on span "Requested" at bounding box center [539, 199] width 20 height 6
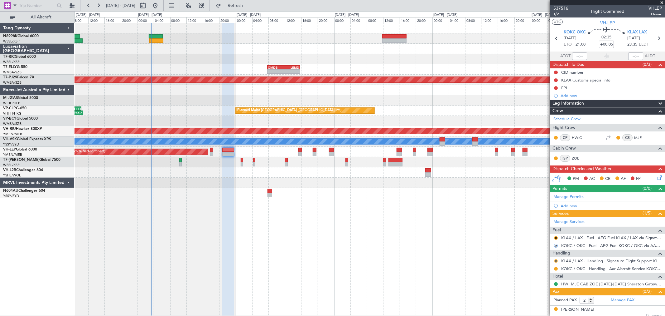
click at [555, 260] on button "R" at bounding box center [556, 261] width 4 height 4
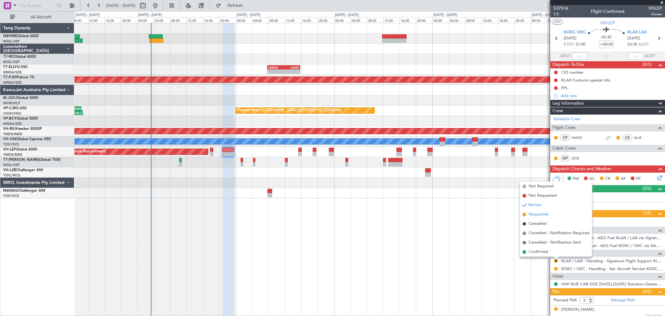
click at [543, 217] on span "Requested" at bounding box center [539, 214] width 20 height 6
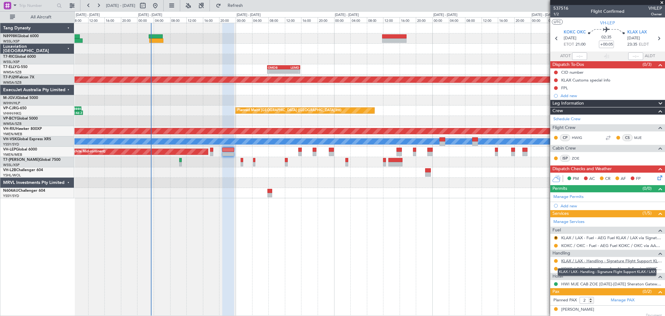
click at [581, 260] on link "KLAX / LAX - Handling - Signature Flight Support KLAX / LAX" at bounding box center [612, 260] width 101 height 5
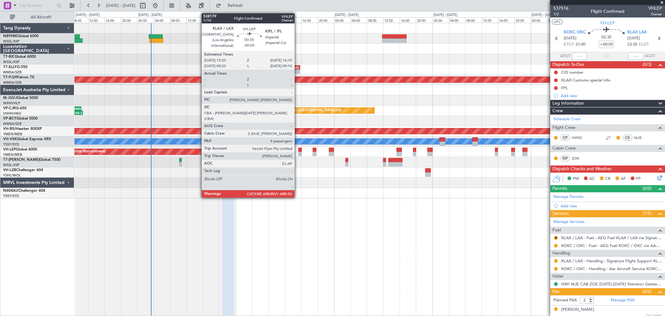
click at [299, 149] on div at bounding box center [300, 150] width 3 height 4
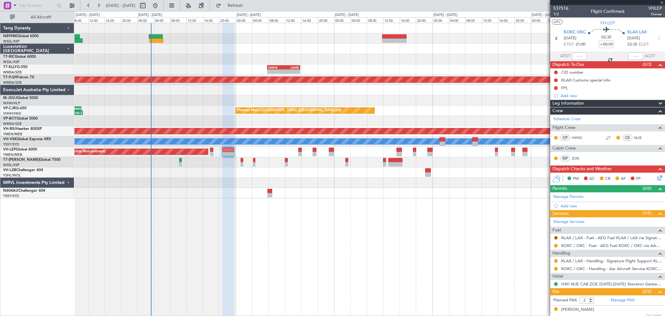
type input "-00:05"
type input "9"
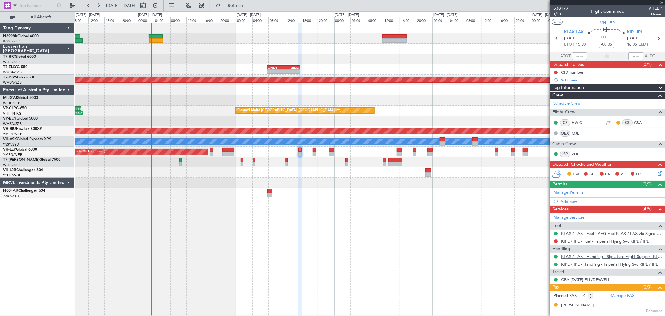
click at [591, 258] on link "KLAX / LAX - Handling - Signature Flight Support KLAX / LAX" at bounding box center [612, 256] width 101 height 5
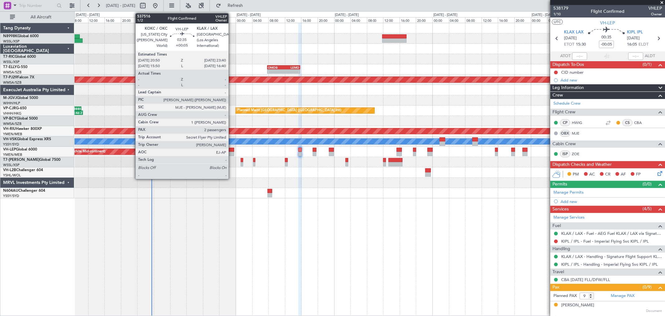
click at [232, 152] on div at bounding box center [228, 154] width 12 height 4
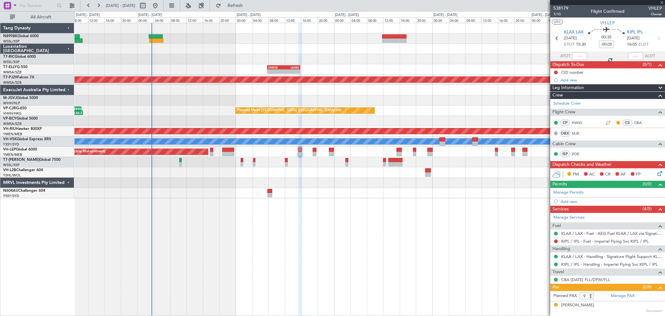
type input "+00:05"
type input "2"
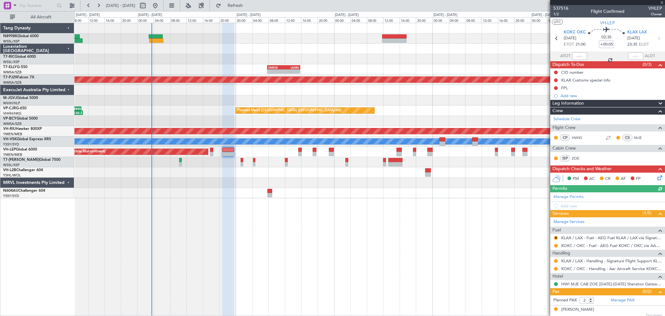
scroll to position [16, 0]
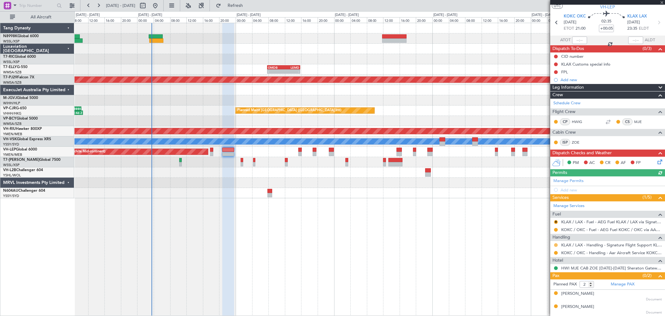
click at [556, 244] on button at bounding box center [556, 245] width 4 height 4
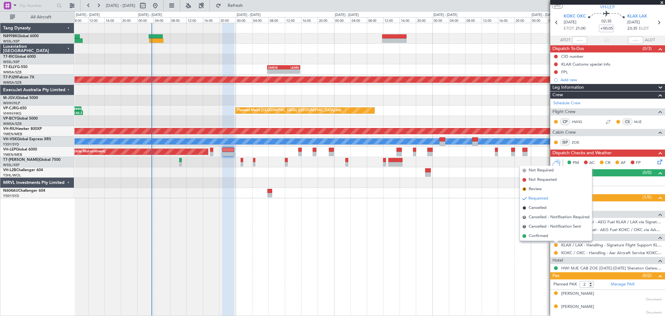
click at [536, 236] on span "Confirmed" at bounding box center [538, 236] width 19 height 6
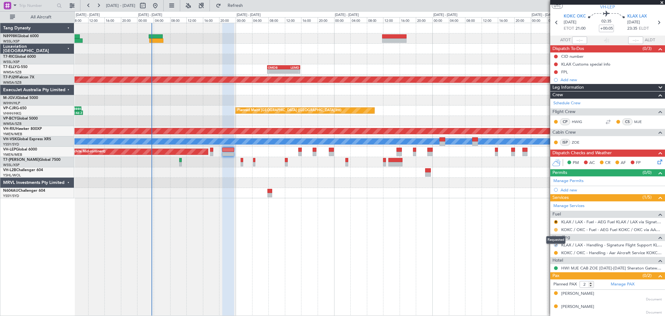
click at [557, 229] on button at bounding box center [556, 230] width 4 height 4
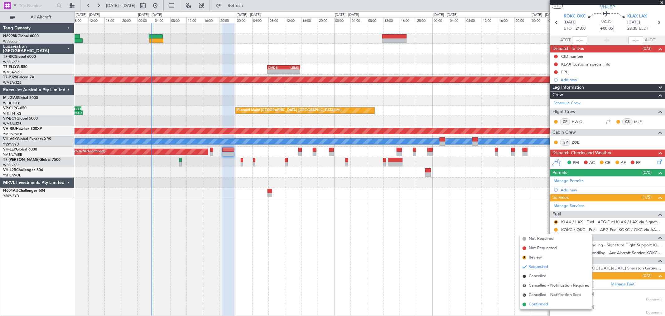
click at [533, 302] on span "Confirmed" at bounding box center [538, 304] width 19 height 6
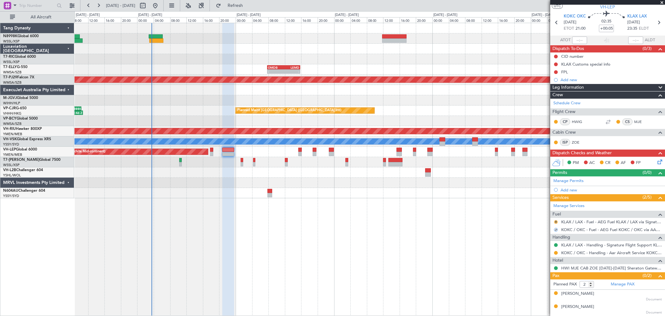
click at [556, 222] on button "R" at bounding box center [556, 222] width 4 height 4
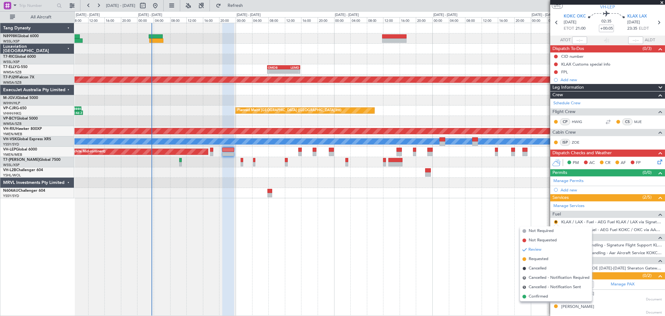
click at [535, 296] on span "Confirmed" at bounding box center [538, 296] width 19 height 6
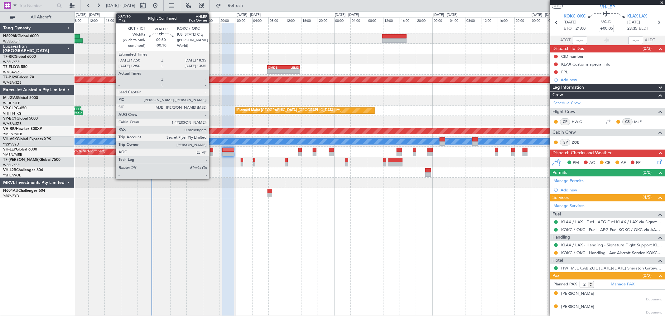
click at [212, 153] on div at bounding box center [211, 154] width 3 height 4
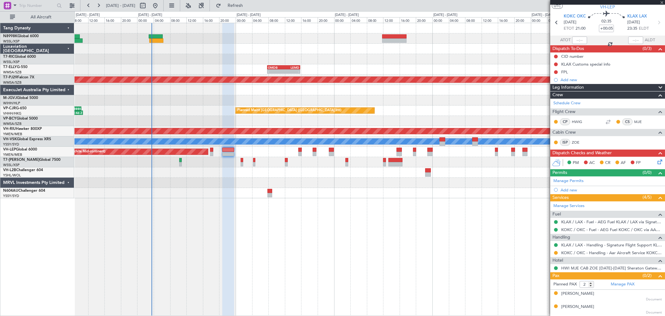
type input "-00:10"
type input "0"
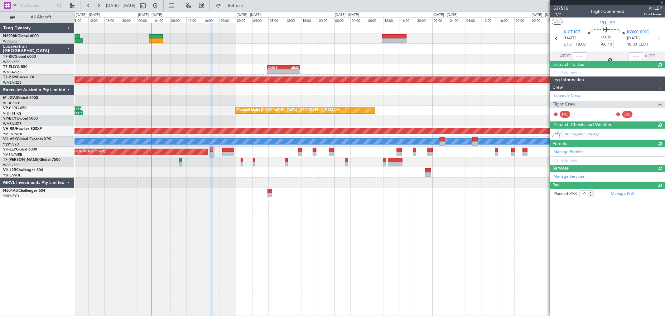
scroll to position [0, 0]
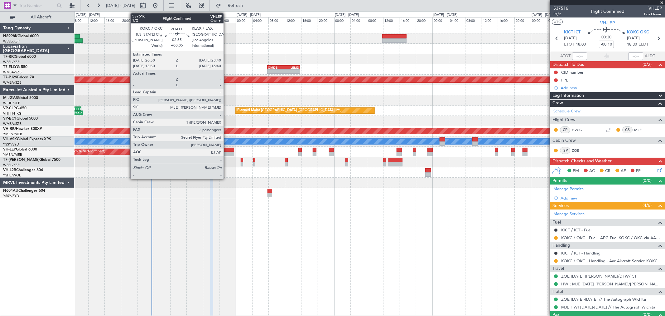
click at [227, 150] on div at bounding box center [228, 150] width 12 height 4
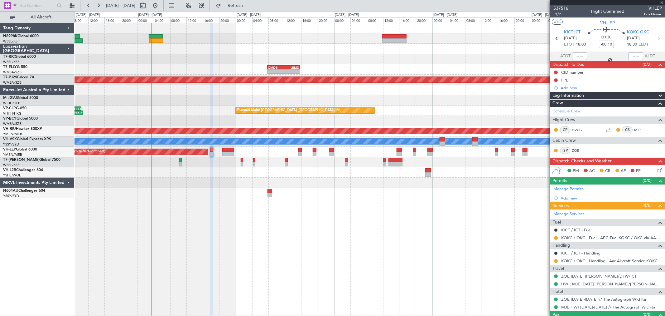
type input "+00:05"
type input "2"
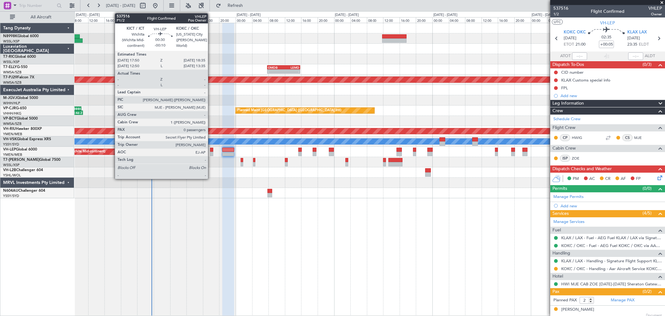
click at [211, 148] on div at bounding box center [211, 150] width 3 height 4
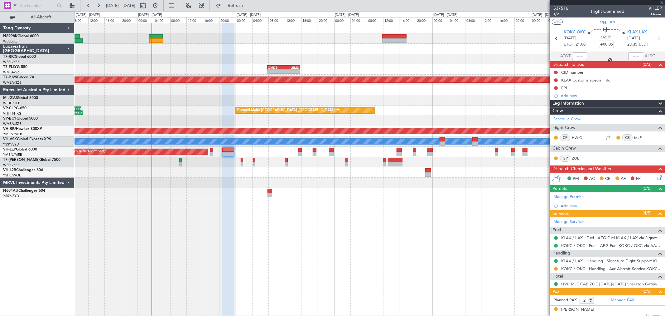
type input "-00:10"
type input "0"
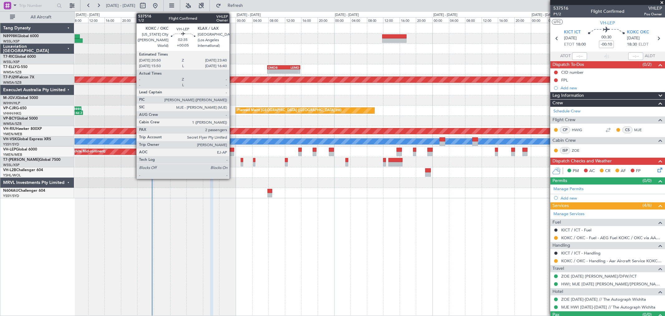
click at [233, 151] on div at bounding box center [228, 150] width 12 height 4
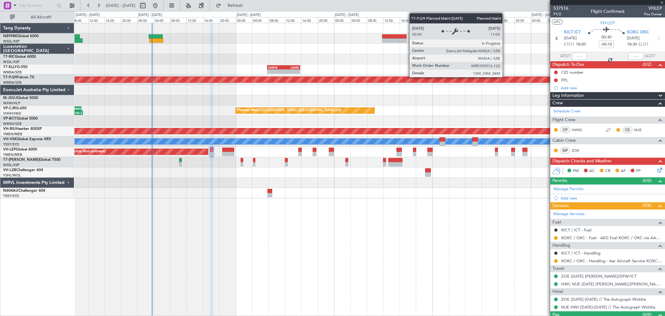
type input "+00:05"
type input "2"
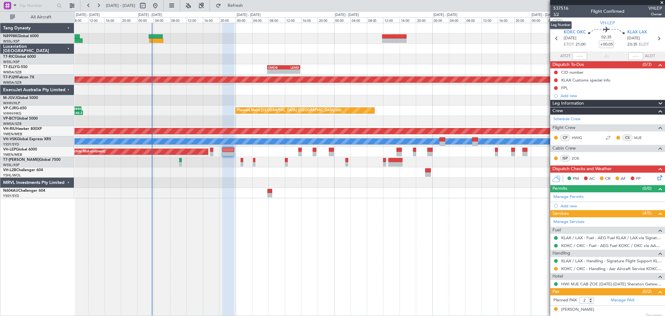
click at [554, 16] on span "1/2" at bounding box center [561, 14] width 15 height 5
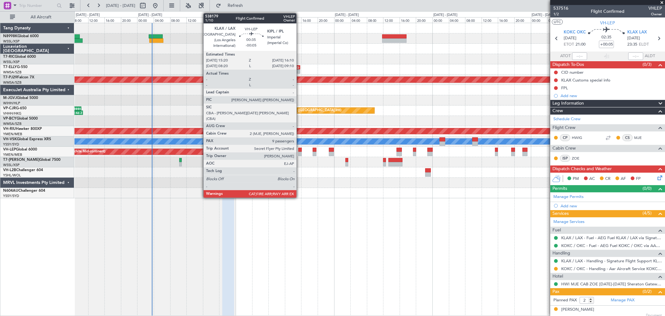
click at [300, 150] on div at bounding box center [300, 150] width 3 height 4
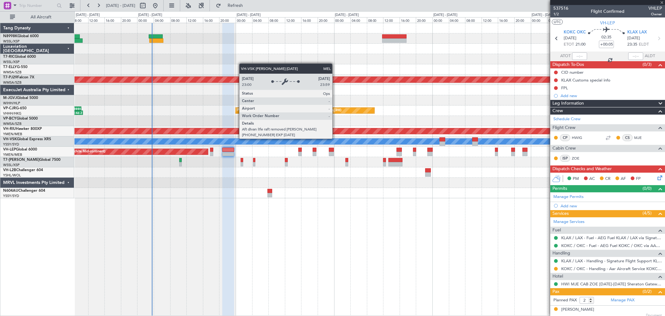
type input "-00:05"
type input "9"
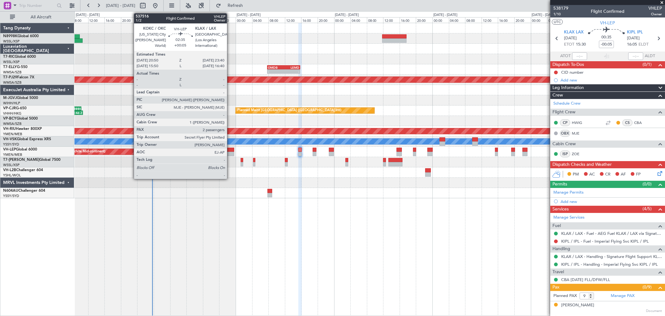
click at [230, 152] on div at bounding box center [228, 154] width 12 height 4
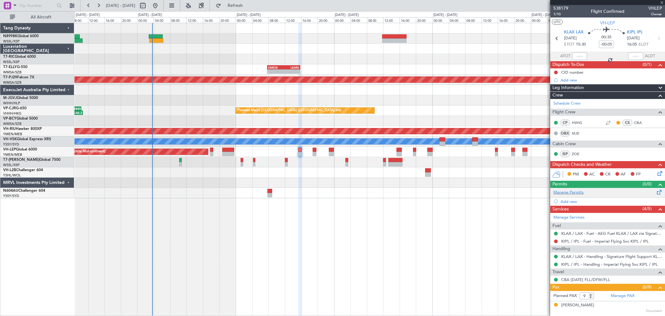
type input "+00:05"
type input "2"
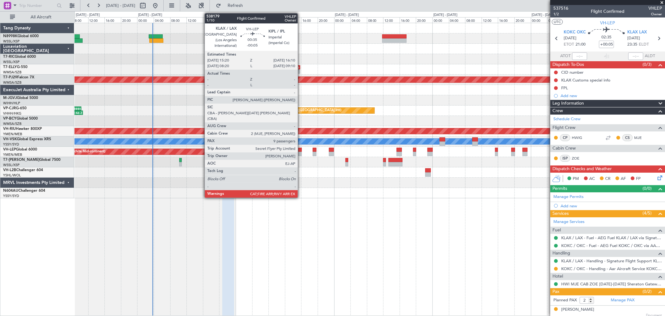
click at [301, 151] on div at bounding box center [300, 150] width 3 height 4
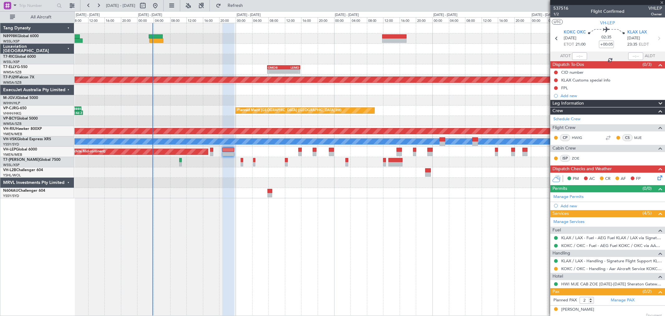
type input "-00:05"
type input "9"
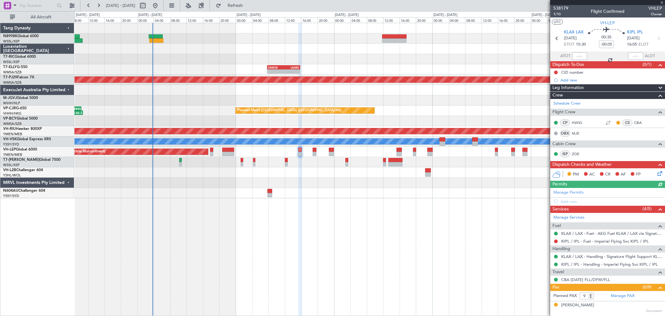
click at [317, 150] on div "Unplanned Maint Wichita (Wichita Mid-continent)" at bounding box center [370, 152] width 591 height 10
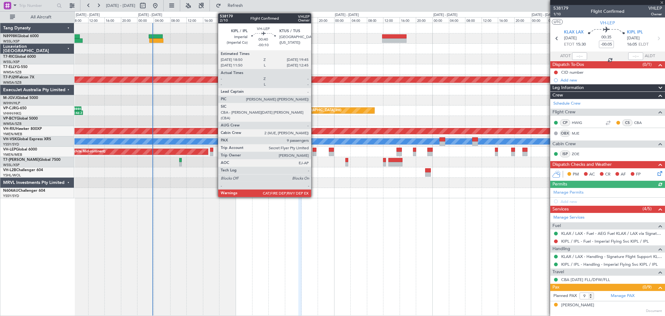
click at [314, 151] on div at bounding box center [315, 150] width 4 height 4
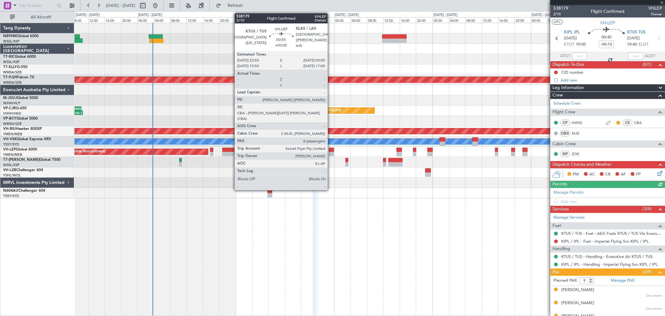
click at [331, 149] on div at bounding box center [331, 150] width 5 height 4
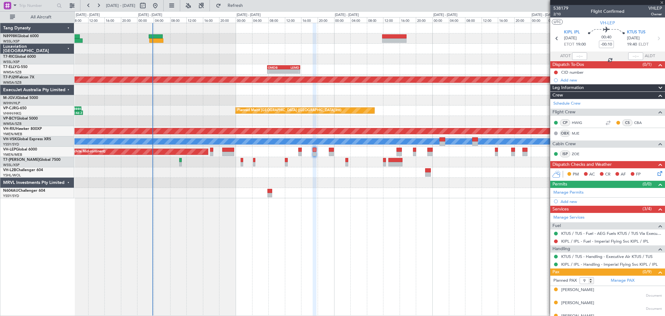
type input "+00:05"
type input "8"
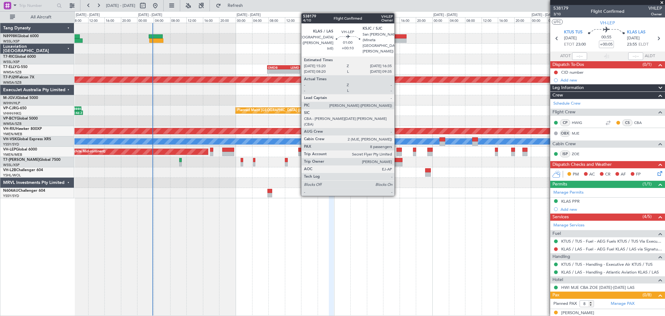
click at [398, 147] on div "Unplanned Maint Wichita (Wichita Mid-continent)" at bounding box center [370, 152] width 591 height 10
click at [398, 148] on div at bounding box center [399, 150] width 5 height 4
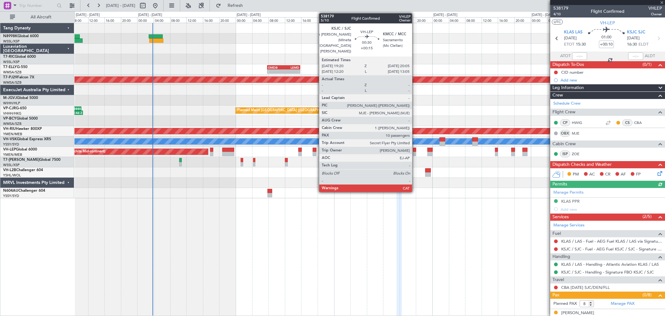
click at [416, 151] on div at bounding box center [414, 150] width 3 height 4
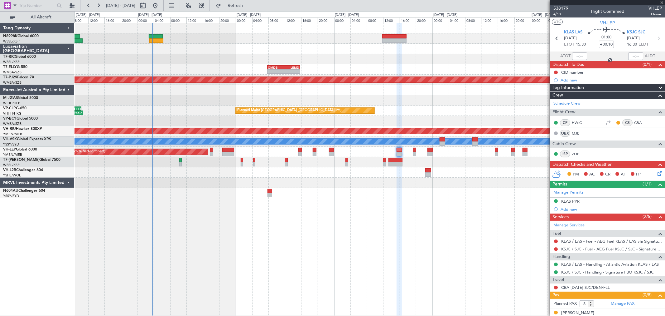
type input "+00:15"
type input "10"
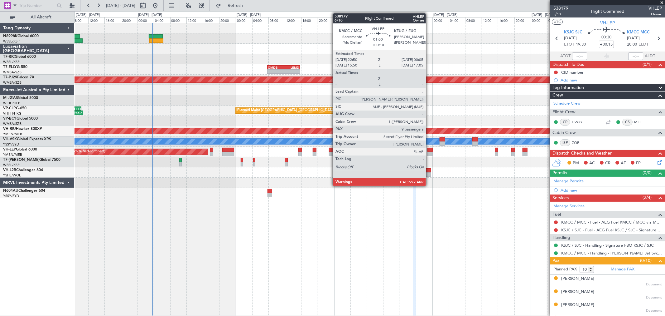
click at [429, 150] on div at bounding box center [430, 150] width 5 height 4
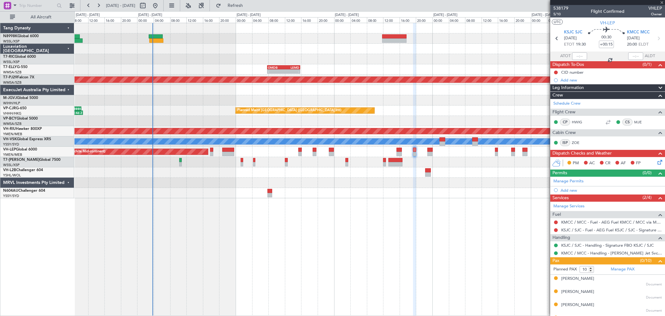
type input "+00:10"
type input "9"
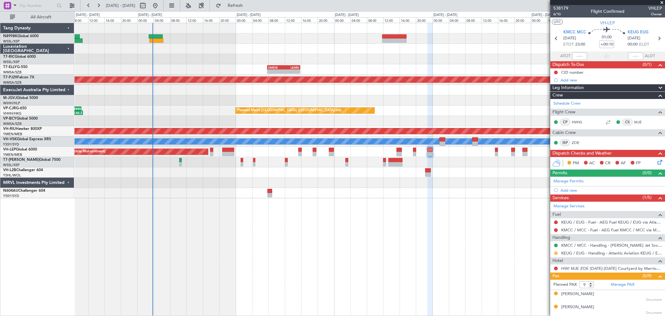
click at [557, 252] on button at bounding box center [556, 253] width 4 height 4
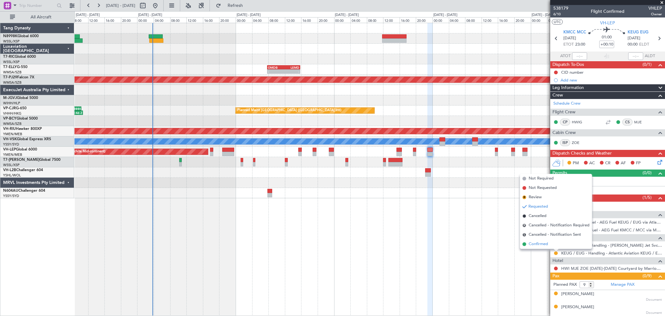
click at [537, 243] on span "Confirmed" at bounding box center [538, 244] width 19 height 6
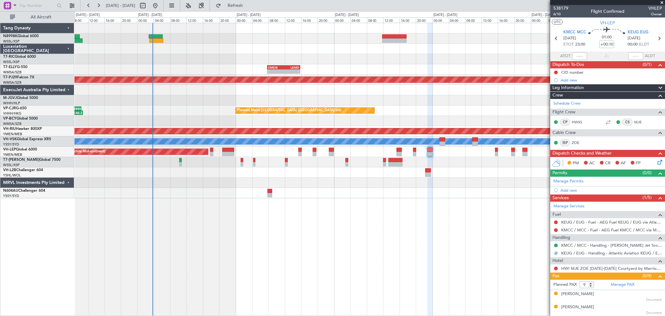
click at [493, 152] on div "Unplanned Maint Wichita (Wichita Mid-continent)" at bounding box center [370, 152] width 591 height 10
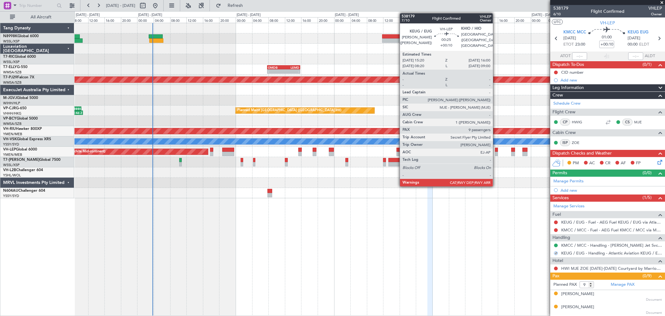
click at [496, 150] on div at bounding box center [496, 150] width 3 height 4
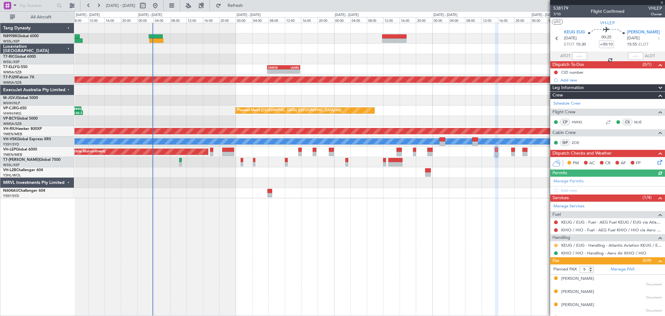
click at [557, 244] on button at bounding box center [556, 245] width 4 height 4
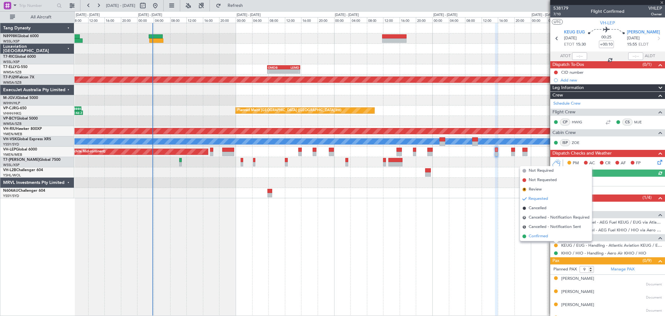
click at [541, 236] on span "Confirmed" at bounding box center [538, 236] width 19 height 6
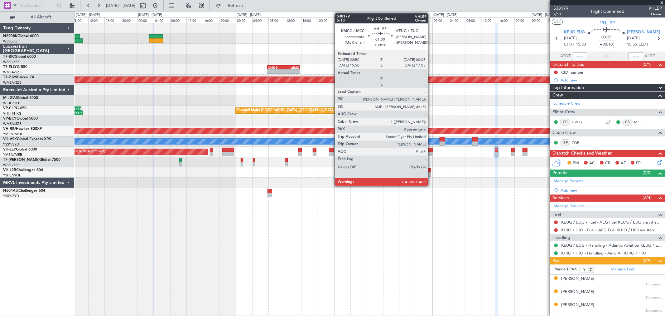
click at [431, 152] on div at bounding box center [430, 154] width 5 height 4
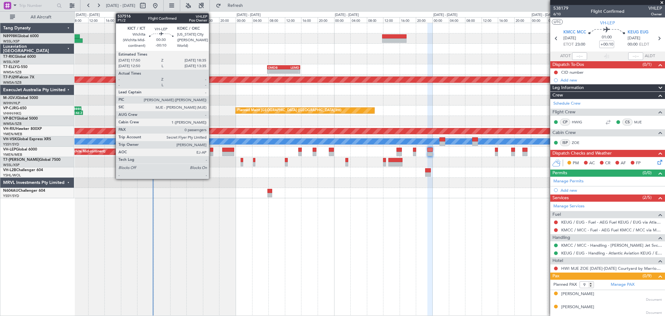
click at [212, 150] on div at bounding box center [211, 150] width 3 height 4
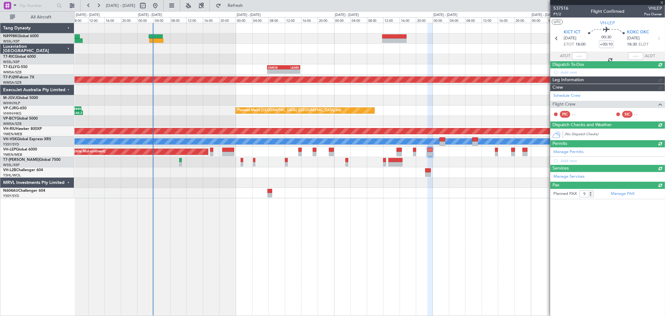
type input "-00:10"
type input "0"
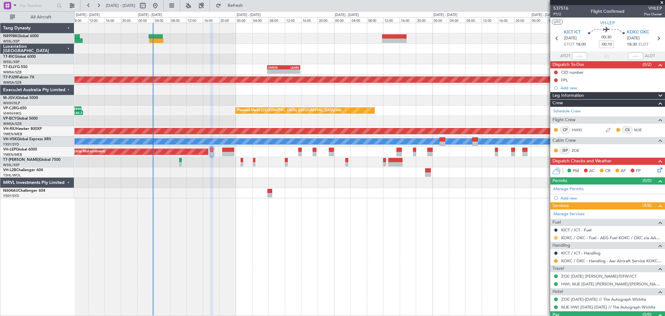
click at [557, 237] on button at bounding box center [556, 238] width 4 height 4
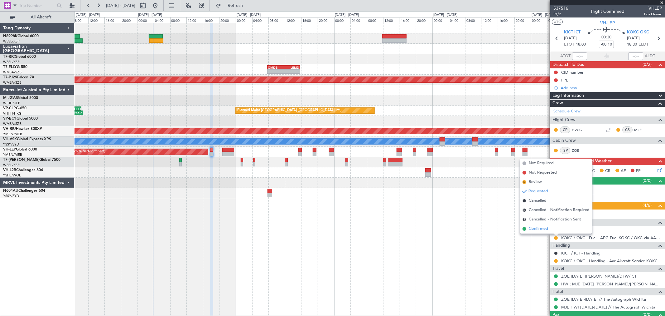
click at [540, 227] on span "Confirmed" at bounding box center [538, 229] width 19 height 6
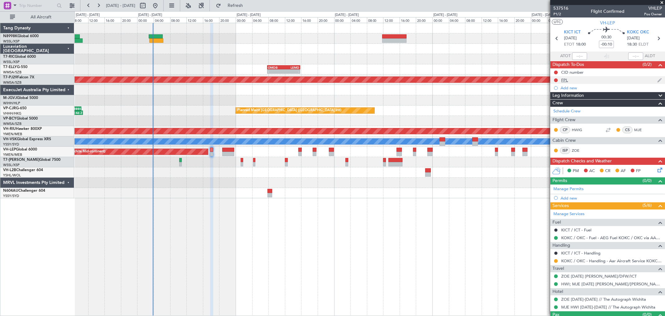
click at [560, 80] on div "FPL" at bounding box center [608, 80] width 115 height 8
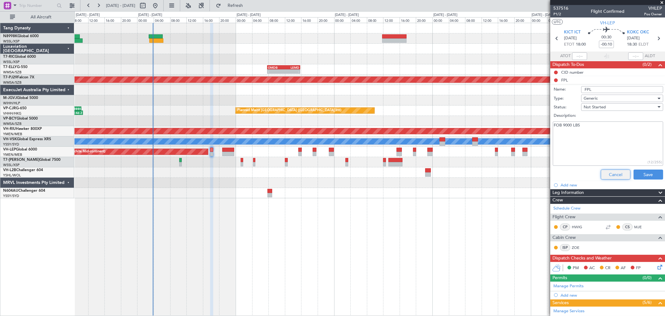
click at [613, 172] on button "Cancel" at bounding box center [616, 174] width 30 height 10
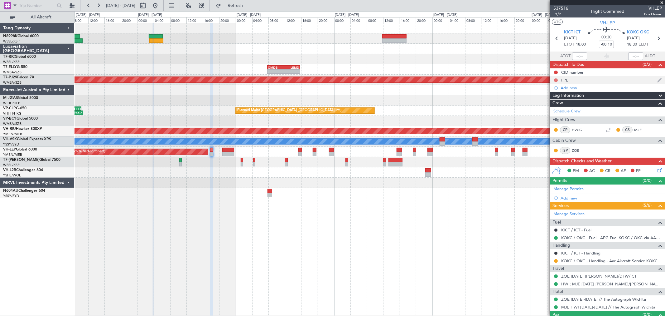
click at [556, 80] on button at bounding box center [556, 80] width 4 height 4
click at [546, 108] on span at bounding box center [545, 108] width 4 height 4
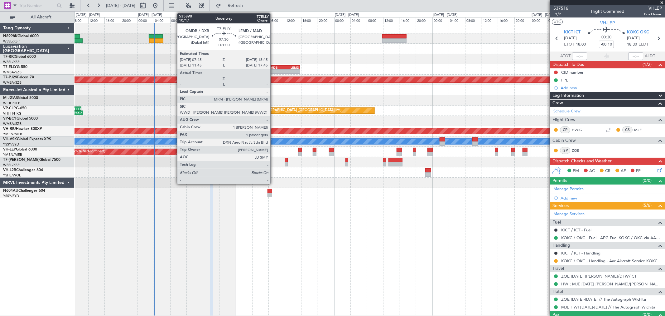
click at [274, 65] on div "OMDB 07:45 Z LEMD 15:45 Z" at bounding box center [283, 67] width 33 height 4
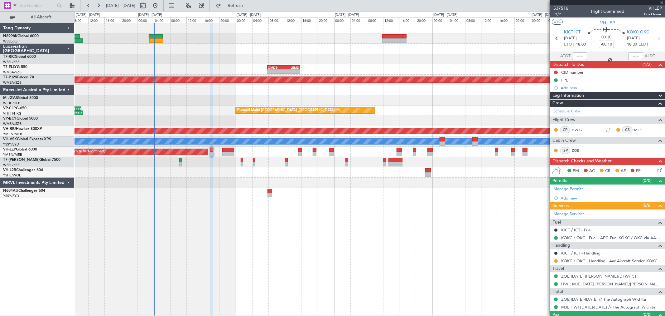
type input "+01:00"
type input "1"
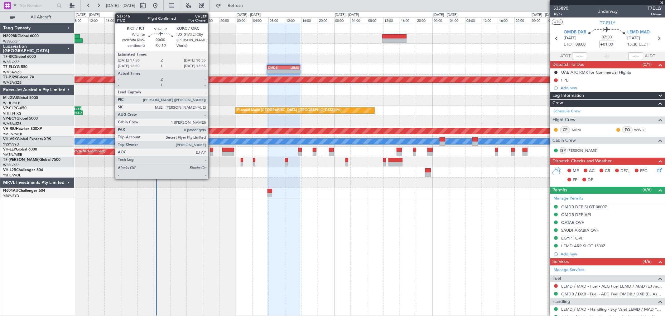
click at [211, 152] on div at bounding box center [211, 154] width 3 height 4
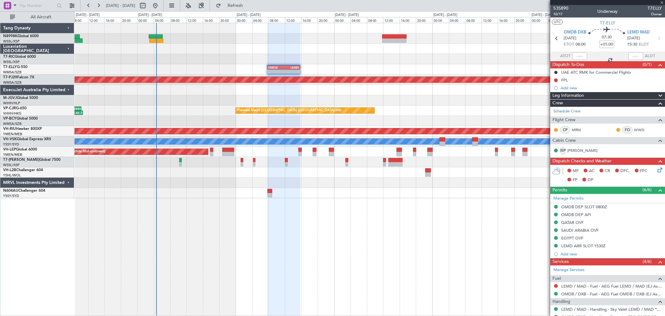
type input "-00:10"
type input "0"
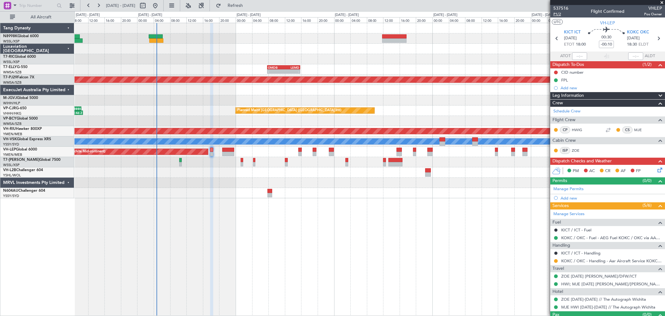
click at [558, 15] on span "P1/2" at bounding box center [561, 14] width 15 height 5
type input "[PERSON_NAME] (KYA)"
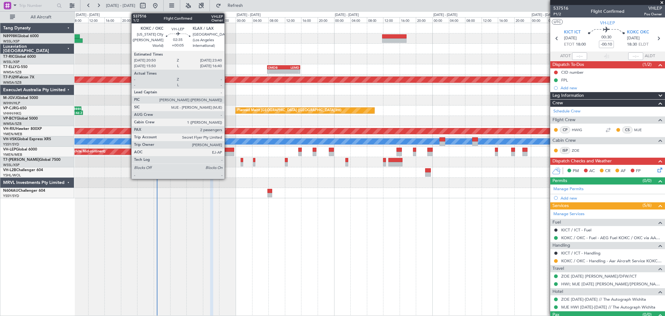
click at [227, 150] on div at bounding box center [228, 150] width 12 height 4
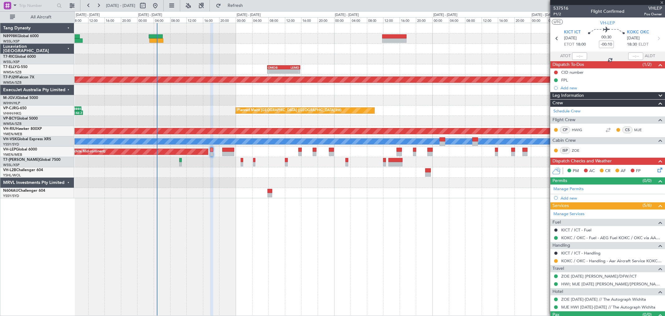
type input "+00:05"
type input "2"
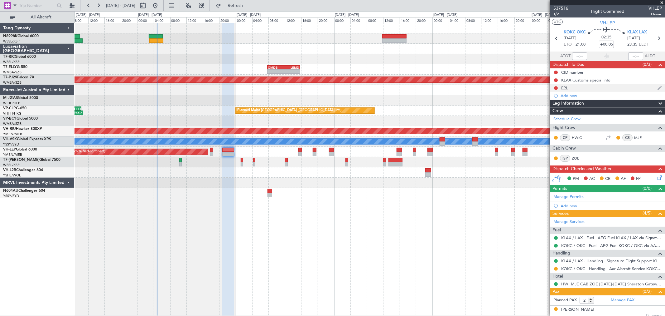
click at [565, 86] on div "FPL" at bounding box center [565, 87] width 7 height 5
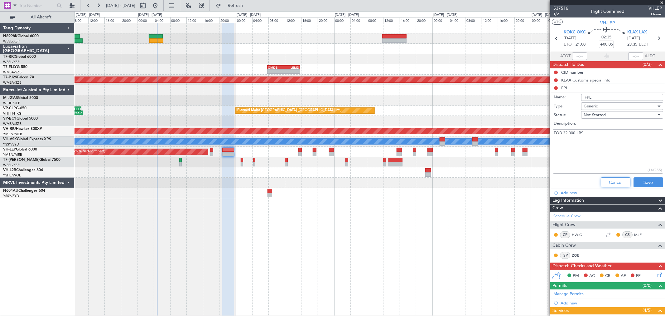
click at [619, 179] on button "Cancel" at bounding box center [616, 182] width 30 height 10
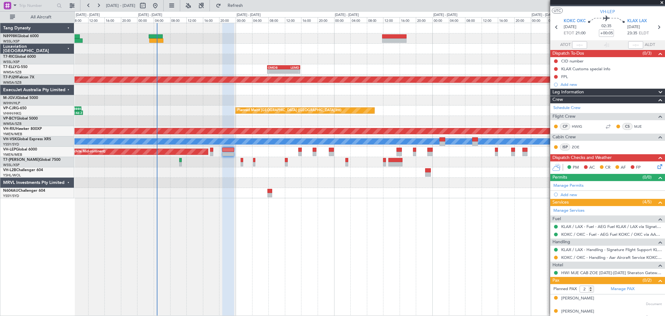
scroll to position [16, 0]
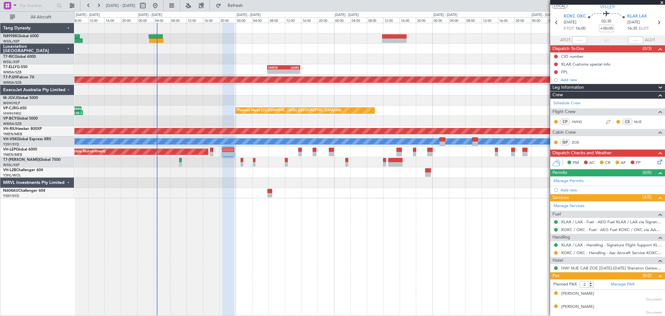
click at [553, 6] on button "LOCAL" at bounding box center [560, 6] width 16 height 6
click at [560, 5] on button "LOCAL" at bounding box center [560, 6] width 16 height 6
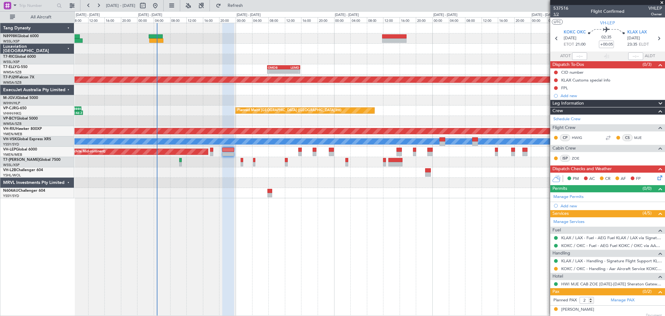
click at [556, 14] on span "1/2" at bounding box center [561, 14] width 15 height 5
click at [606, 44] on input "+00:05" at bounding box center [606, 44] width 15 height 7
type input "+00:10"
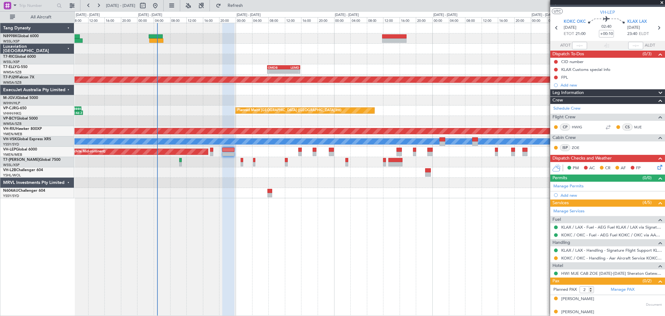
scroll to position [16, 0]
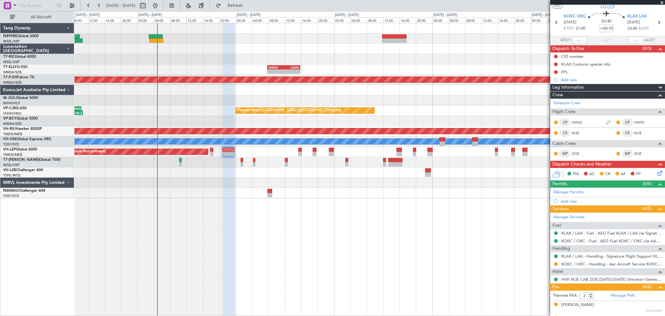
click at [225, 148] on div at bounding box center [228, 150] width 12 height 4
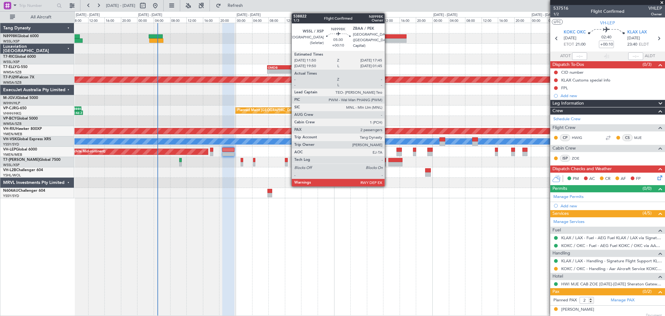
click at [388, 37] on div at bounding box center [394, 36] width 24 height 4
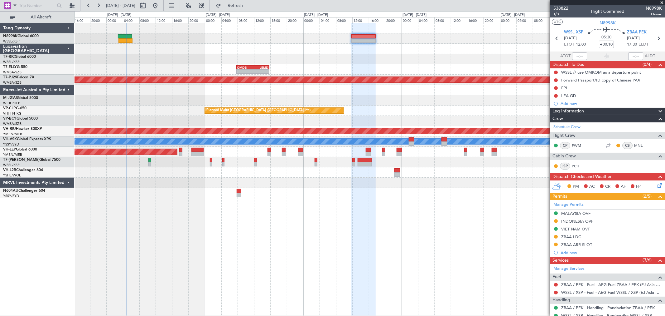
click at [434, 48] on div "- - OMDB 07:45 Z LEMD 15:45 Z Planned Maint Dubai (Dubai Intl) Planned Maint Ku…" at bounding box center [370, 110] width 591 height 175
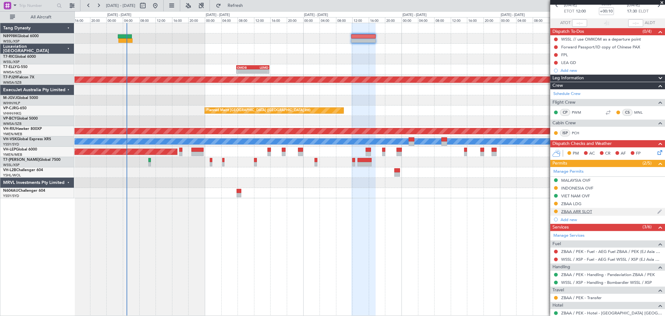
scroll to position [80, 0]
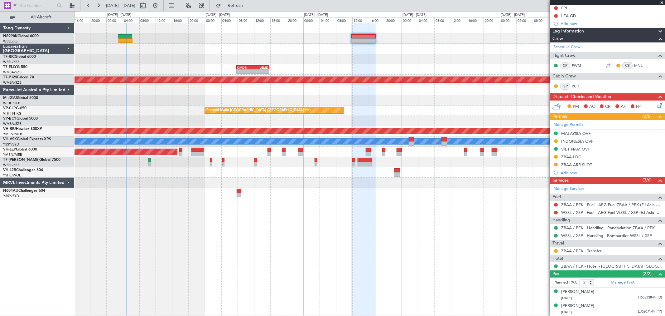
click at [338, 49] on div "- - OMDB 07:45 Z LEMD 15:45 Z Planned Maint Dubai (Dubai Intl) Planned Maint Ku…" at bounding box center [370, 110] width 591 height 175
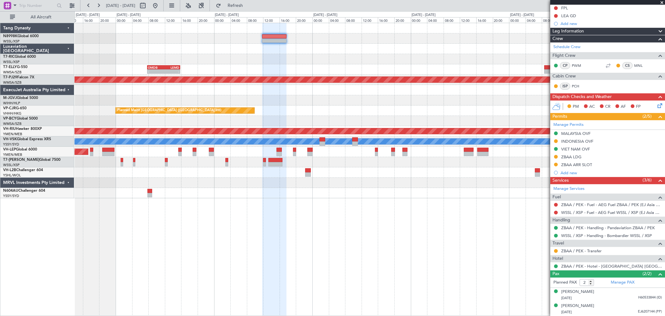
click at [330, 46] on div at bounding box center [370, 49] width 591 height 10
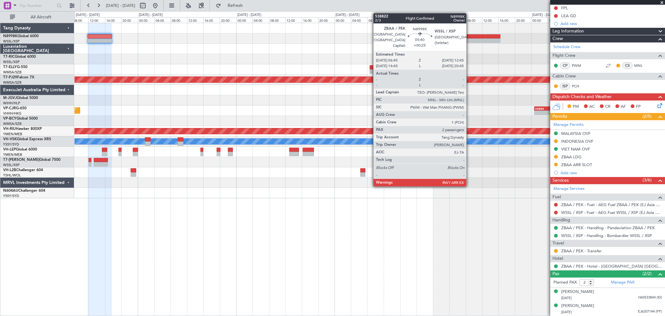
click at [470, 37] on div at bounding box center [473, 36] width 25 height 4
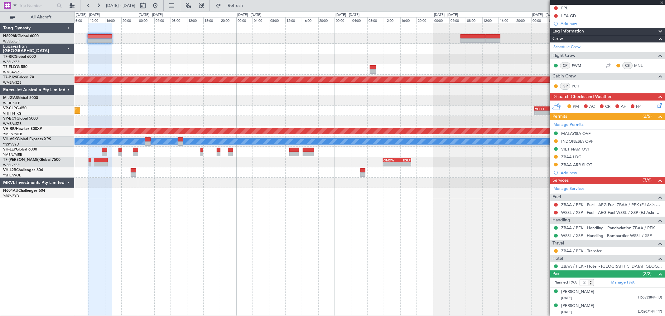
scroll to position [0, 0]
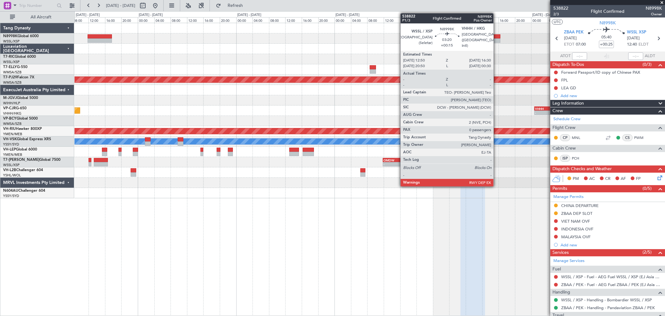
click at [497, 37] on div at bounding box center [493, 36] width 15 height 4
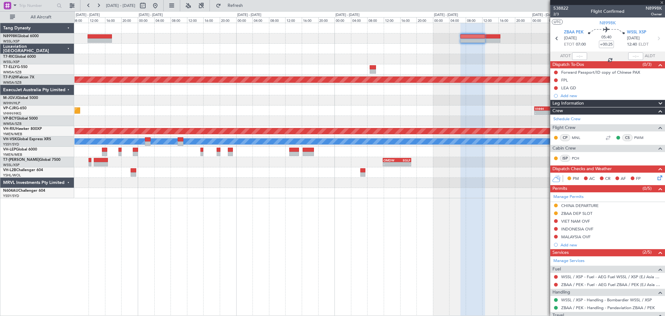
type input "+00:15"
type input "0"
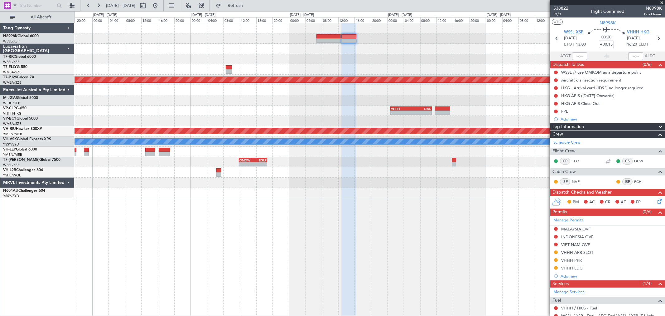
click at [361, 88] on div "- - HECA 12:50 Z WMSA 22:30 Z Planned Maint Kuala Lumpur (Sultan Abdul Aziz Sha…" at bounding box center [370, 110] width 591 height 175
click at [434, 110] on div "- - HECA 12:50 Z WMSA 22:30 Z Planned Maint Kuala Lumpur (Sultan Abdul Aziz Sha…" at bounding box center [370, 110] width 591 height 175
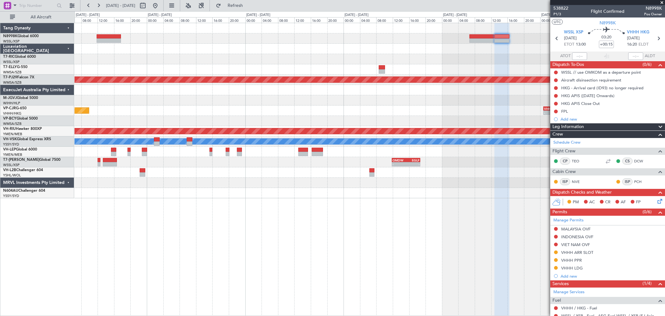
click at [451, 102] on div "OMDB 07:45 Z LEMD 15:45 Z - - Planned Maint Kuala Lumpur (Sultan Abdul Aziz Sha…" at bounding box center [370, 110] width 591 height 175
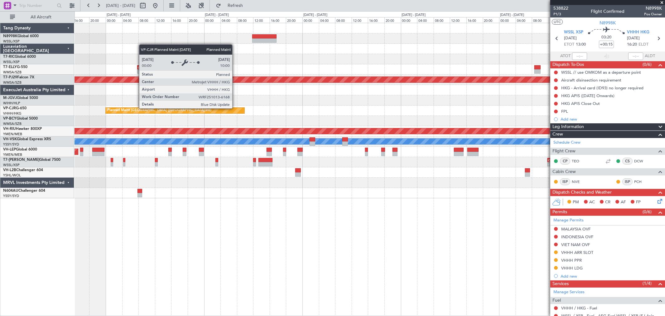
click at [245, 108] on div "Planned Maint [GEOGRAPHIC_DATA] ([GEOGRAPHIC_DATA] Intl)" at bounding box center [175, 111] width 139 height 6
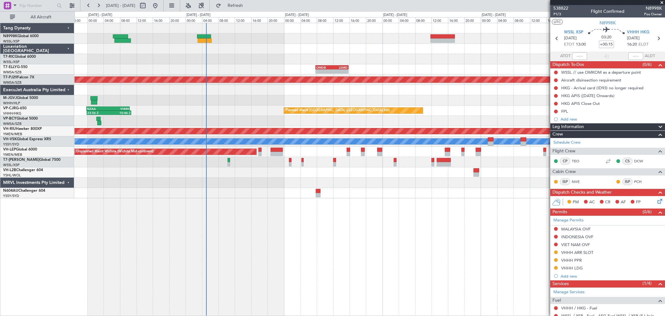
click at [258, 149] on div "Unplanned Maint Wichita (Wichita Mid-continent)" at bounding box center [370, 152] width 591 height 10
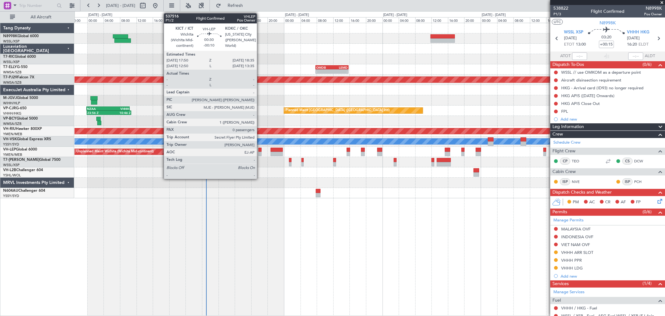
click at [260, 150] on div at bounding box center [260, 150] width 3 height 4
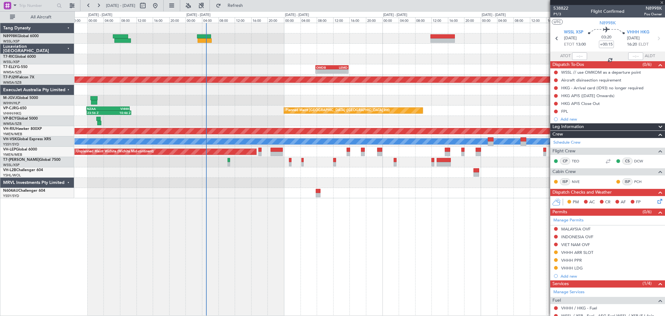
type input "-00:10"
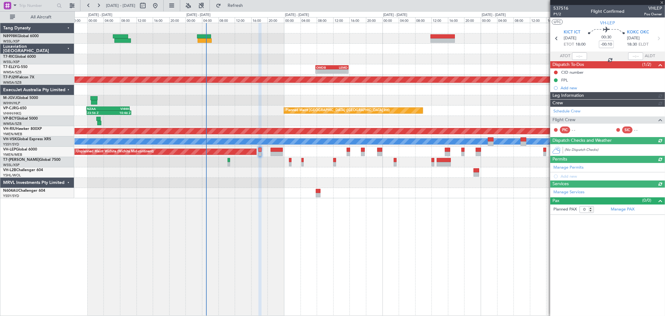
type input "[PERSON_NAME] (KYA)"
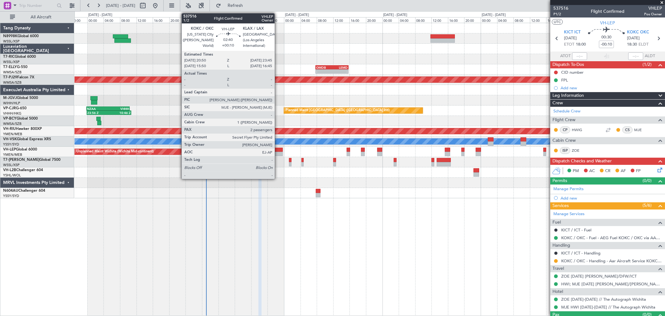
click at [278, 150] on div at bounding box center [277, 150] width 12 height 4
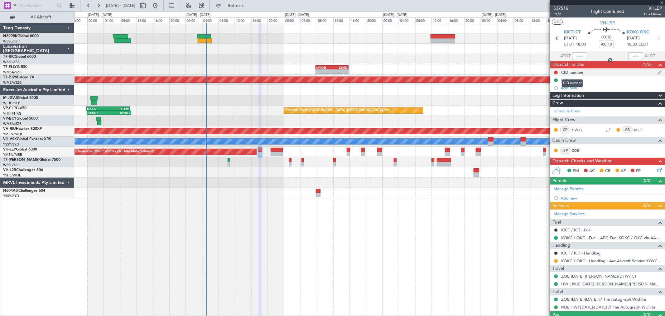
type input "+00:10"
type input "2"
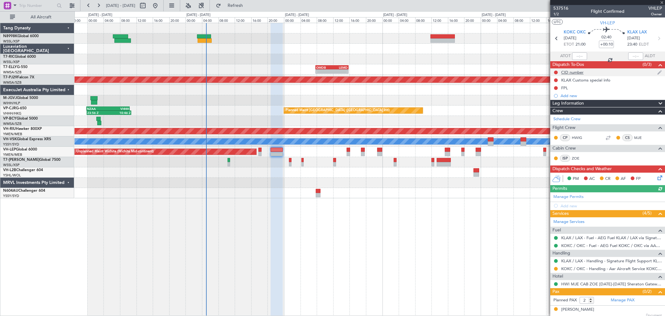
click at [572, 72] on div "CID number" at bounding box center [573, 72] width 22 height 5
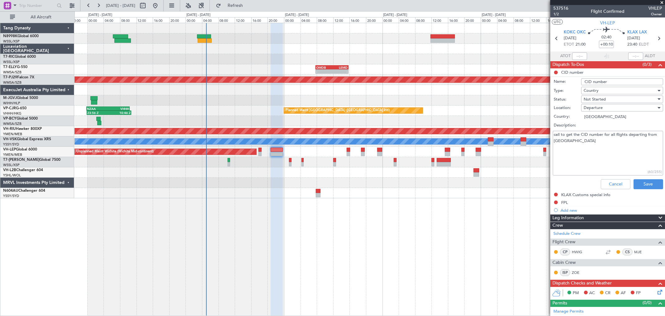
click at [569, 154] on textarea "call to get the CID number for all flights departing from [GEOGRAPHIC_DATA]" at bounding box center [608, 153] width 110 height 45
type textarea "call to get the CID number for all flights departing from US 822"
click at [636, 181] on button "Save" at bounding box center [649, 184] width 30 height 10
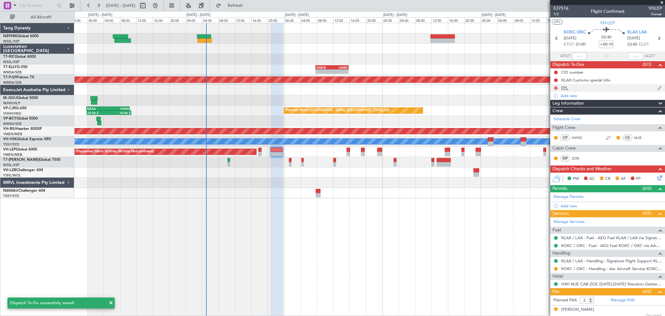
click at [556, 89] on button at bounding box center [556, 88] width 4 height 4
click at [553, 116] on span "Completed" at bounding box center [559, 115] width 21 height 6
click at [557, 72] on button at bounding box center [556, 73] width 4 height 4
click at [553, 99] on span "Completed" at bounding box center [559, 100] width 21 height 6
click at [555, 79] on button at bounding box center [556, 80] width 4 height 4
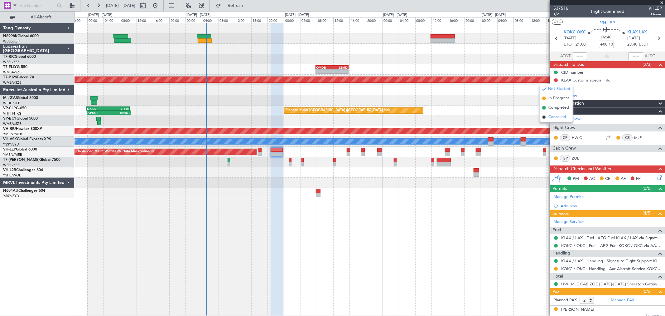
click at [550, 114] on span "Cancelled" at bounding box center [558, 117] width 18 height 6
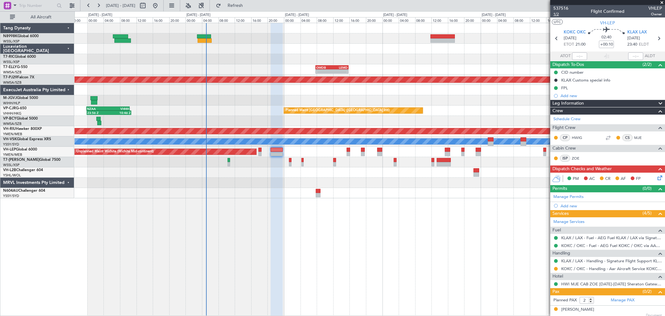
click at [558, 15] on span "1/2" at bounding box center [561, 14] width 15 height 5
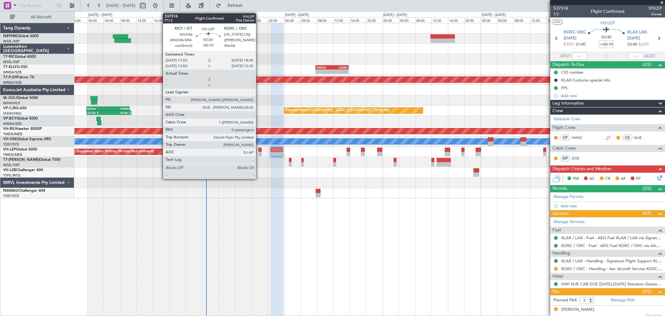
click at [259, 150] on div at bounding box center [260, 150] width 3 height 4
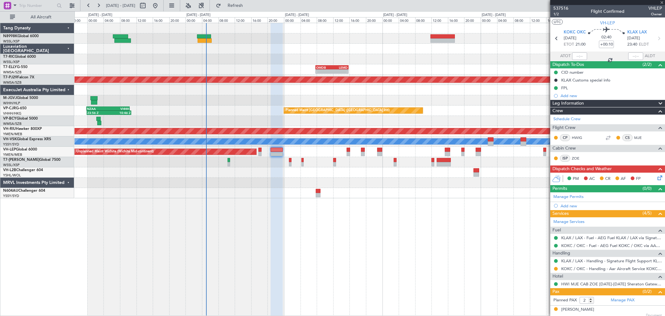
type input "-00:10"
type input "0"
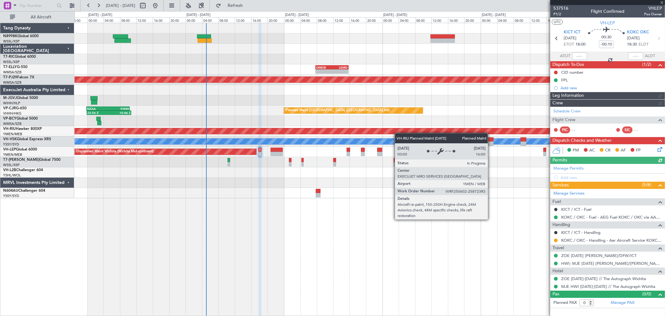
type input "Kennis Yau (KYA)"
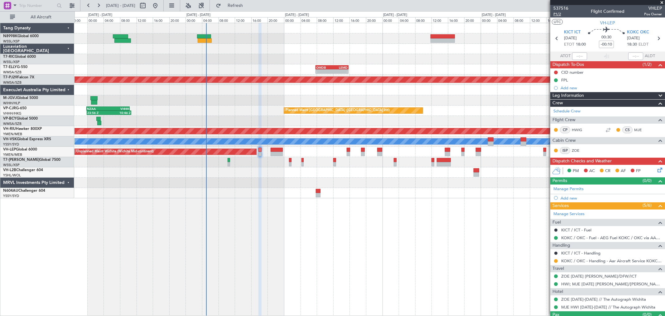
click at [560, 14] on span "P1/2" at bounding box center [561, 14] width 15 height 5
type input "Kennis Yau (KYA)"
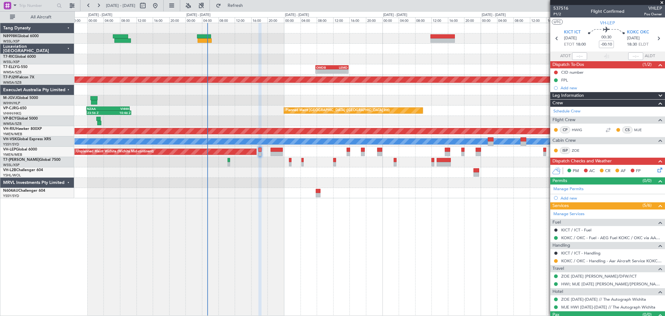
click at [261, 149] on div at bounding box center [260, 150] width 3 height 4
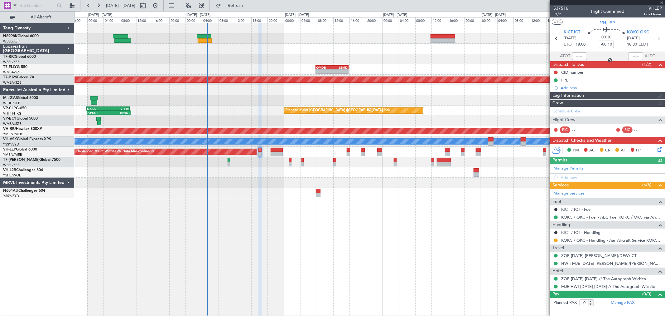
type input "Kennis Yau (KYA)"
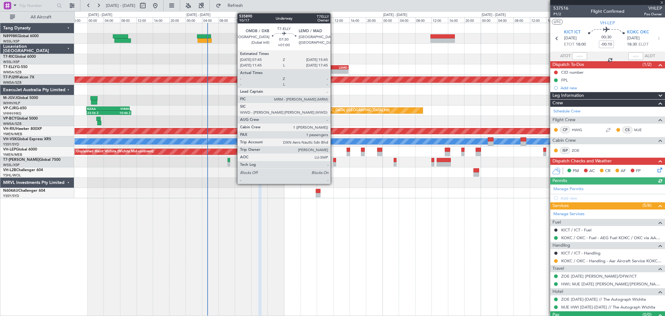
click at [334, 69] on div "- -" at bounding box center [332, 71] width 33 height 4
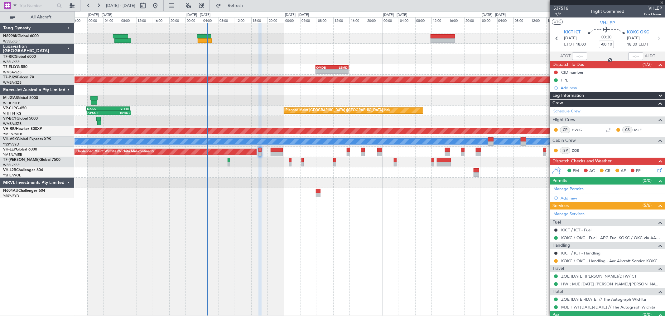
type input "+01:00"
type input "1"
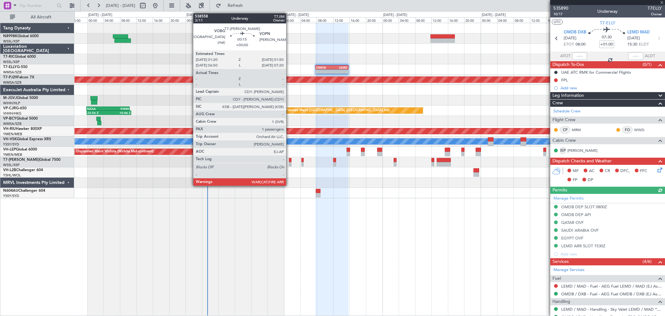
click at [290, 162] on div at bounding box center [290, 164] width 2 height 4
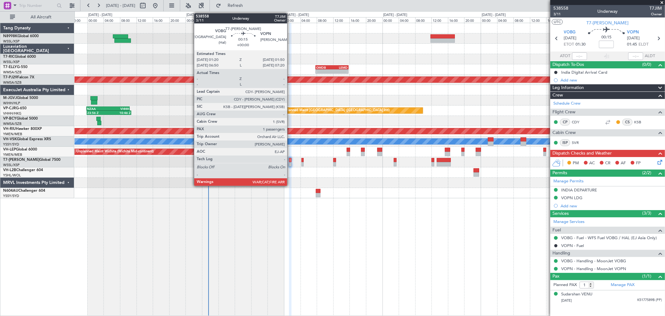
click at [290, 163] on div at bounding box center [290, 164] width 2 height 4
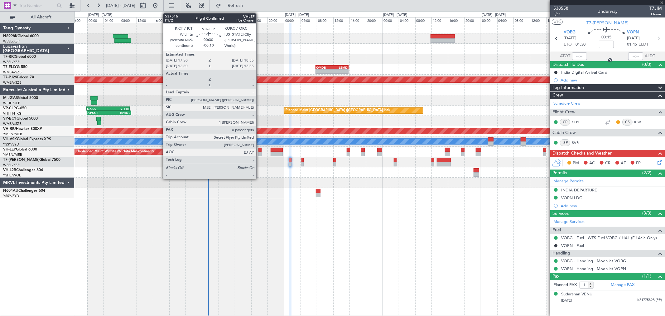
click at [260, 152] on div at bounding box center [260, 154] width 3 height 4
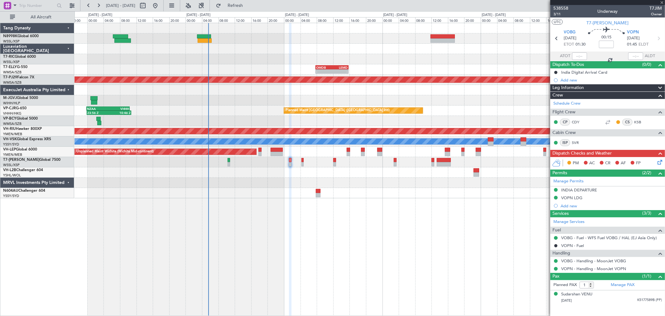
type input "-00:10"
type input "0"
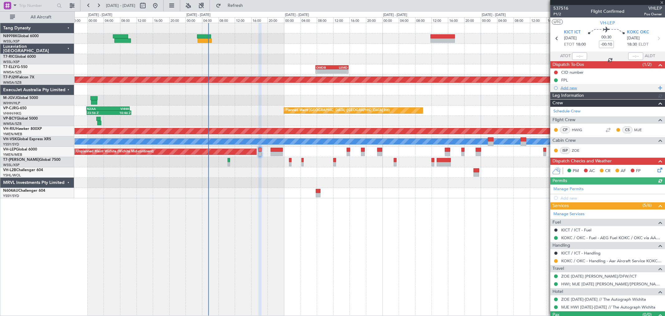
type input "[PERSON_NAME] (KYA)"
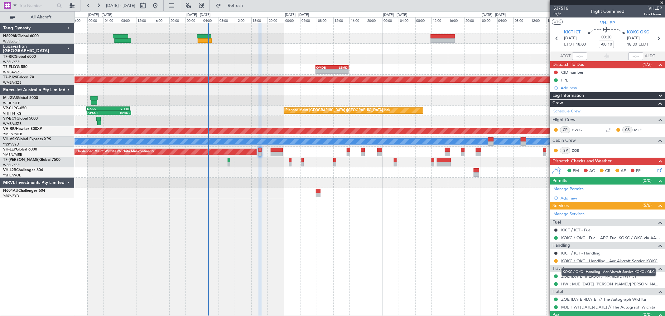
click at [595, 261] on link "KOKC / OKC - Handling - Aar Aircraft Service KOKC / OKC" at bounding box center [612, 260] width 101 height 5
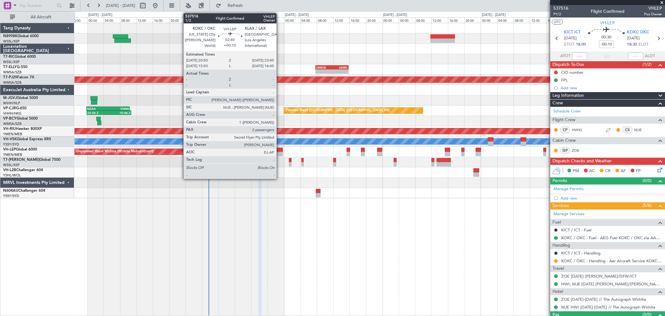
click at [280, 150] on div at bounding box center [277, 150] width 12 height 4
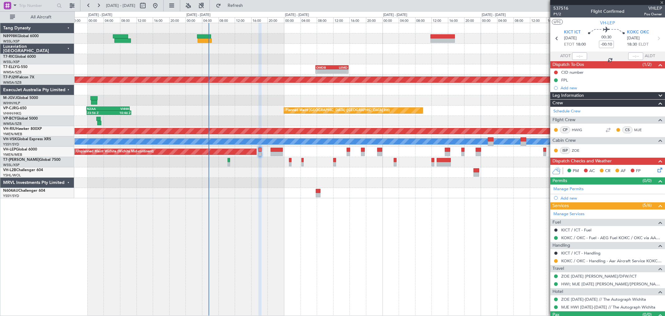
type input "+00:10"
type input "2"
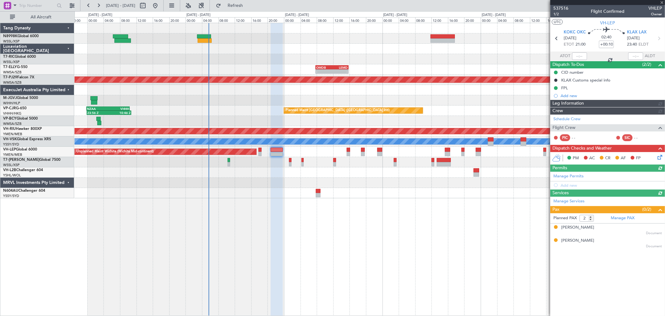
type input "[PERSON_NAME] (KYA)"
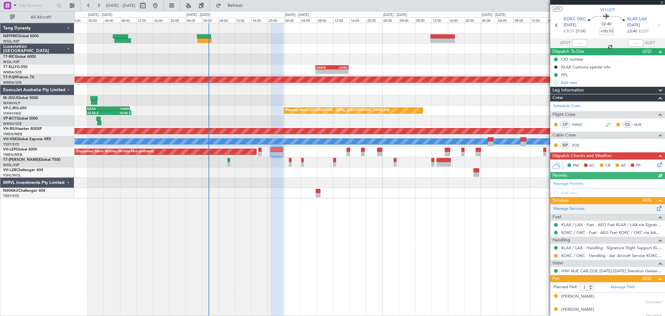
scroll to position [16, 0]
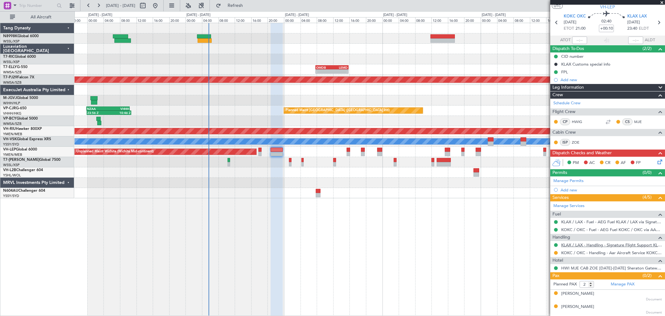
click at [575, 244] on link "KLAX / LAX - Handling - Signature Flight Support KLAX / LAX" at bounding box center [612, 244] width 101 height 5
click at [584, 250] on mat-tooltip-component "KLAX / LAX - Handling - Signature Flight Support KLAX / LAX" at bounding box center [608, 255] width 108 height 17
click at [580, 253] on link "KOKC / OKC - Handling - Aar Aircraft Service KOKC / OKC" at bounding box center [612, 252] width 101 height 5
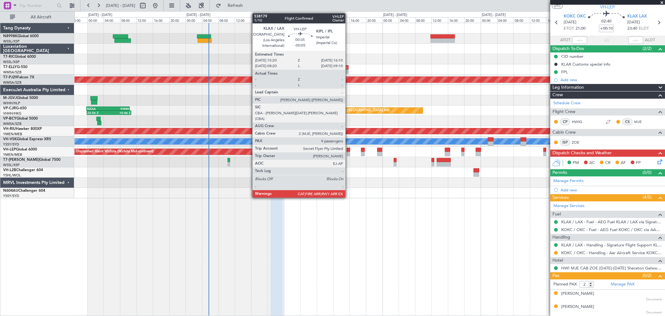
click at [349, 148] on div at bounding box center [348, 150] width 3 height 4
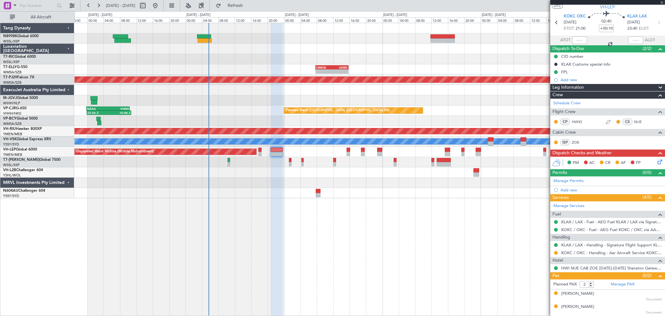
type input "-00:05"
type input "9"
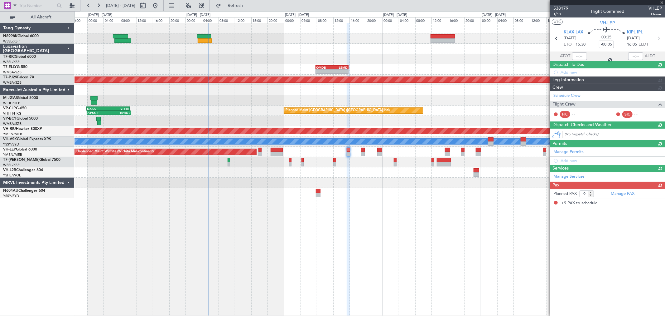
scroll to position [0, 0]
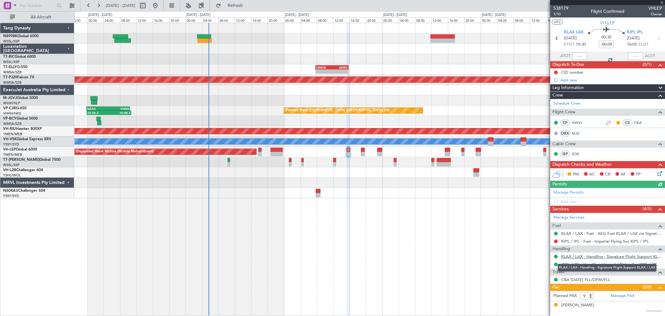
click at [593, 256] on link "KLAX / LAX - Handling - Signature Flight Support KLAX / LAX" at bounding box center [612, 256] width 101 height 5
click at [582, 263] on link "KIPL / IPL - Handling - Imperial Flying Svc KIPL / IPL" at bounding box center [610, 263] width 97 height 5
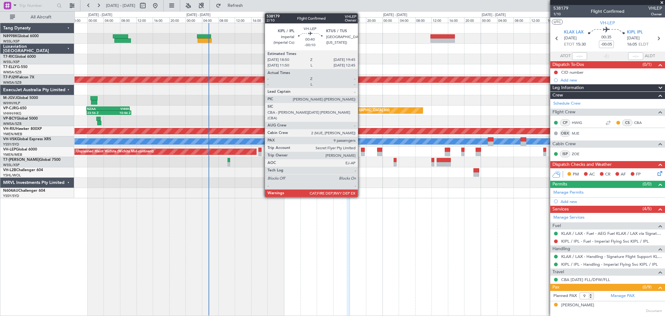
click at [361, 151] on div at bounding box center [363, 150] width 4 height 4
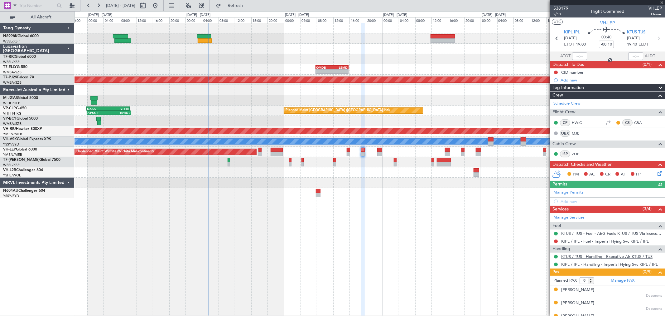
click at [585, 255] on link "KTUS / TUS - Handling - Executive Air KTUS / TUS" at bounding box center [607, 256] width 91 height 5
click at [584, 265] on link "KIPL / IPL - Handling - Imperial Flying Svc KIPL / IPL" at bounding box center [610, 263] width 97 height 5
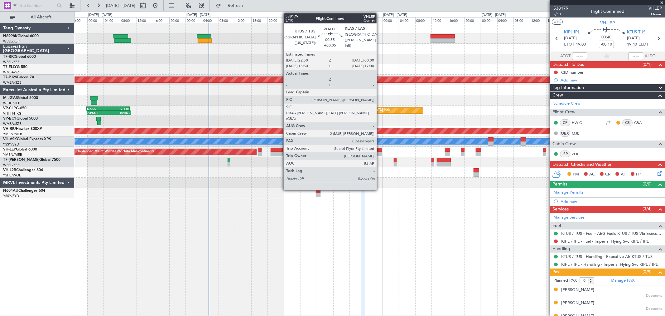
click at [380, 152] on div at bounding box center [379, 154] width 5 height 4
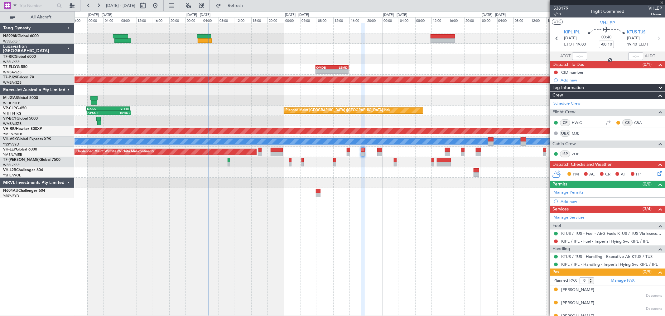
type input "+00:05"
type input "8"
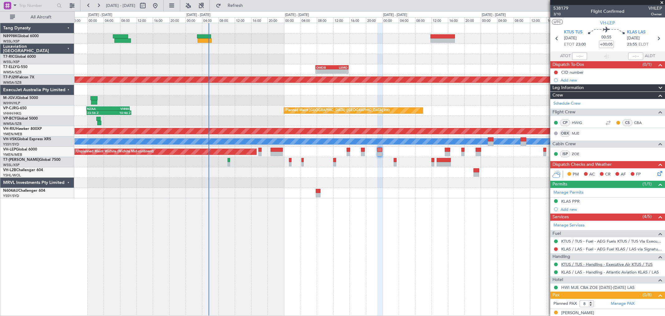
click at [586, 266] on link "KTUS / TUS - Handling - Executive Air KTUS / TUS" at bounding box center [607, 263] width 91 height 5
click at [585, 272] on link "KLAS / LAS - Handling - Atlantic Aviation KLAS / LAS" at bounding box center [611, 271] width 98 height 5
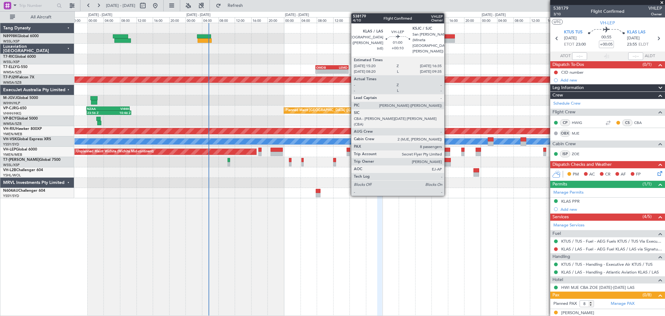
click at [448, 150] on div at bounding box center [447, 150] width 5 height 4
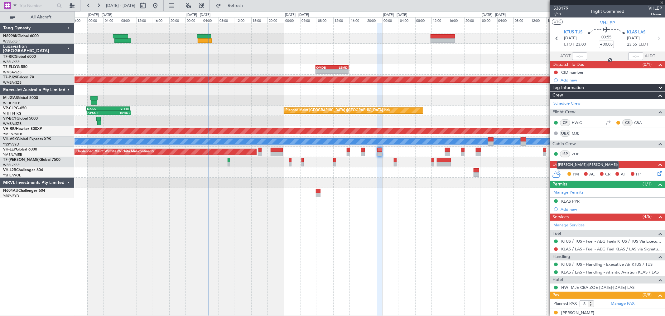
type input "+00:10"
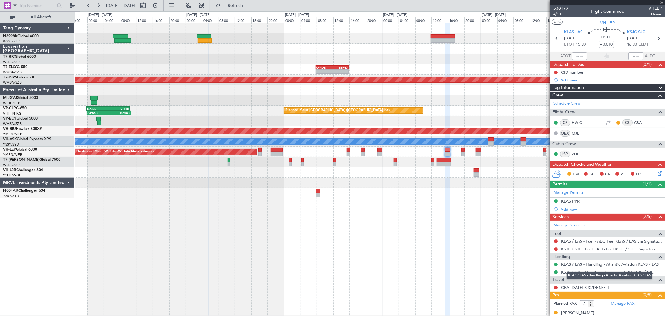
click at [579, 265] on link "KLAS / LAS - Handling - Atlantic Aviation KLAS / LAS" at bounding box center [611, 263] width 98 height 5
click at [579, 272] on link "KSJC / SJC - Handling - Signature FBO KSJC / SJC" at bounding box center [608, 271] width 93 height 5
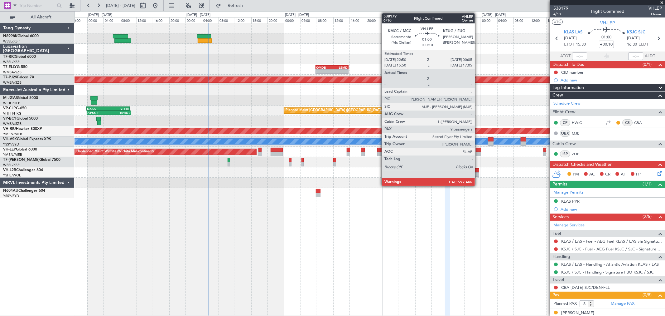
click at [478, 148] on div at bounding box center [478, 150] width 5 height 4
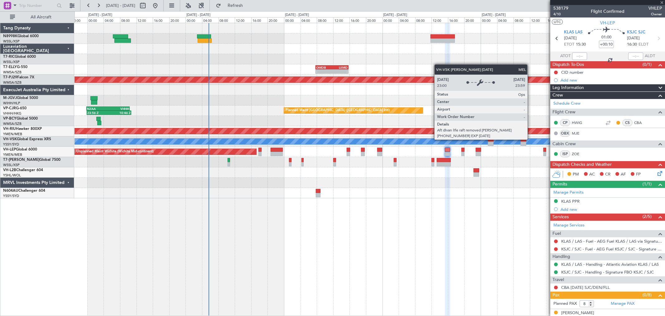
type input "9"
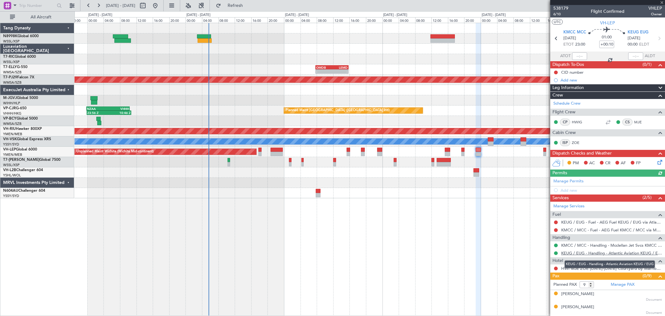
click at [591, 252] on link "KEUG / EUG - Handling - Atlantic Aviation KEUG / EUG" at bounding box center [612, 252] width 101 height 5
click at [466, 157] on div "Planned Maint Singapore (Seletar) - - OMDB 07:45 Z LEMD 15:45 Z Planned Maint D…" at bounding box center [370, 110] width 591 height 175
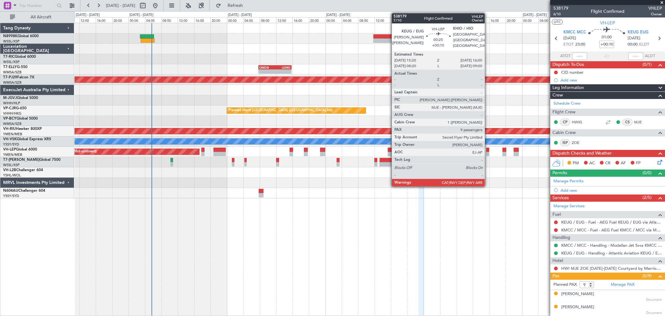
click at [488, 152] on div at bounding box center [488, 154] width 3 height 4
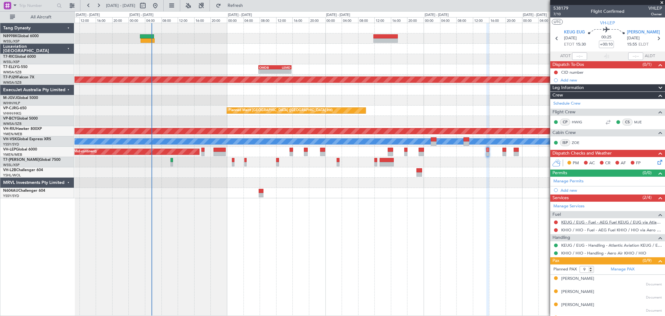
click at [579, 223] on link "KEUG / EUG - Fuel - AEG Fuel KEUG / EUG via Atlantic (EJ Asia Only)" at bounding box center [612, 221] width 101 height 5
click at [590, 245] on link "KEUG / EUG - Handling - Atlantic Aviation KEUG / EUG" at bounding box center [612, 244] width 101 height 5
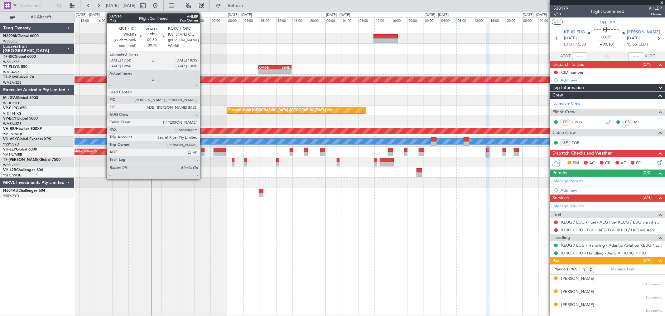
click at [203, 151] on div at bounding box center [203, 150] width 3 height 4
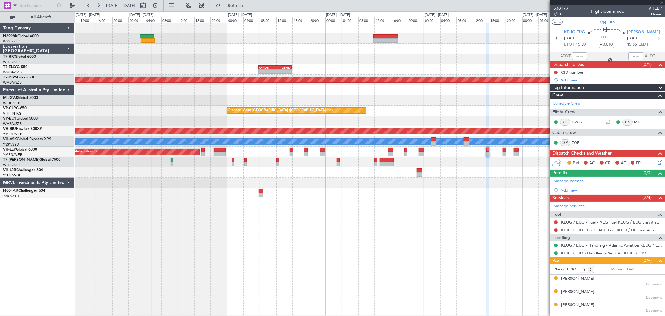
type input "-00:10"
type input "0"
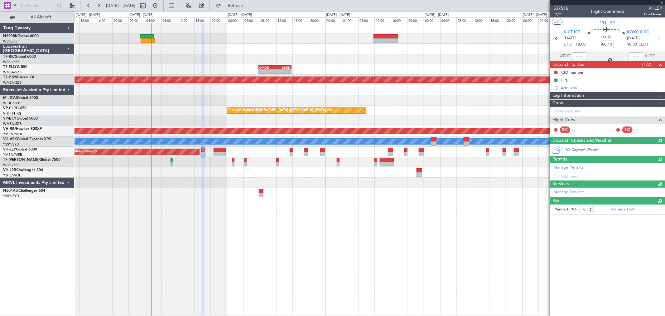
type input "Kennis Yau (KYA)"
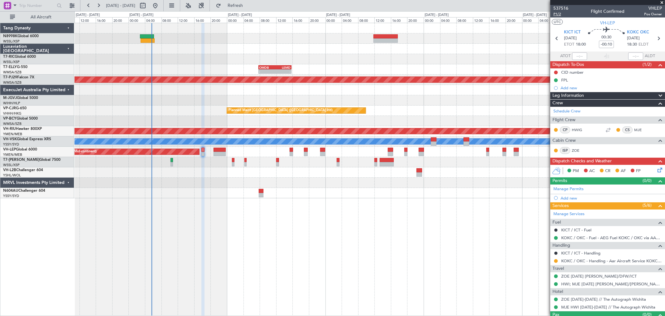
click at [555, 14] on span "P1/2" at bounding box center [561, 14] width 15 height 5
type input "Kennis Yau (KYA)"
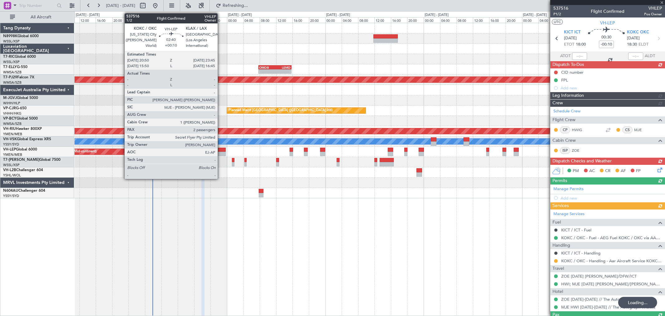
click at [221, 152] on div at bounding box center [220, 154] width 12 height 4
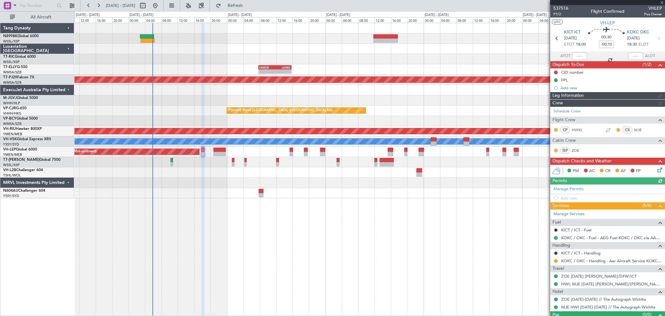
type input "Kennis Yau (KYA)"
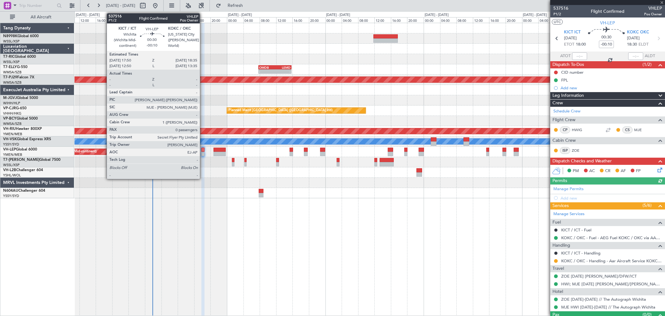
type input "+00:10"
type input "2"
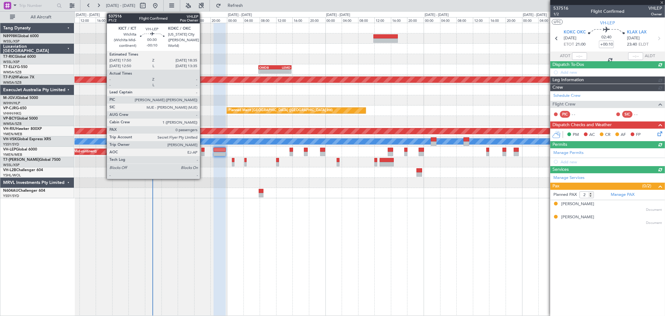
type input "Kennis Yau (KYA)"
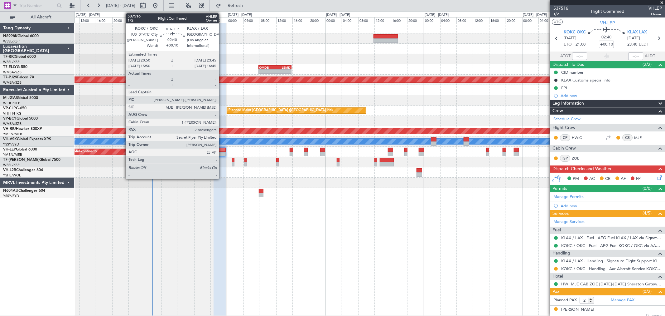
click at [222, 152] on div at bounding box center [220, 154] width 12 height 4
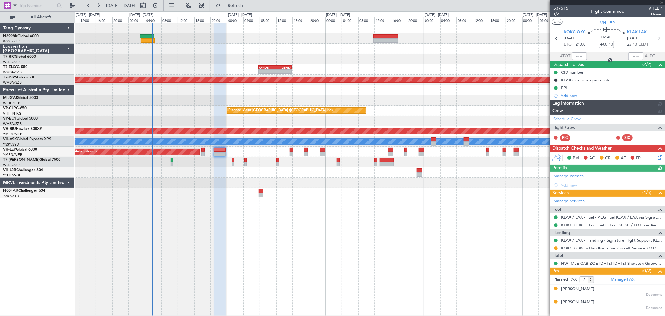
type input "Kennis Yau (KYA)"
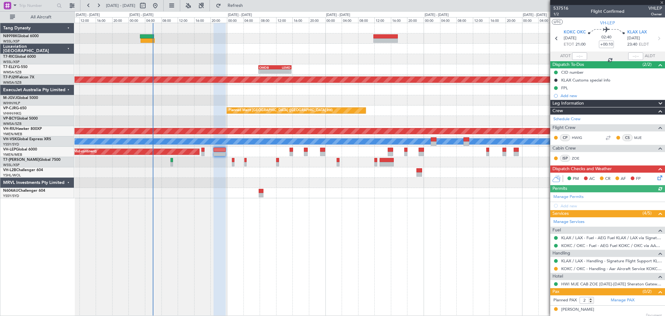
type input "Kennis Yau (KYA)"
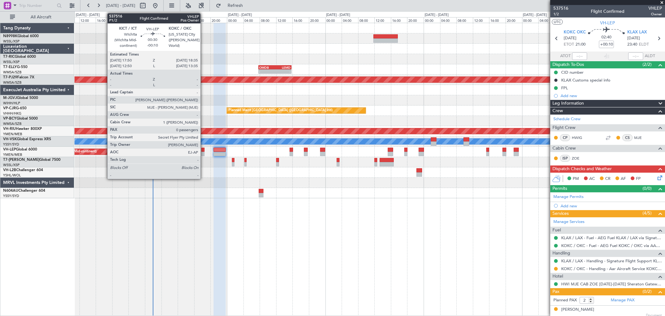
click at [203, 151] on div at bounding box center [203, 150] width 3 height 4
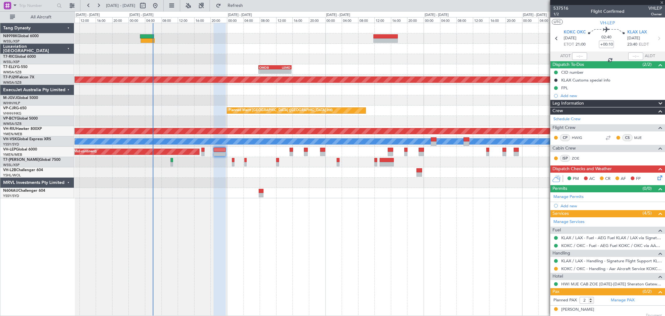
type input "-00:10"
type input "0"
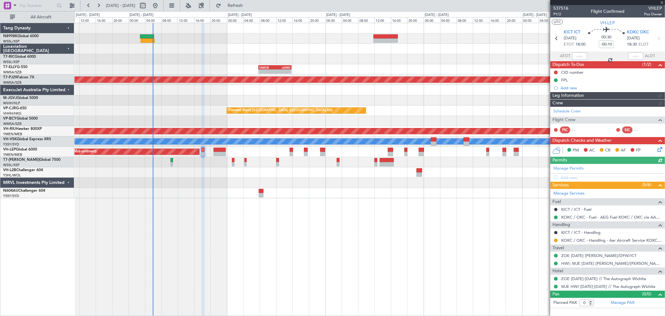
type input "Kennis Yau (KYA)"
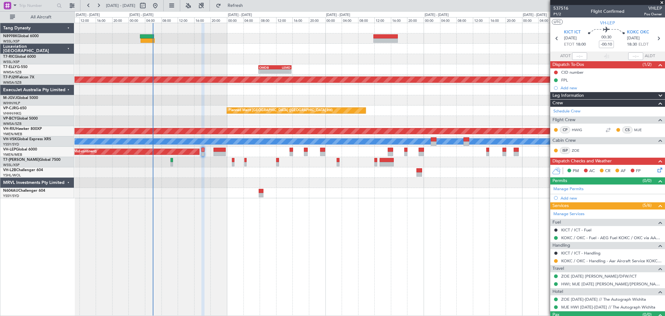
click at [657, 170] on icon at bounding box center [659, 168] width 5 height 5
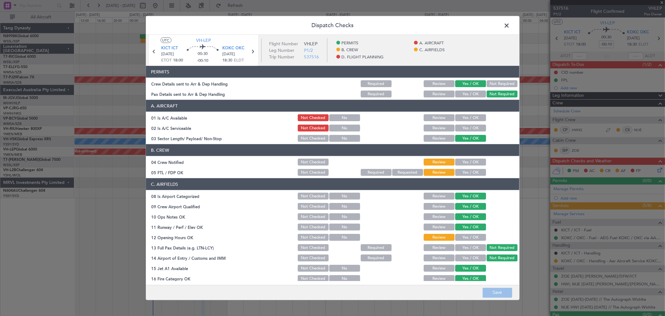
click at [473, 163] on button "Yes / OK" at bounding box center [470, 161] width 31 height 7
click at [473, 169] on button "Yes / OK" at bounding box center [470, 172] width 31 height 7
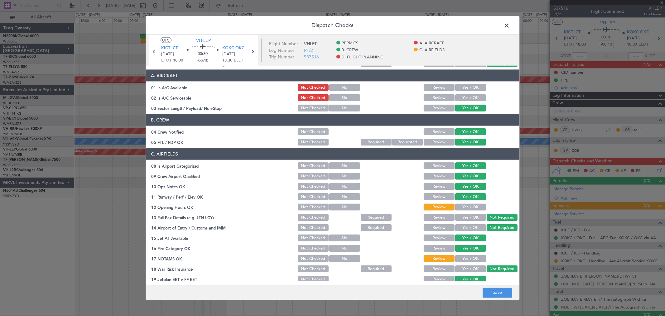
scroll to position [69, 0]
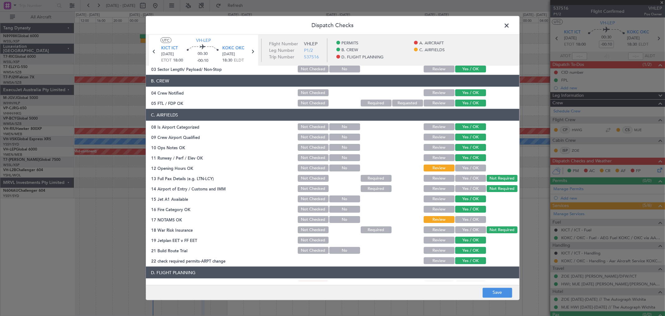
click at [470, 168] on button "Yes / OK" at bounding box center [470, 167] width 31 height 7
click at [470, 215] on div "Yes / OK" at bounding box center [471, 219] width 32 height 9
click at [469, 221] on button "Yes / OK" at bounding box center [470, 219] width 31 height 7
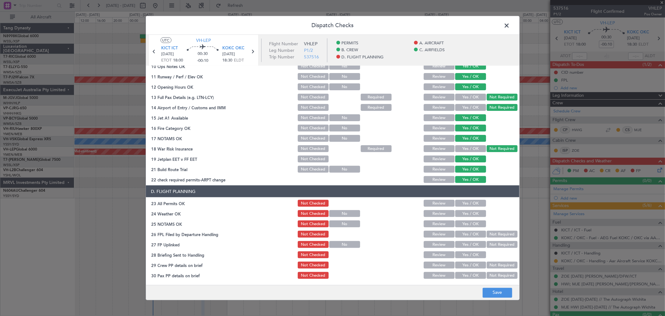
click at [474, 206] on div "Yes / OK" at bounding box center [471, 203] width 32 height 9
click at [472, 213] on button "Yes / OK" at bounding box center [470, 213] width 31 height 7
click at [471, 203] on button "Yes / OK" at bounding box center [470, 203] width 31 height 7
click at [470, 222] on button "Yes / OK" at bounding box center [470, 223] width 31 height 7
click at [469, 236] on button "Yes / OK" at bounding box center [470, 234] width 31 height 7
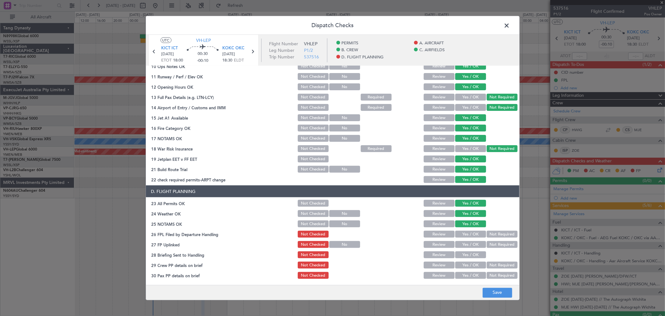
click at [469, 242] on button "Yes / OK" at bounding box center [470, 244] width 31 height 7
drag, startPoint x: 470, startPoint y: 249, endPoint x: 470, endPoint y: 254, distance: 5.3
click at [470, 251] on section "D. FLIGHT PLANNING 23 All Permits OK Not Checked Review Yes / OK 24 Weather OK …" at bounding box center [333, 232] width 374 height 94
drag, startPoint x: 471, startPoint y: 255, endPoint x: 470, endPoint y: 264, distance: 9.1
click at [471, 258] on div "Yes / OK" at bounding box center [471, 254] width 32 height 9
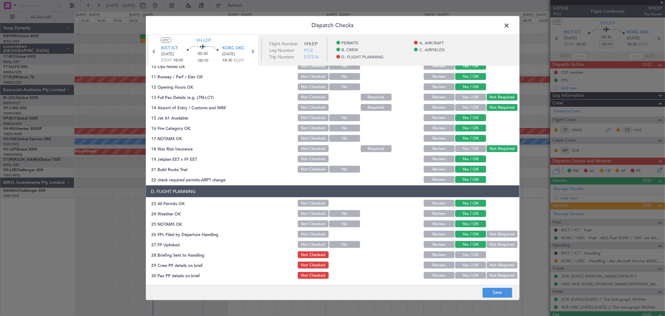
drag, startPoint x: 470, startPoint y: 264, endPoint x: 470, endPoint y: 272, distance: 7.8
click at [470, 267] on button "Yes / OK" at bounding box center [470, 264] width 31 height 7
drag, startPoint x: 470, startPoint y: 272, endPoint x: 469, endPoint y: 277, distance: 4.7
click at [470, 275] on button "Yes / OK" at bounding box center [470, 275] width 31 height 7
click at [469, 280] on article "PERMITS Crew Details sent to Arr & Dep Handling Required Review Yes / OK Not Re…" at bounding box center [333, 173] width 374 height 215
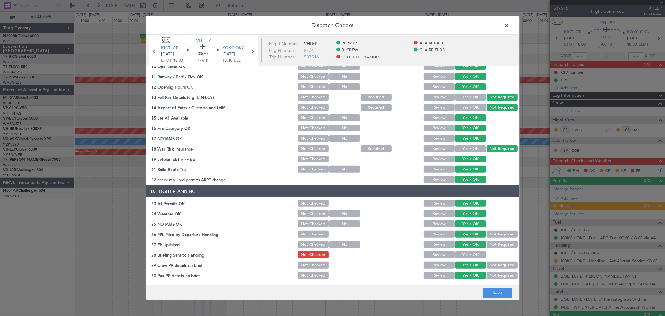
click at [491, 274] on button "Not Required" at bounding box center [502, 275] width 31 height 7
click at [478, 256] on button "Yes / OK" at bounding box center [470, 254] width 31 height 7
drag, startPoint x: 498, startPoint y: 294, endPoint x: 500, endPoint y: 288, distance: 6.5
click at [498, 293] on button "Save" at bounding box center [498, 292] width 30 height 10
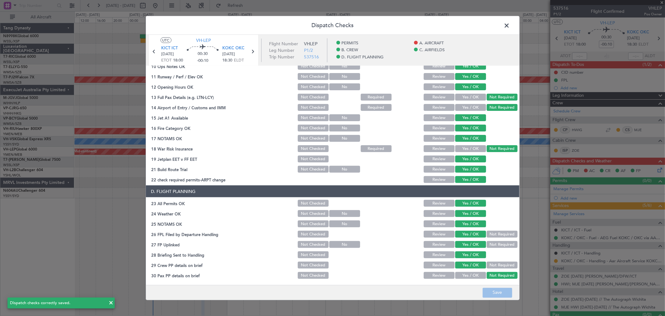
click at [510, 30] on span at bounding box center [510, 27] width 0 height 12
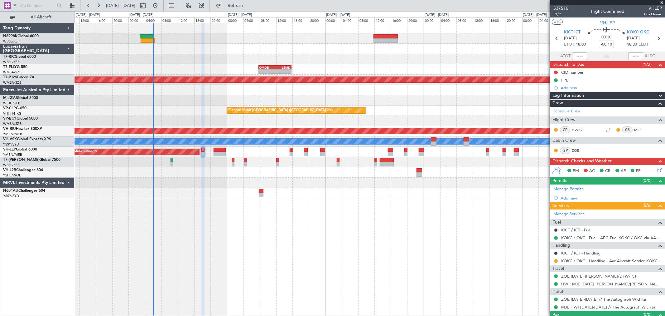
click at [573, 74] on div "CID number" at bounding box center [573, 72] width 22 height 5
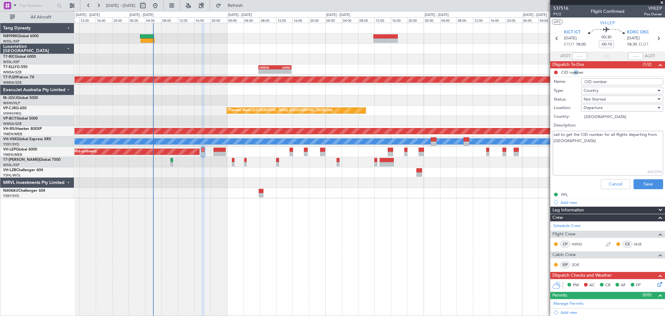
click at [589, 148] on textarea "call to get the CID number for all flights departing from US" at bounding box center [608, 153] width 110 height 45
type textarea "call to get the CID number for all flights departing from US 199"
drag, startPoint x: 642, startPoint y: 184, endPoint x: 644, endPoint y: 179, distance: 5.3
click at [642, 183] on button "Save" at bounding box center [649, 184] width 30 height 10
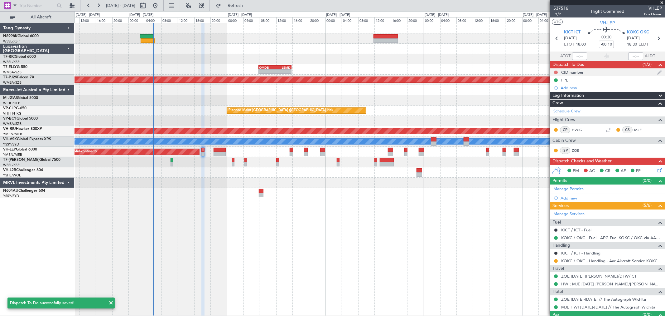
click at [556, 72] on button at bounding box center [556, 73] width 4 height 4
click at [552, 101] on span "Completed" at bounding box center [559, 100] width 21 height 6
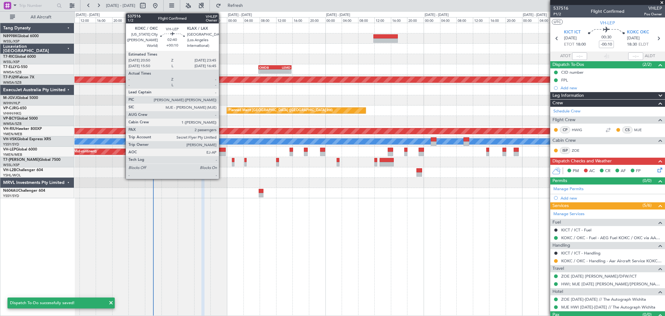
click at [222, 149] on div at bounding box center [220, 150] width 12 height 4
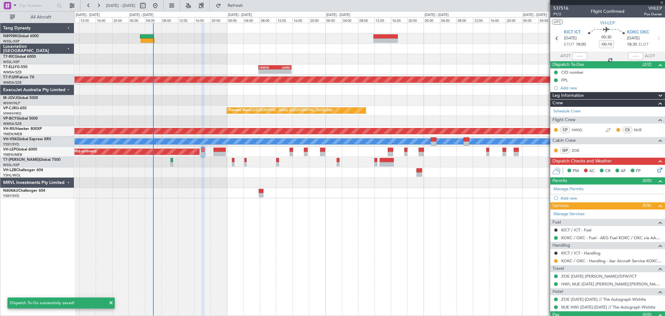
type input "+00:10"
type input "2"
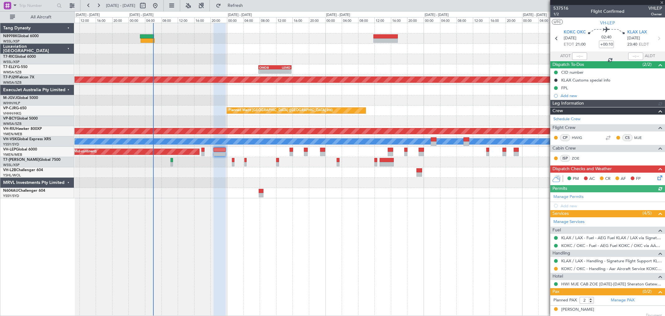
type input "Kennis Yau (KYA)"
click at [657, 178] on icon at bounding box center [659, 176] width 5 height 5
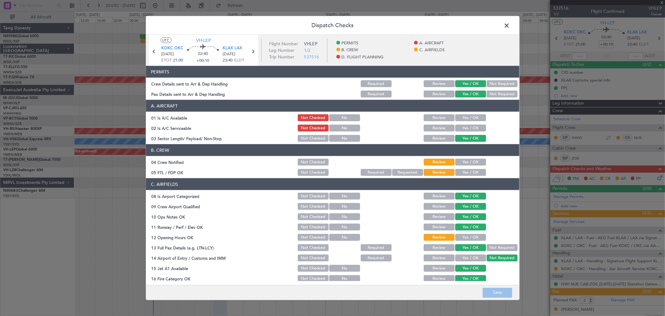
drag, startPoint x: 468, startPoint y: 159, endPoint x: 468, endPoint y: 167, distance: 7.5
click at [468, 159] on button "Yes / OK" at bounding box center [470, 161] width 31 height 7
click at [468, 169] on section "B. CREW 04 Crew Notified Not Checked Review Yes / OK 05 FTL / FDP OK Not Checke…" at bounding box center [333, 160] width 374 height 32
click at [471, 171] on button "Yes / OK" at bounding box center [470, 172] width 31 height 7
click at [465, 238] on button "Yes / OK" at bounding box center [470, 237] width 31 height 7
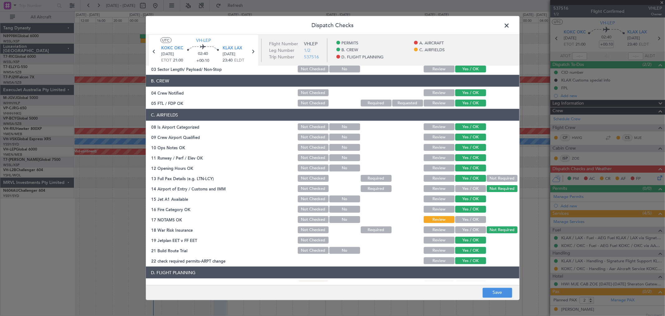
scroll to position [139, 0]
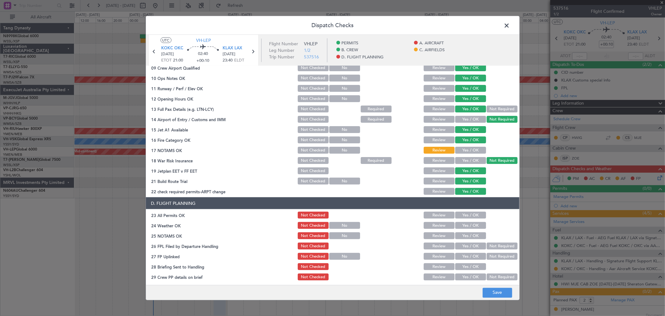
click at [469, 151] on button "Yes / OK" at bounding box center [470, 150] width 31 height 7
click at [470, 211] on div "Yes / OK" at bounding box center [471, 215] width 32 height 9
click at [469, 215] on button "Yes / OK" at bounding box center [470, 215] width 31 height 7
click at [470, 226] on button "Yes / OK" at bounding box center [470, 225] width 31 height 7
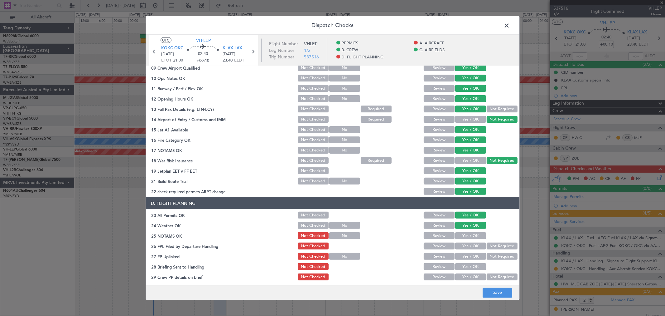
click at [469, 236] on button "Yes / OK" at bounding box center [470, 235] width 31 height 7
click at [489, 245] on button "Not Required" at bounding box center [502, 245] width 31 height 7
drag, startPoint x: 472, startPoint y: 259, endPoint x: 472, endPoint y: 264, distance: 4.4
click at [472, 259] on div "Yes / OK" at bounding box center [471, 256] width 32 height 9
click at [471, 266] on button "Yes / OK" at bounding box center [470, 266] width 31 height 7
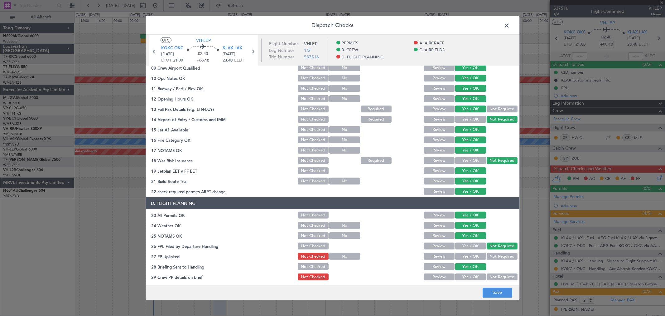
click at [472, 257] on button "Yes / OK" at bounding box center [470, 256] width 31 height 7
click at [474, 278] on button "Yes / OK" at bounding box center [470, 276] width 31 height 7
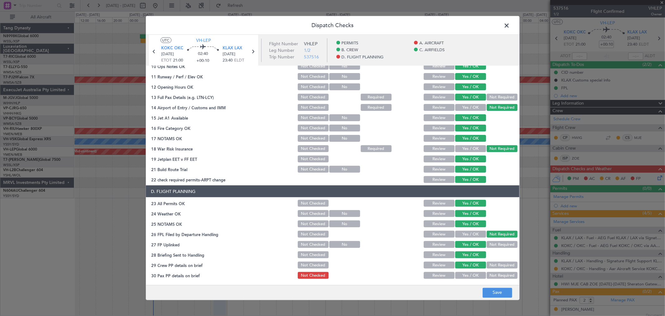
click at [463, 272] on button "Yes / OK" at bounding box center [470, 275] width 31 height 7
click at [501, 289] on button "Save" at bounding box center [498, 292] width 30 height 10
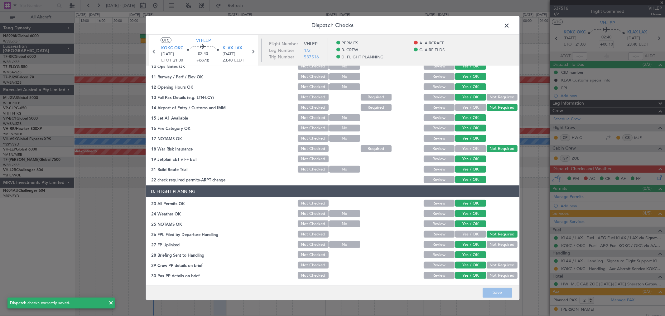
click at [510, 27] on span at bounding box center [510, 27] width 0 height 12
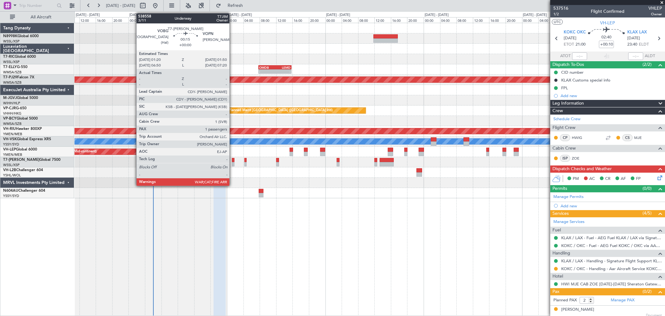
click at [233, 162] on div at bounding box center [233, 164] width 2 height 4
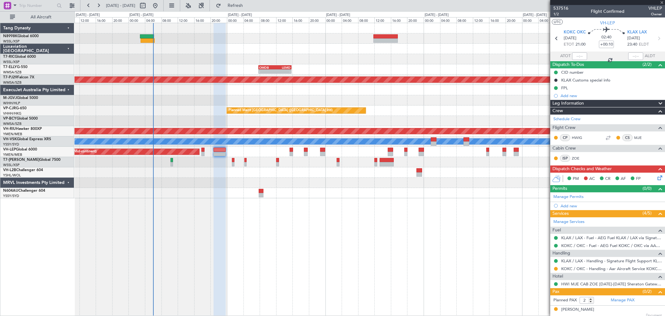
type input "1"
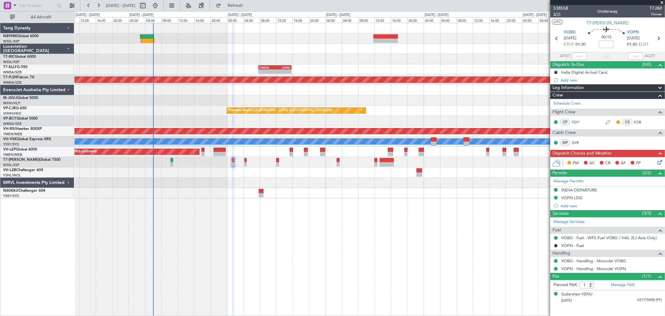
click at [560, 14] on span "3/11" at bounding box center [561, 14] width 15 height 5
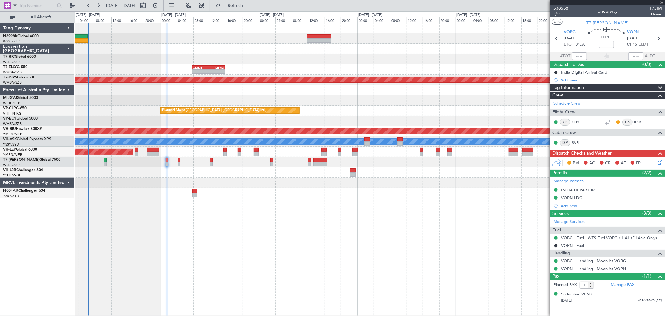
click at [333, 93] on div at bounding box center [370, 90] width 591 height 10
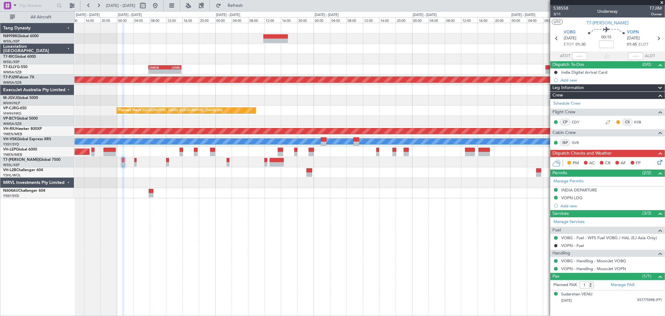
click at [327, 95] on div "- - OMDB 07:45 Z LEMD 15:45 Z Planned Maint Kuala Lumpur (Sultan Abdul Aziz Sha…" at bounding box center [370, 110] width 591 height 175
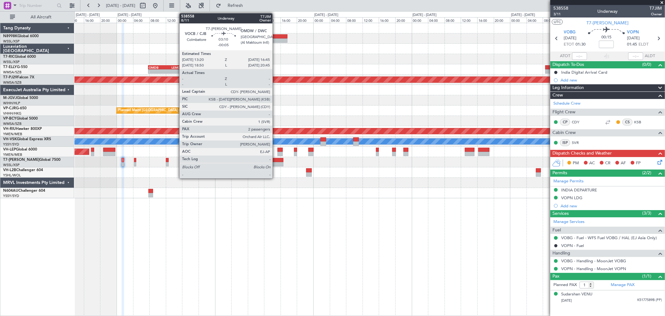
click at [276, 160] on div at bounding box center [277, 160] width 14 height 4
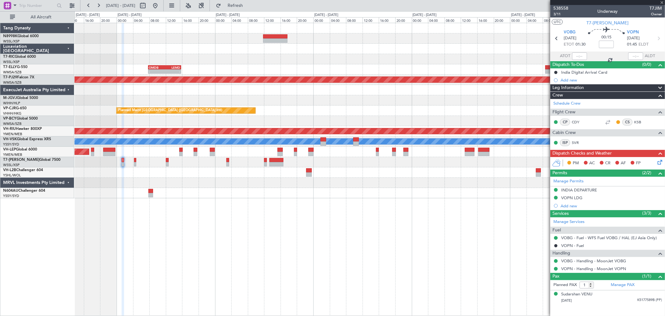
type input "-00:05"
type input "2"
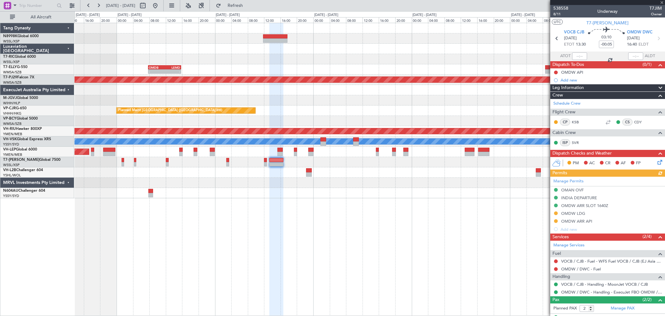
click at [345, 175] on div at bounding box center [370, 172] width 591 height 10
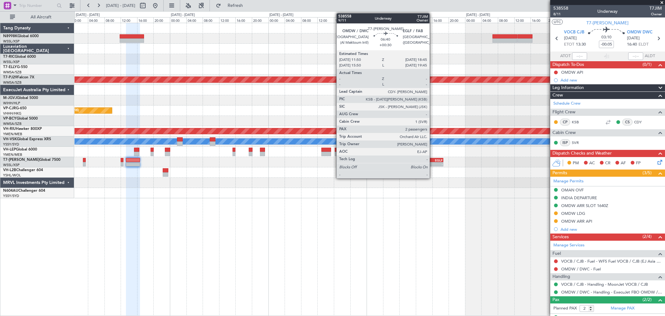
click at [434, 160] on div "EGLF" at bounding box center [437, 160] width 14 height 4
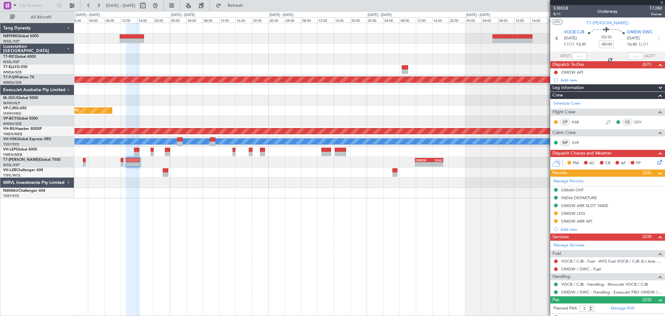
click at [314, 168] on div "OMDB 07:45 Z LEMD 15:45 Z - - Planned Maint Kuala Lumpur (Sultan Abdul Aziz Sha…" at bounding box center [370, 110] width 591 height 175
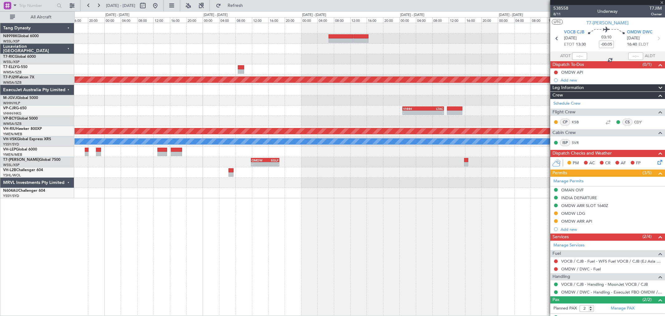
type input "+00:30"
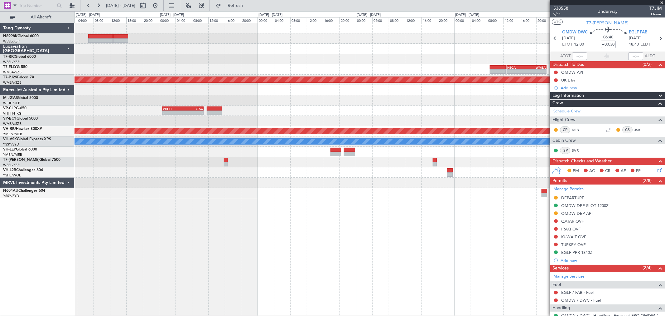
click at [303, 184] on div "- - HECA 12:50 Z WMSA 22:30 Z Planned Maint Kuala Lumpur (Sultan Abdul Aziz Sha…" at bounding box center [370, 110] width 591 height 175
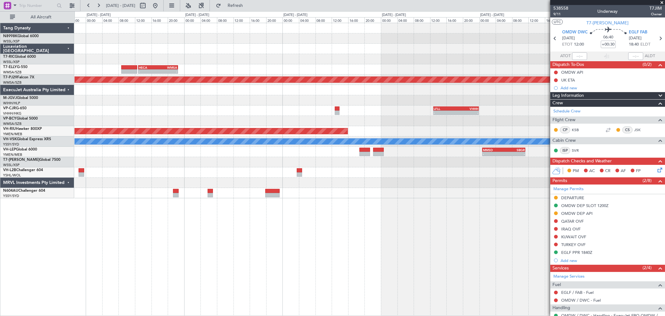
click at [244, 179] on div "- - HECA 12:50 Z WMSA 22:30 Z Planned Maint Kuala Lumpur (Sultan Abdul Aziz Sha…" at bounding box center [370, 110] width 591 height 175
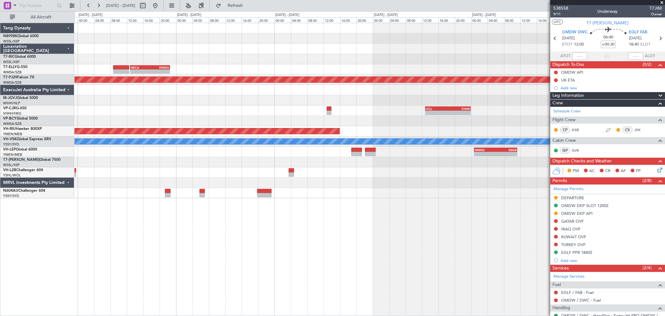
click at [280, 173] on div at bounding box center [370, 172] width 591 height 10
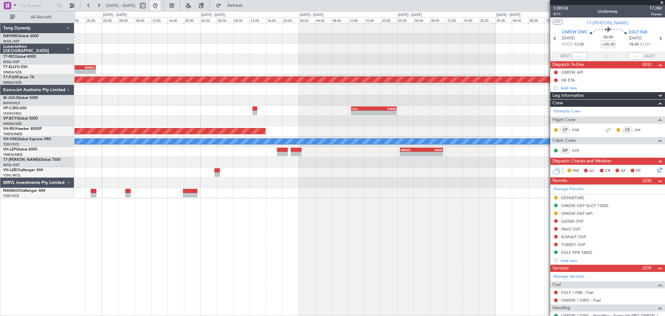
click at [160, 2] on button at bounding box center [155, 6] width 10 height 10
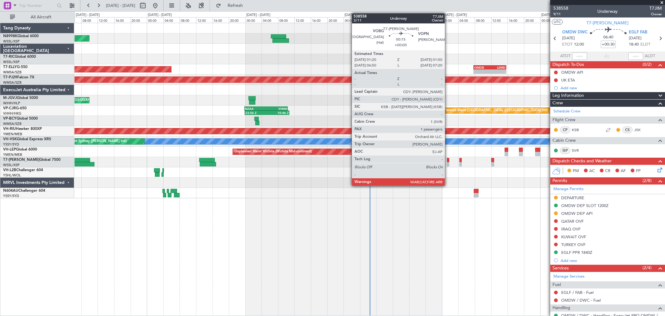
click at [447, 162] on div at bounding box center [448, 164] width 2 height 4
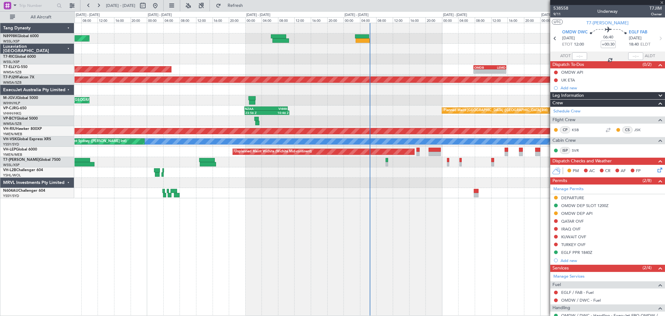
type input "1"
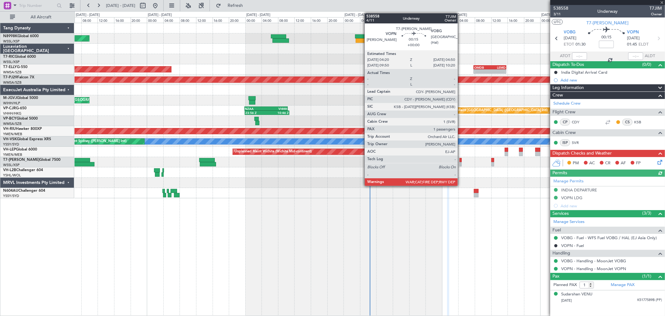
click at [461, 163] on div at bounding box center [461, 164] width 2 height 4
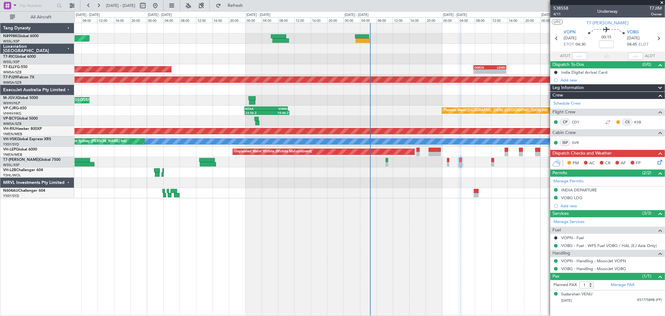
click at [491, 161] on div at bounding box center [370, 162] width 591 height 10
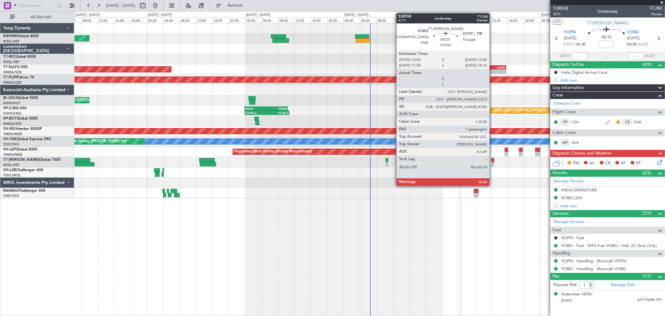
click at [493, 162] on div at bounding box center [493, 164] width 3 height 4
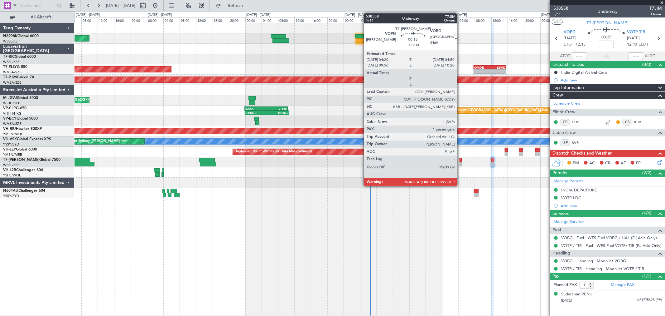
click at [460, 160] on div at bounding box center [461, 160] width 2 height 4
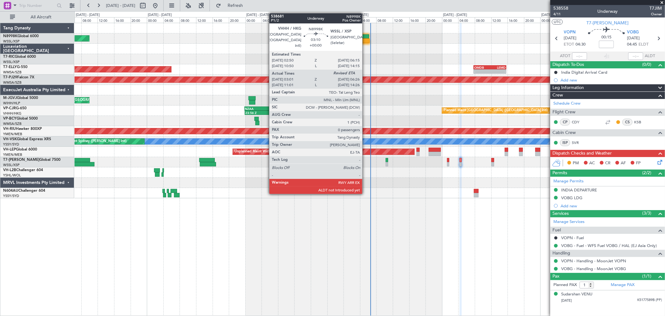
click at [364, 35] on div at bounding box center [362, 36] width 14 height 4
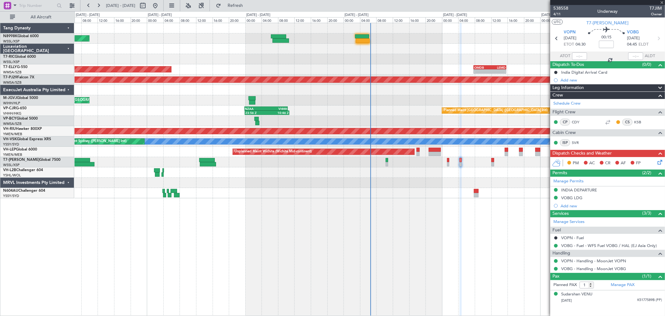
type input "03:11"
type input "0"
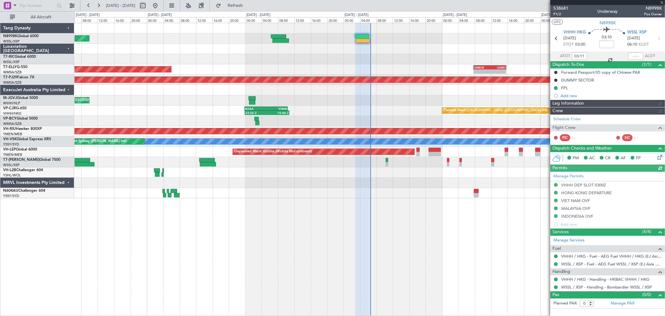
type input "Hafiz Sapuwan (HHAFI)"
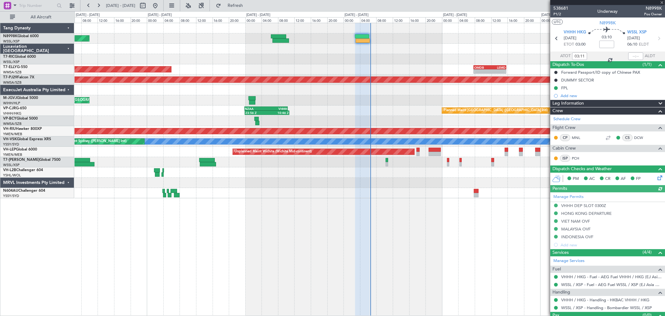
click at [630, 55] on div at bounding box center [636, 55] width 15 height 7
click at [634, 56] on div at bounding box center [636, 55] width 15 height 7
click at [634, 57] on div at bounding box center [636, 55] width 15 height 7
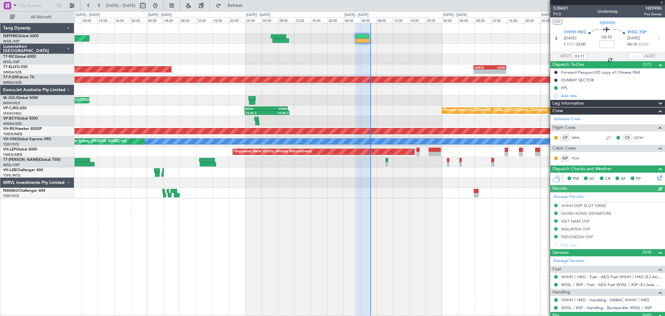
click at [635, 57] on div at bounding box center [636, 55] width 15 height 7
click at [635, 56] on input "text" at bounding box center [636, 55] width 15 height 7
type input "06:33"
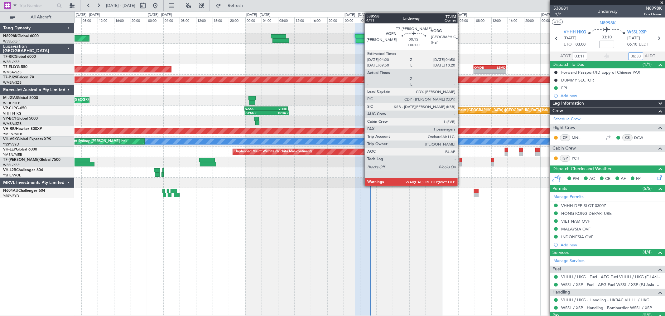
click at [462, 160] on div at bounding box center [461, 160] width 2 height 4
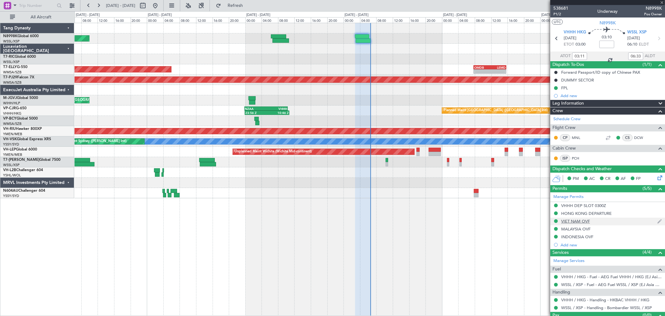
type input "1"
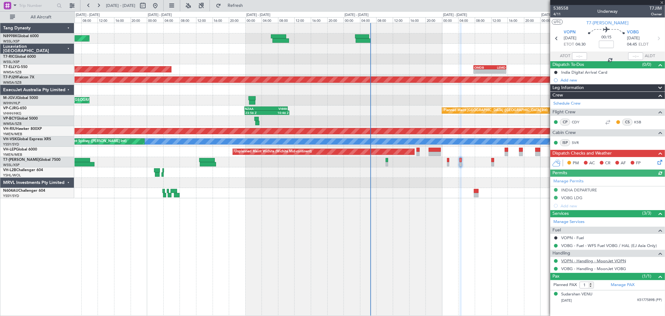
click at [591, 258] on link "VOPN - Handling - MoonJet VOPN" at bounding box center [594, 260] width 65 height 5
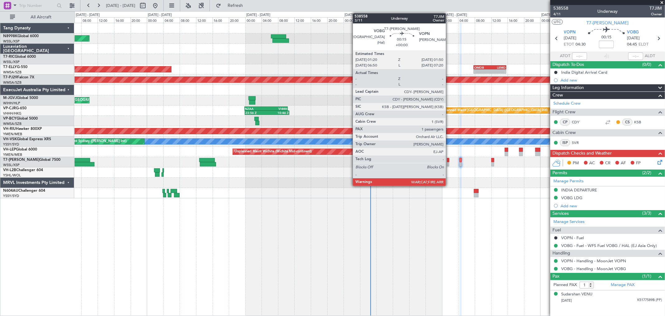
click at [448, 162] on div at bounding box center [448, 164] width 2 height 4
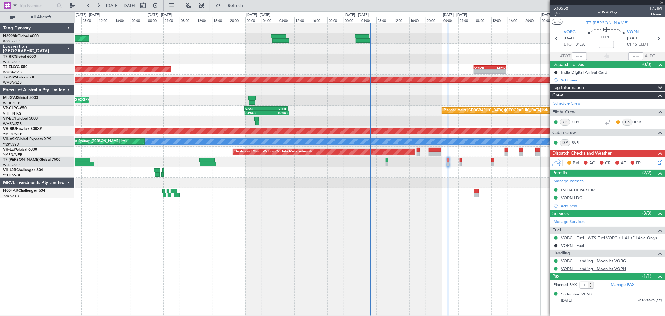
click at [593, 266] on link "VOPN - Handling - MoonJet VOPN" at bounding box center [594, 268] width 65 height 5
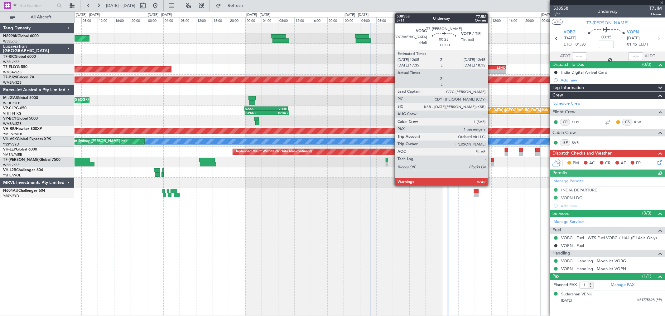
click at [492, 160] on div at bounding box center [493, 160] width 3 height 4
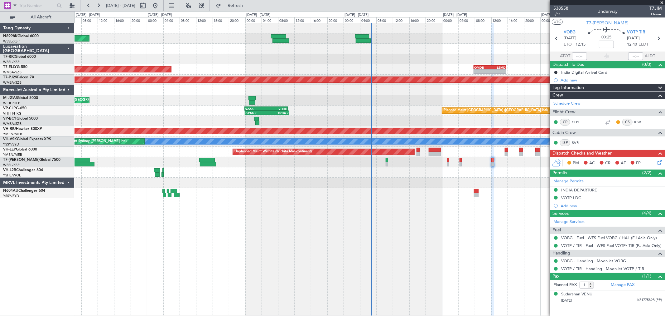
click at [412, 177] on div "Planned Maint Singapore (Seletar) Planned Maint Dubai (Dubai Intl) - - OMDB 07:…" at bounding box center [370, 110] width 591 height 175
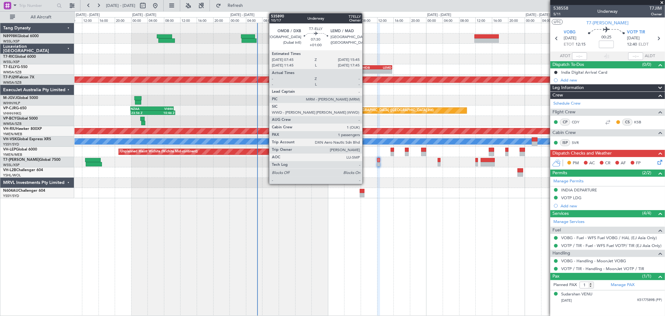
click at [366, 67] on div "OMDB" at bounding box center [368, 68] width 16 height 4
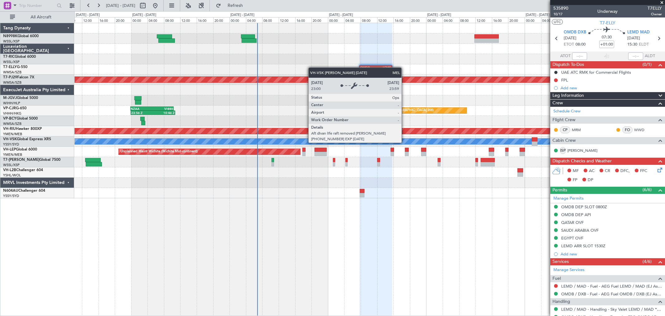
click at [142, 139] on div "MEL" at bounding box center [543, 142] width 1423 height 6
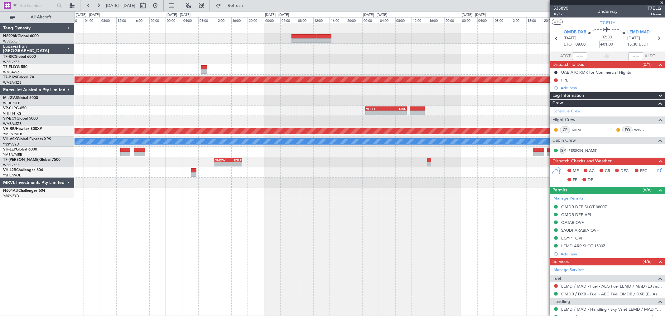
click at [304, 51] on div "- - HECA 12:50 Z WMSA 22:30 Z Planned Maint Kuala Lumpur (Sultan Abdul Aziz Sha…" at bounding box center [370, 110] width 591 height 175
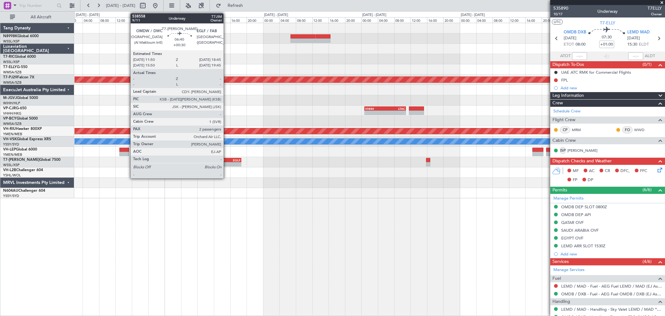
click at [227, 160] on div "EGLF" at bounding box center [234, 160] width 14 height 4
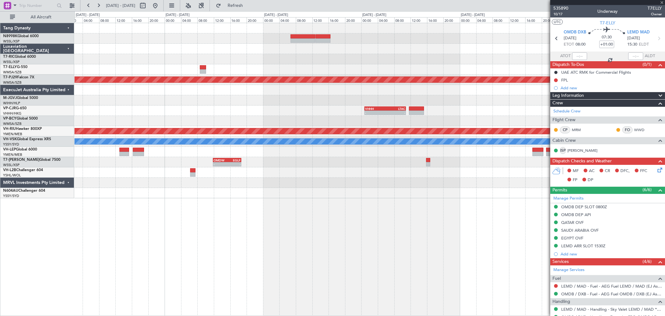
type input "+00:30"
type input "2"
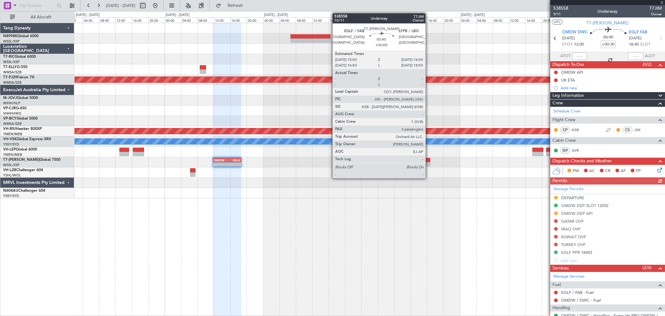
click at [429, 158] on div at bounding box center [428, 160] width 4 height 4
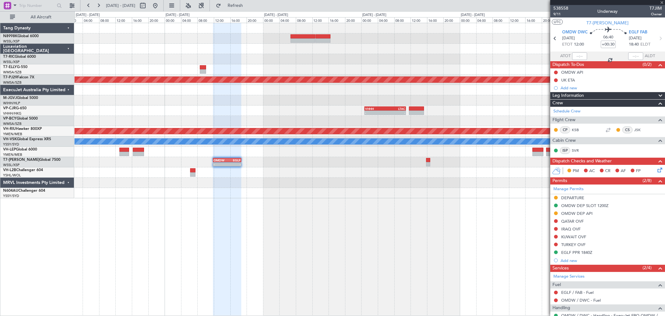
type input "3"
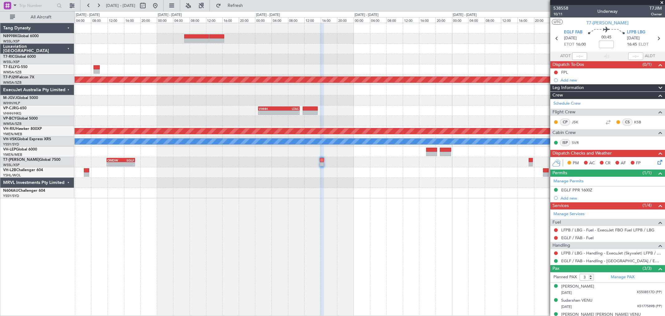
click at [357, 117] on div "- - HECA 12:50 Z WMSA 22:30 Z Planned Maint Kuala Lumpur (Sultan Abdul Aziz Sha…" at bounding box center [370, 110] width 591 height 175
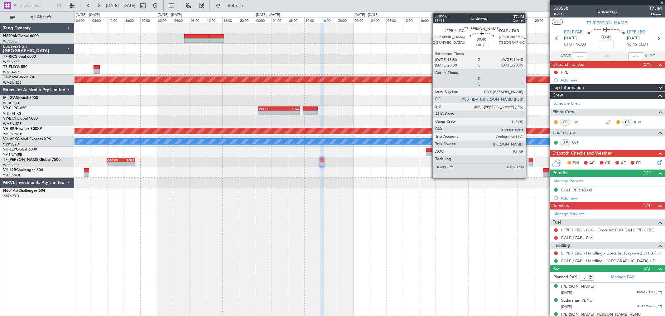
click at [529, 163] on div at bounding box center [531, 164] width 4 height 4
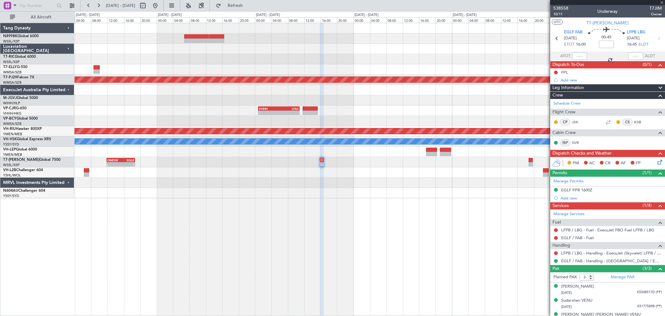
type input "+00:05"
type input "2"
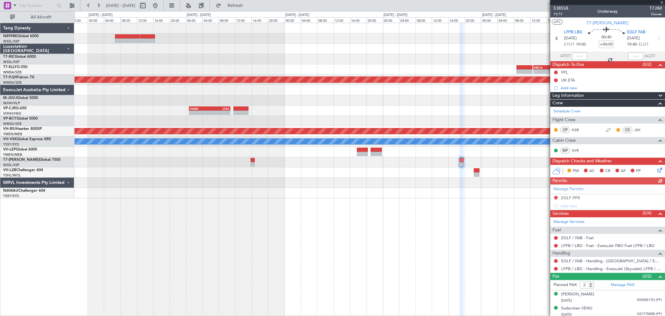
click at [416, 105] on div "- - HECA 12:50 Z WMSA 22:30 Z Planned Maint Kuala Lumpur (Sultan Abdul Aziz Sha…" at bounding box center [370, 110] width 591 height 175
click at [601, 262] on link "EGLF / FAB - Handling - [GEOGRAPHIC_DATA] / EGLF / FAB" at bounding box center [612, 260] width 101 height 5
click at [590, 259] on link "EGLF / FAB - Handling - [GEOGRAPHIC_DATA] / EGLF / FAB" at bounding box center [612, 260] width 101 height 5
click at [662, 4] on span at bounding box center [662, 3] width 6 height 6
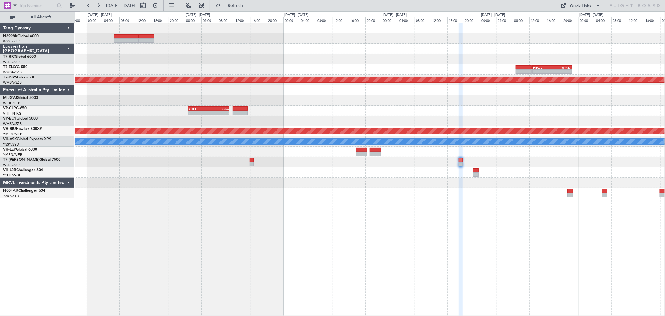
type input "0"
click at [583, 5] on div "Quick Links" at bounding box center [581, 6] width 21 height 6
drag, startPoint x: 585, startPoint y: 17, endPoint x: 590, endPoint y: 16, distance: 4.6
click at [586, 17] on button "Trip Builder" at bounding box center [581, 20] width 47 height 15
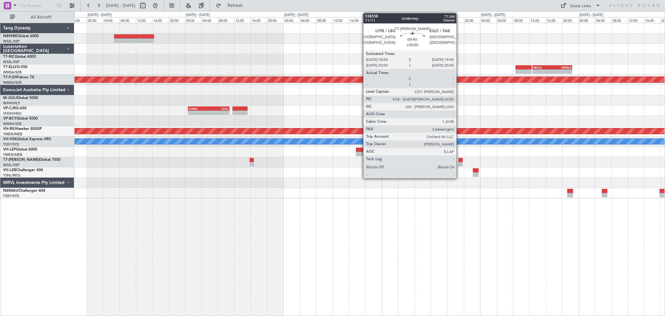
click at [460, 160] on div at bounding box center [461, 160] width 4 height 4
